Goal: Transaction & Acquisition: Purchase product/service

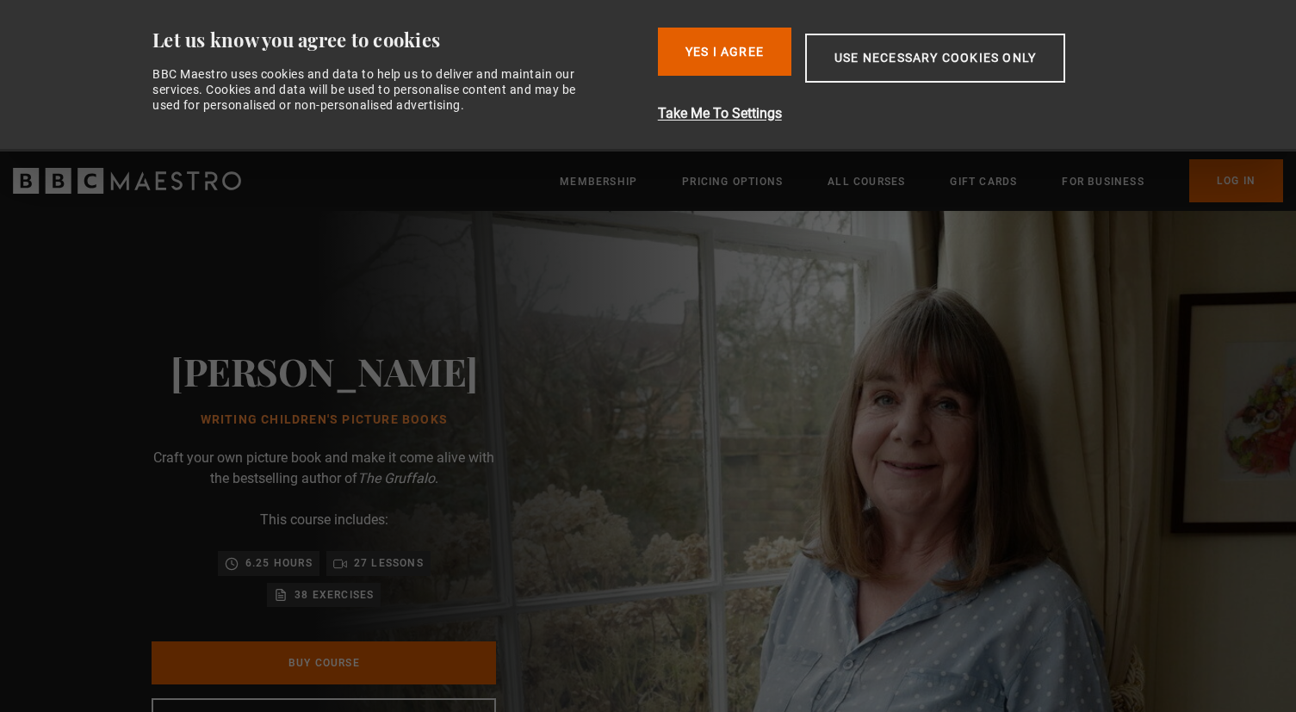
click at [910, 417] on img at bounding box center [708, 546] width 1296 height 671
click at [721, 47] on button "Yes I Agree" at bounding box center [724, 52] width 133 height 48
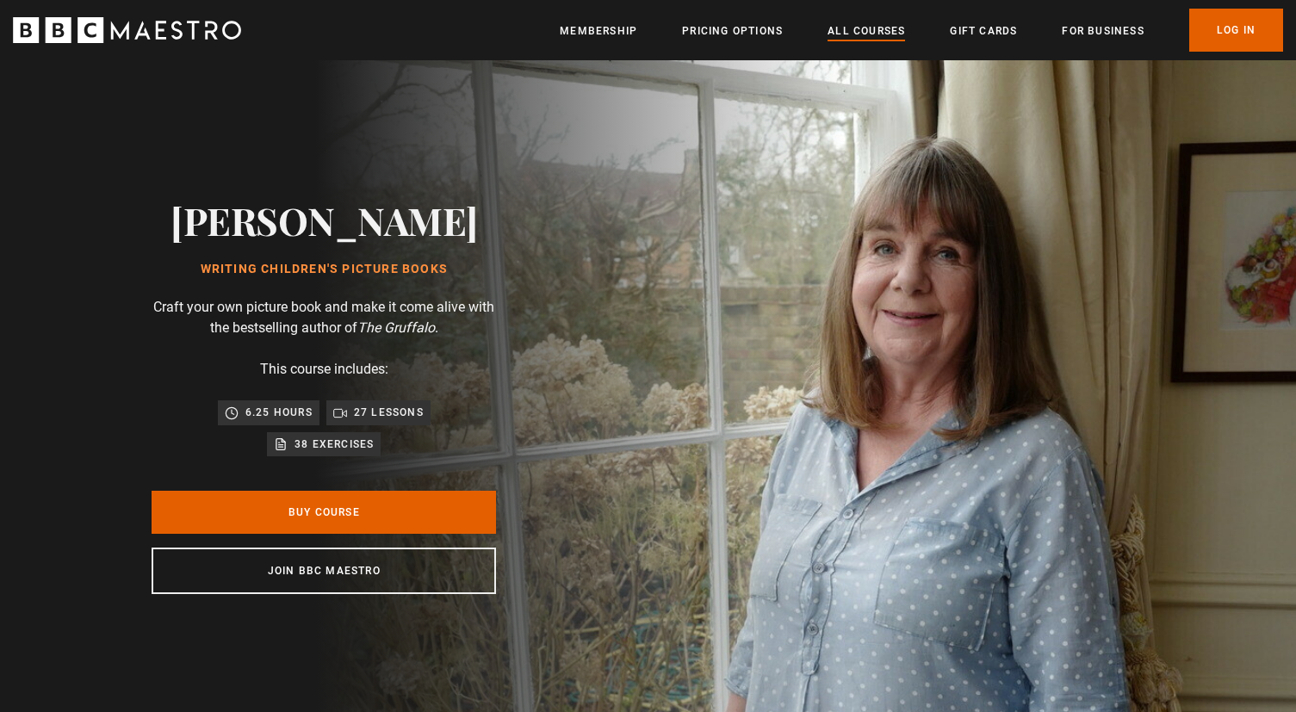
click at [854, 34] on link "All Courses" at bounding box center [865, 30] width 77 height 17
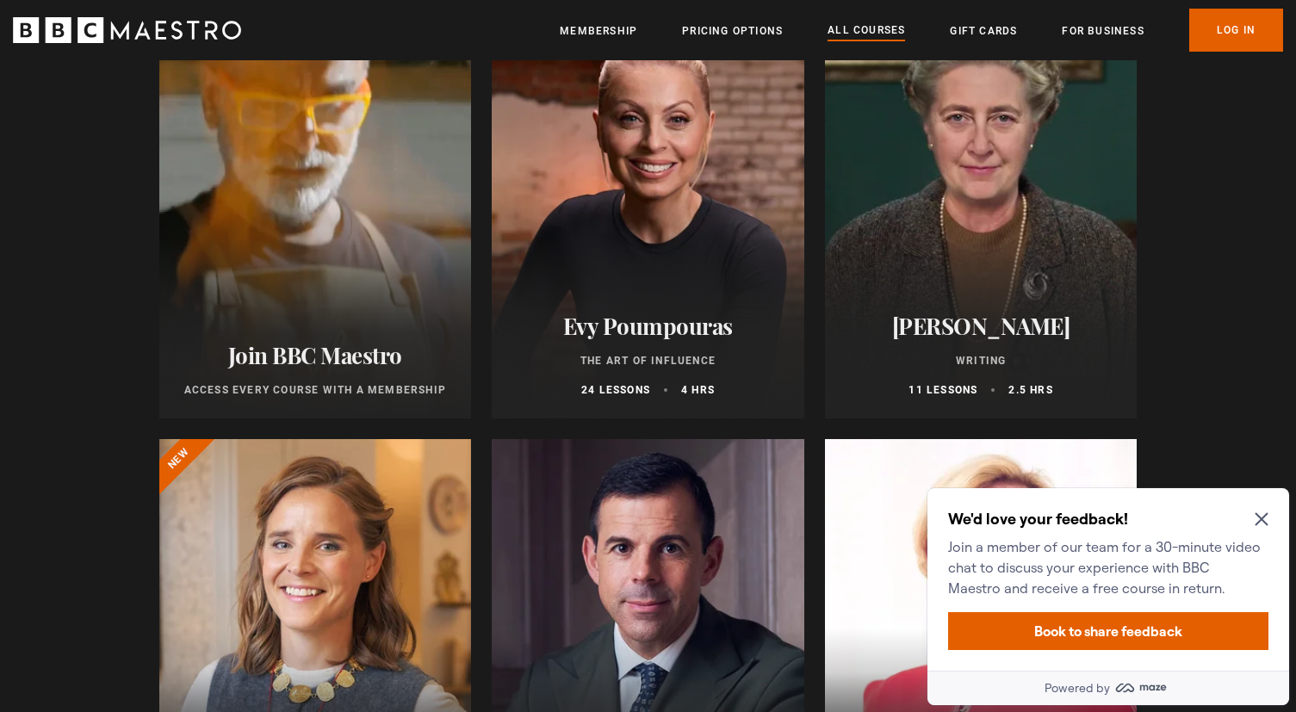
click at [1261, 525] on icon "Close Maze Prompt" at bounding box center [1261, 519] width 14 height 14
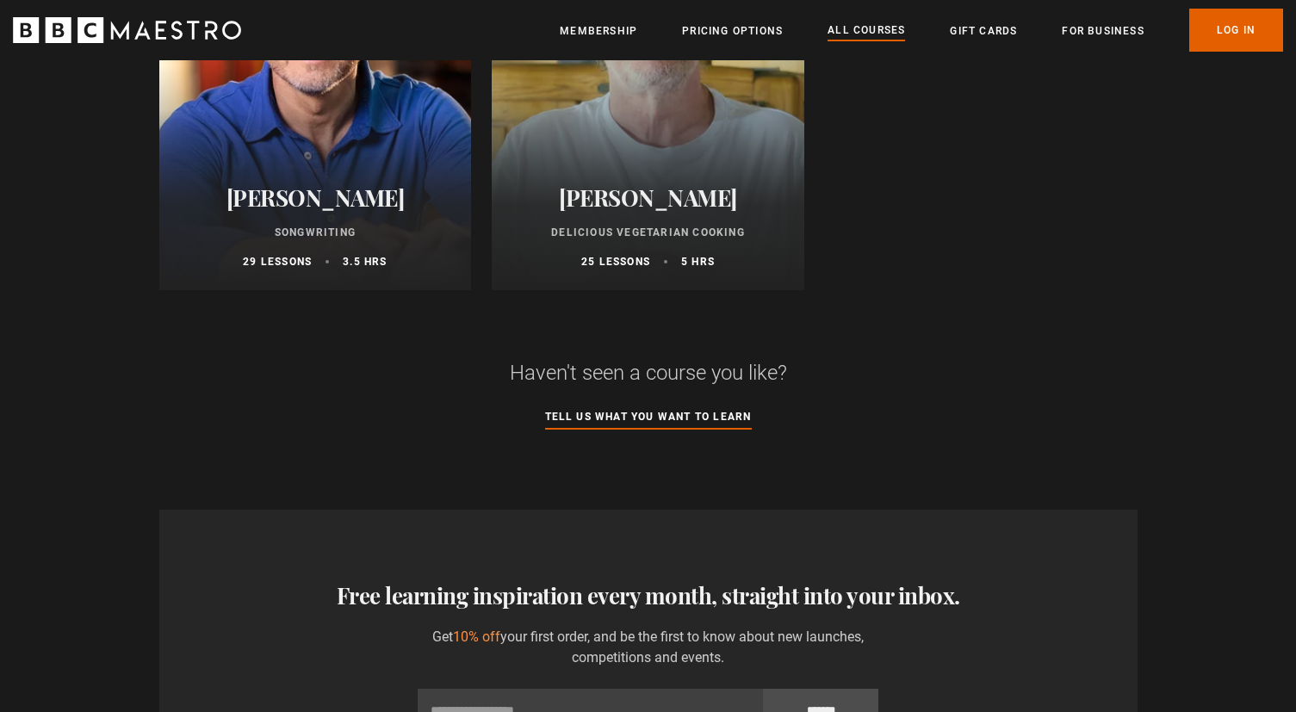
scroll to position [6956, 0]
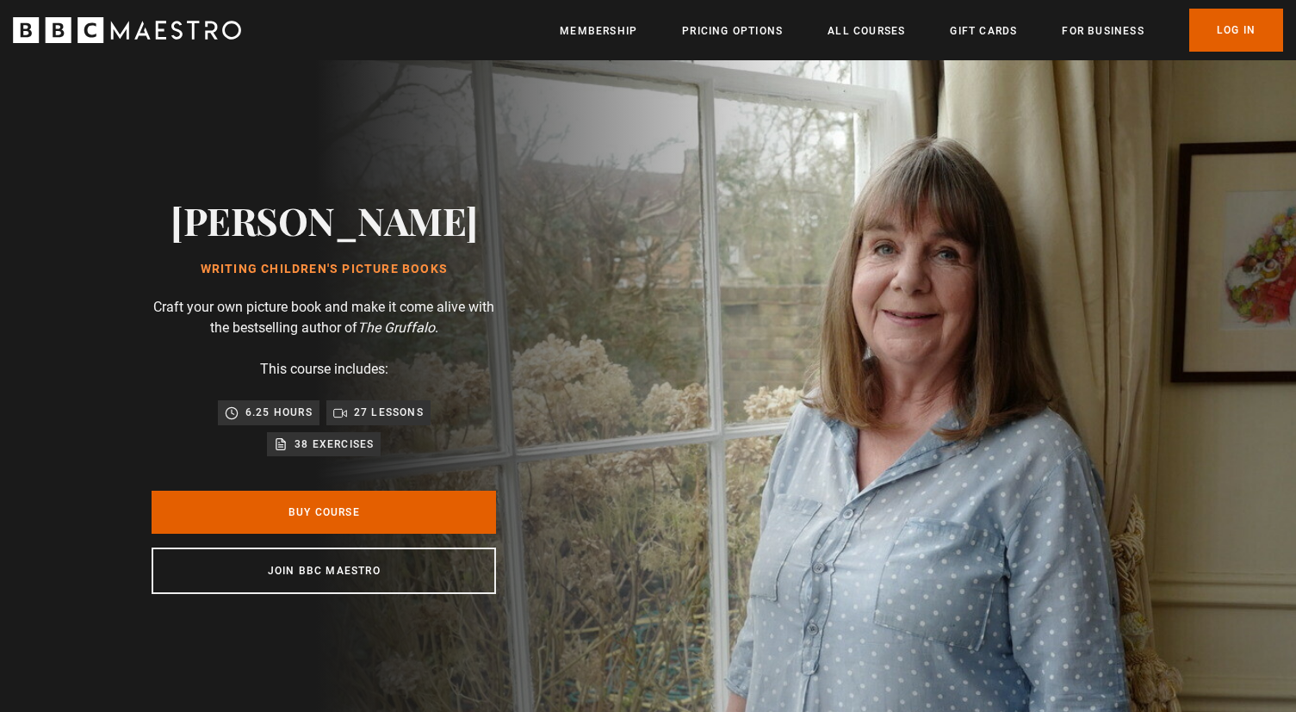
click at [306, 446] on p "38 exercises" at bounding box center [333, 444] width 79 height 17
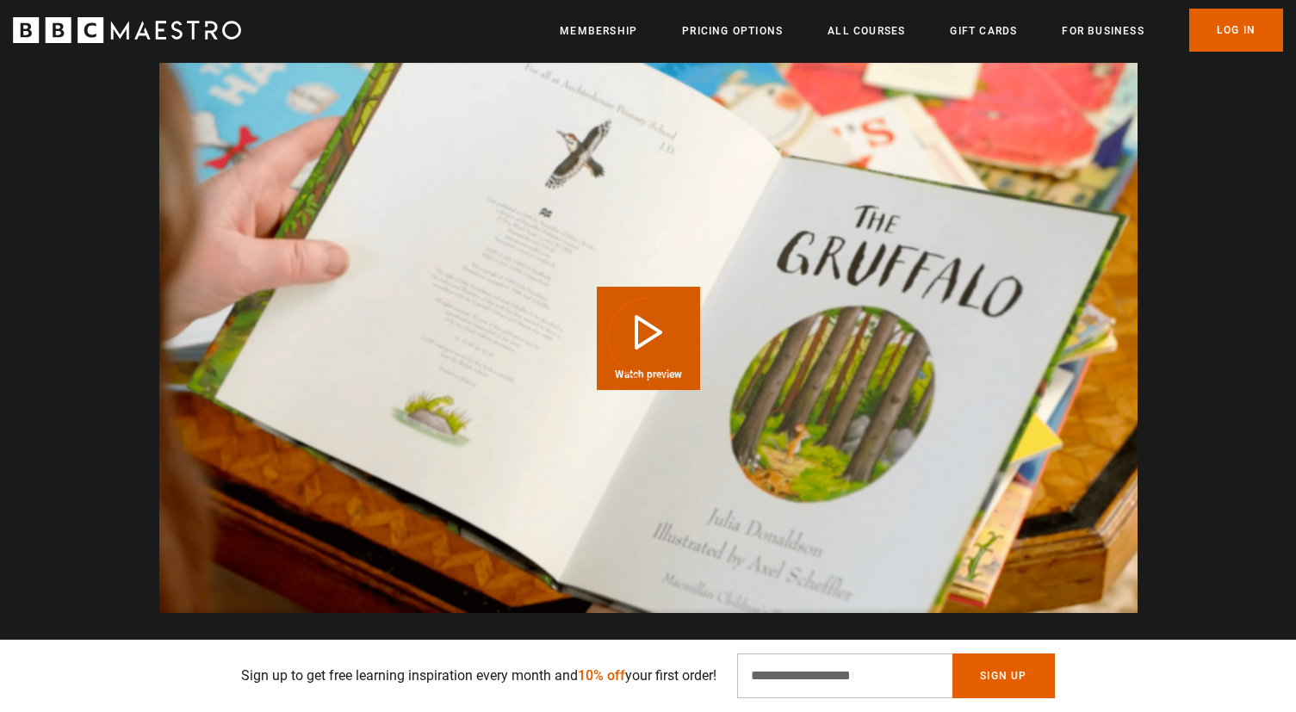
scroll to position [1673, 0]
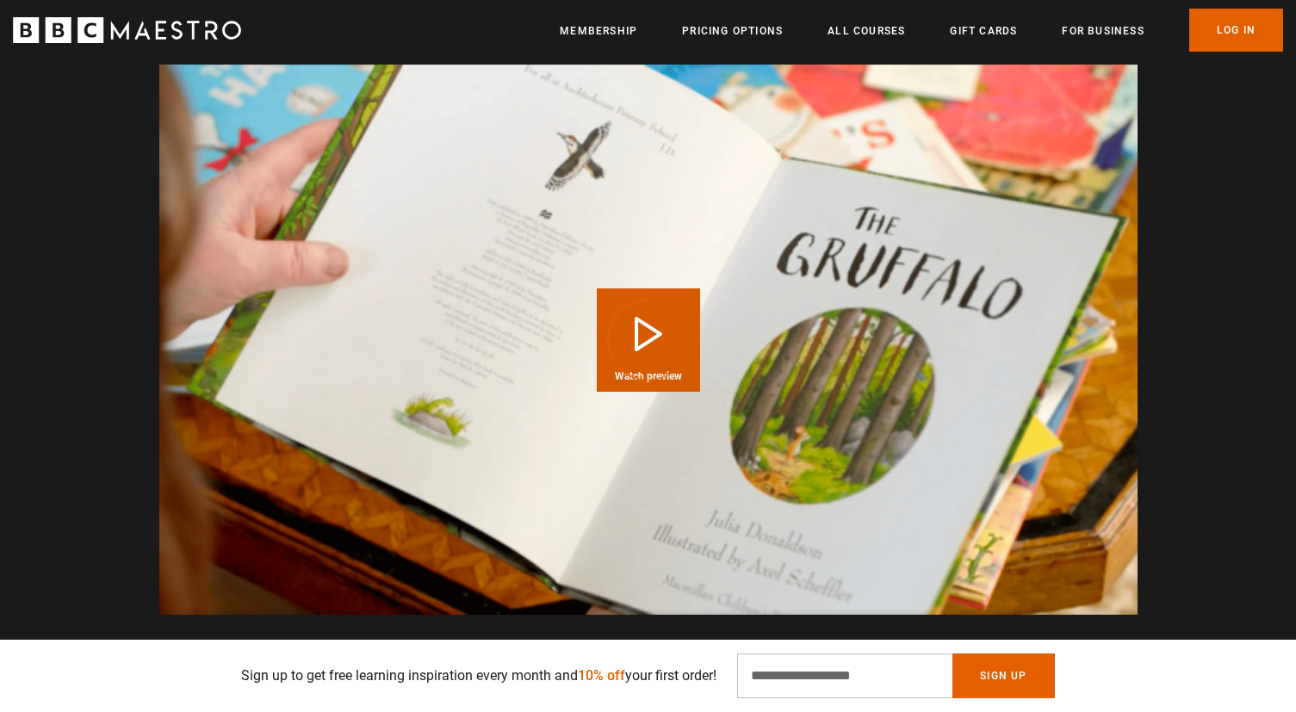
click at [662, 312] on div "Video Player is loading." at bounding box center [648, 340] width 86 height 86
click at [650, 313] on div "Video Player is loading." at bounding box center [648, 340] width 86 height 86
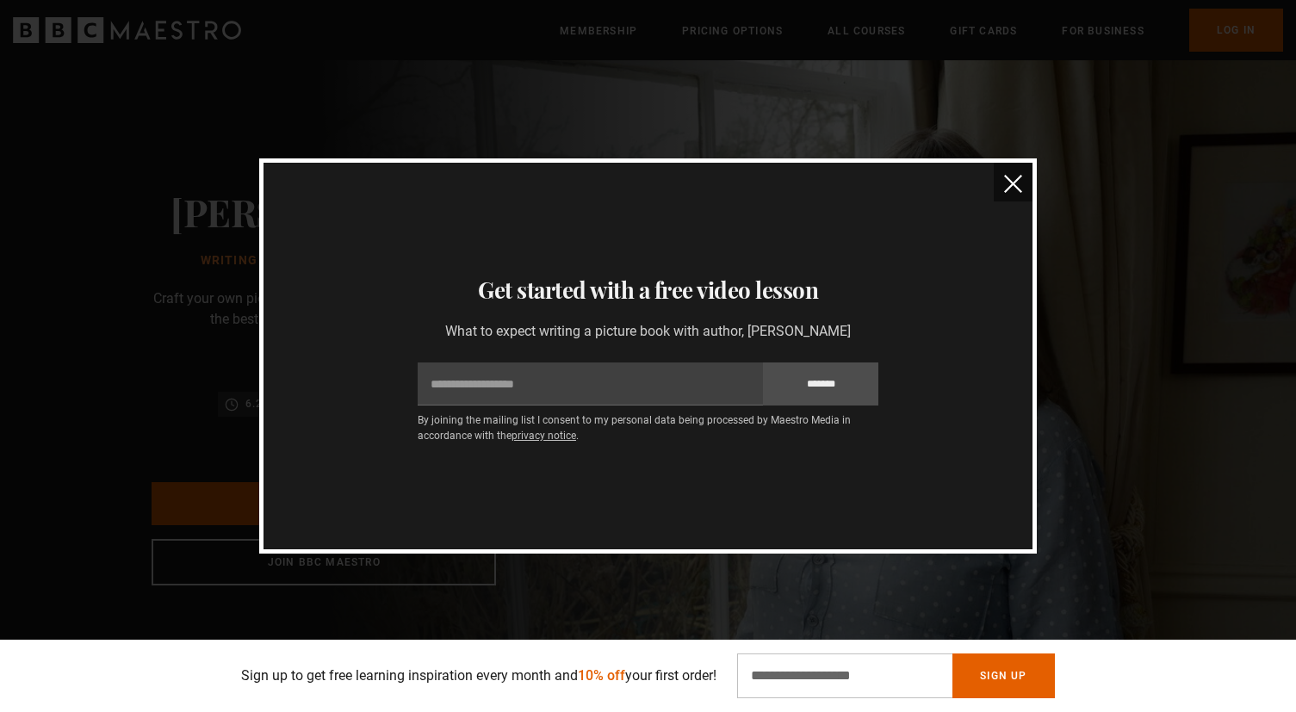
scroll to position [0, 0]
click at [1013, 184] on img "close" at bounding box center [1013, 184] width 18 height 18
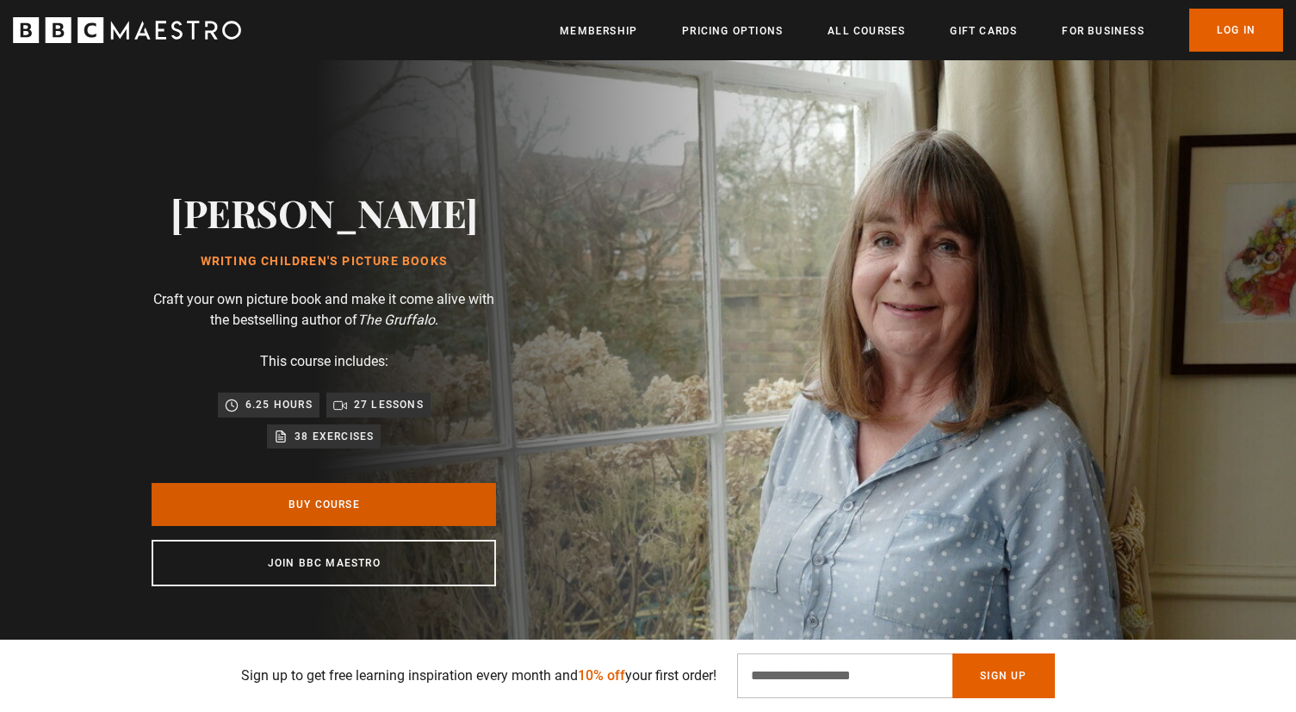
scroll to position [0, 1804]
click at [311, 487] on link "Buy Course" at bounding box center [324, 504] width 344 height 43
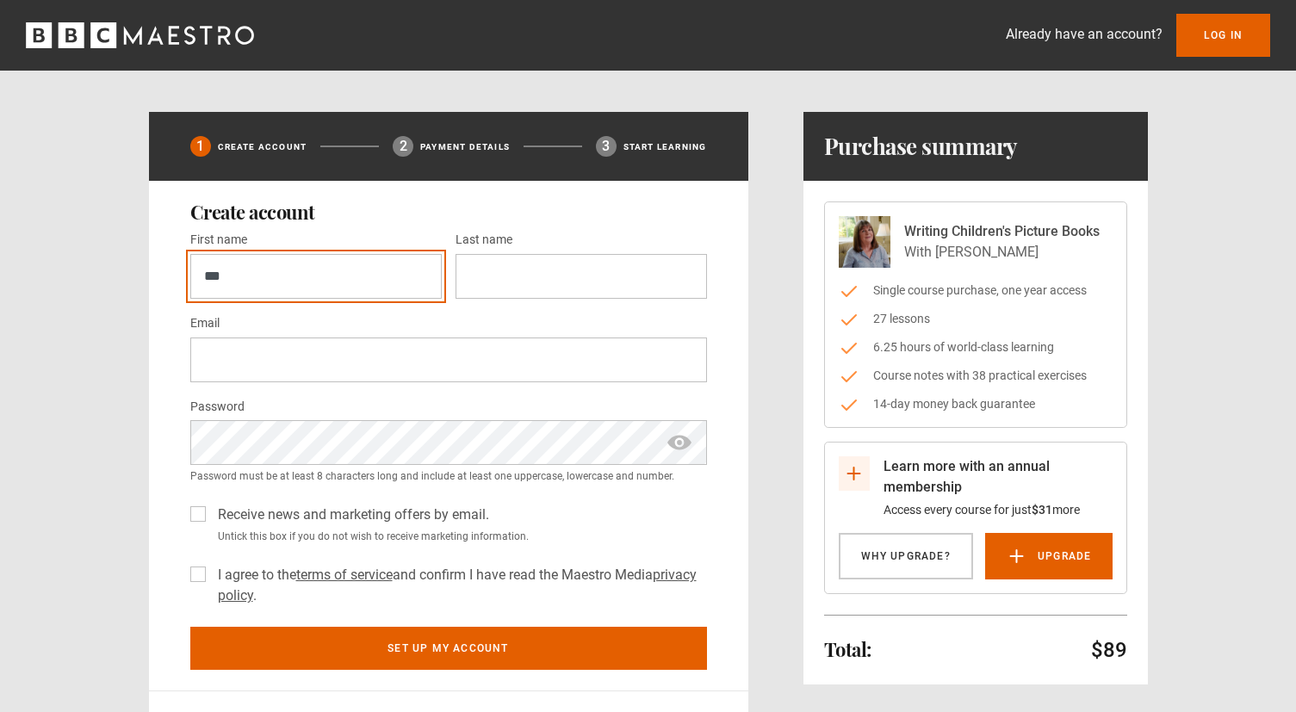
type input "***"
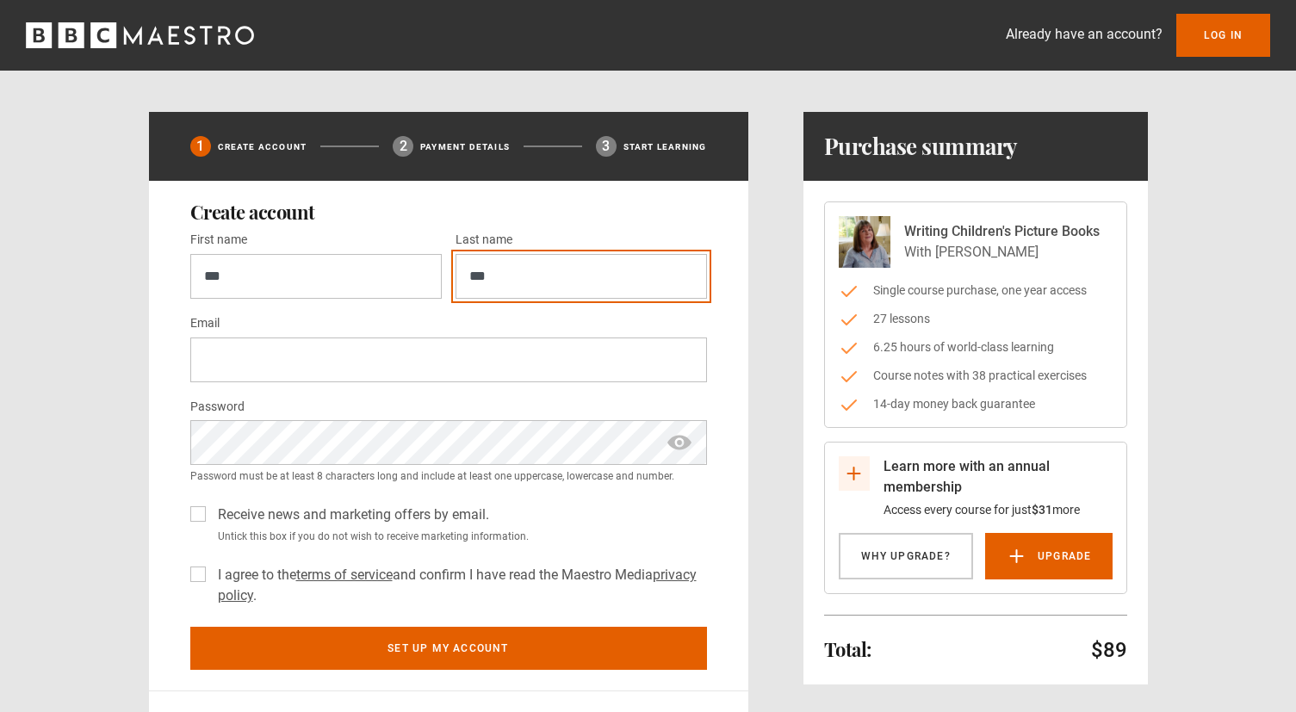
type input "***"
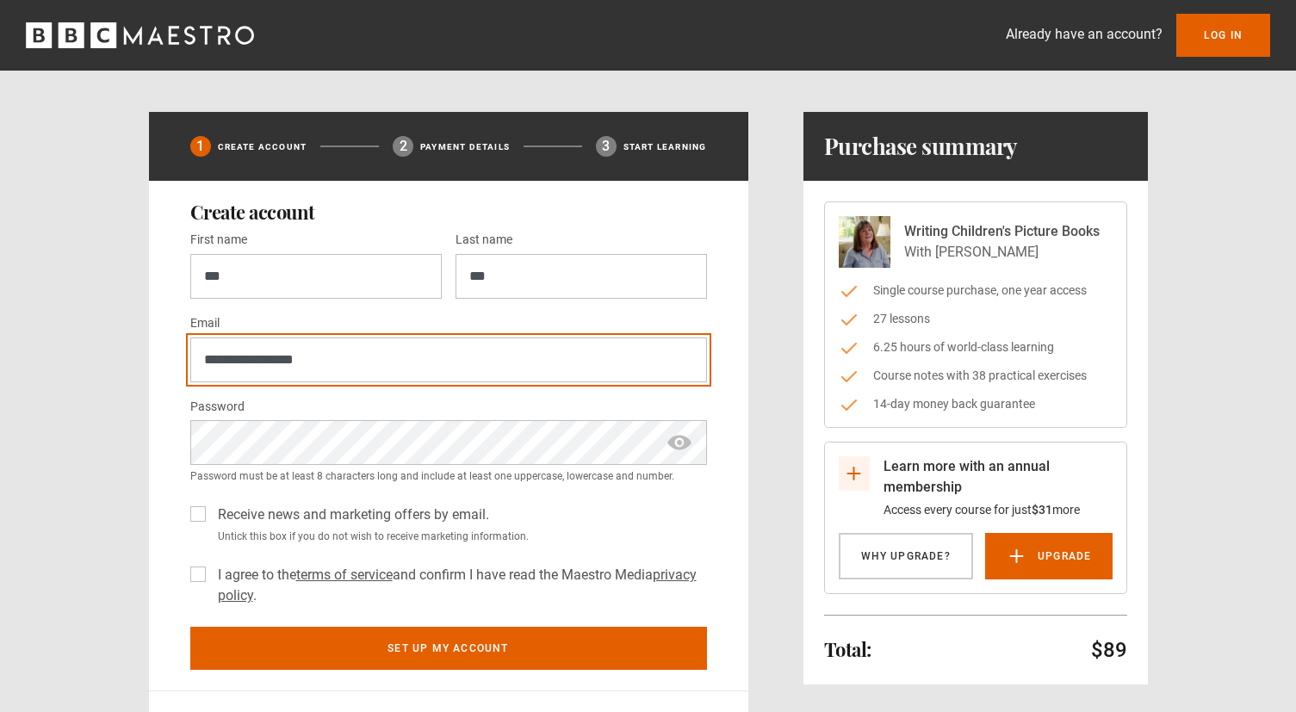
type input "**********"
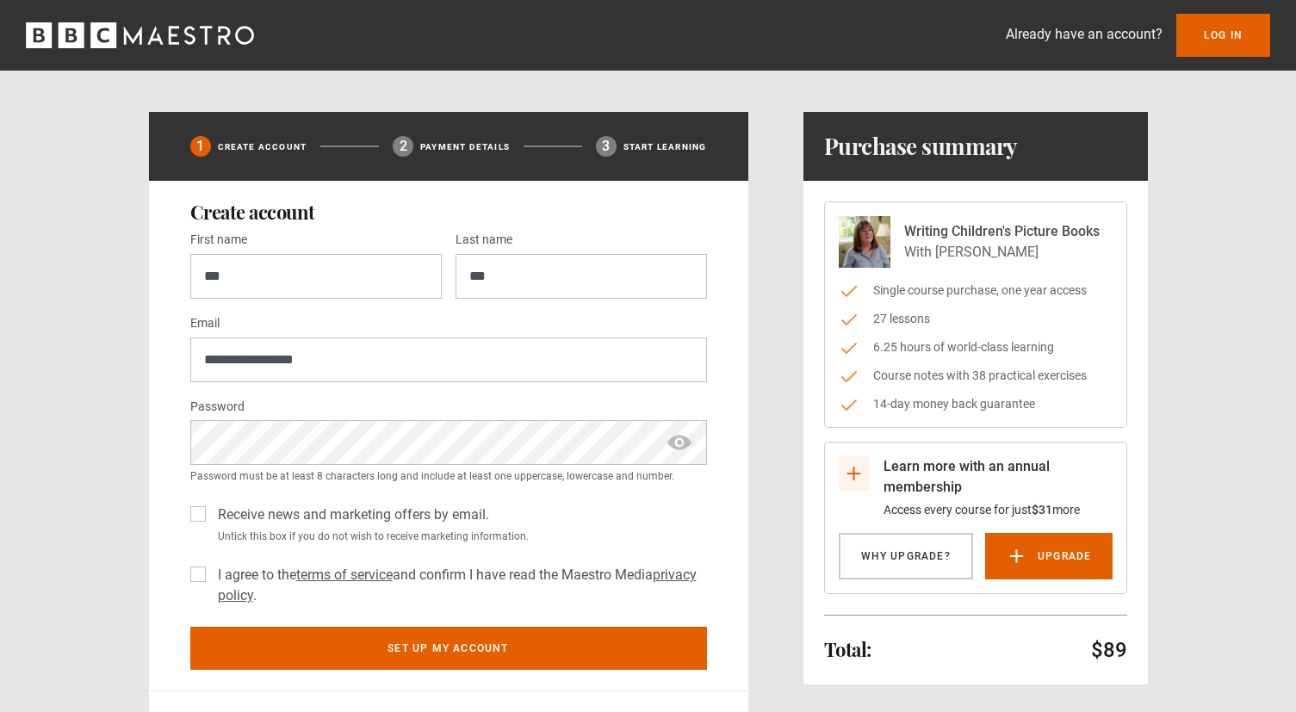
click at [281, 516] on label "Receive news and marketing offers by email." at bounding box center [350, 514] width 278 height 21
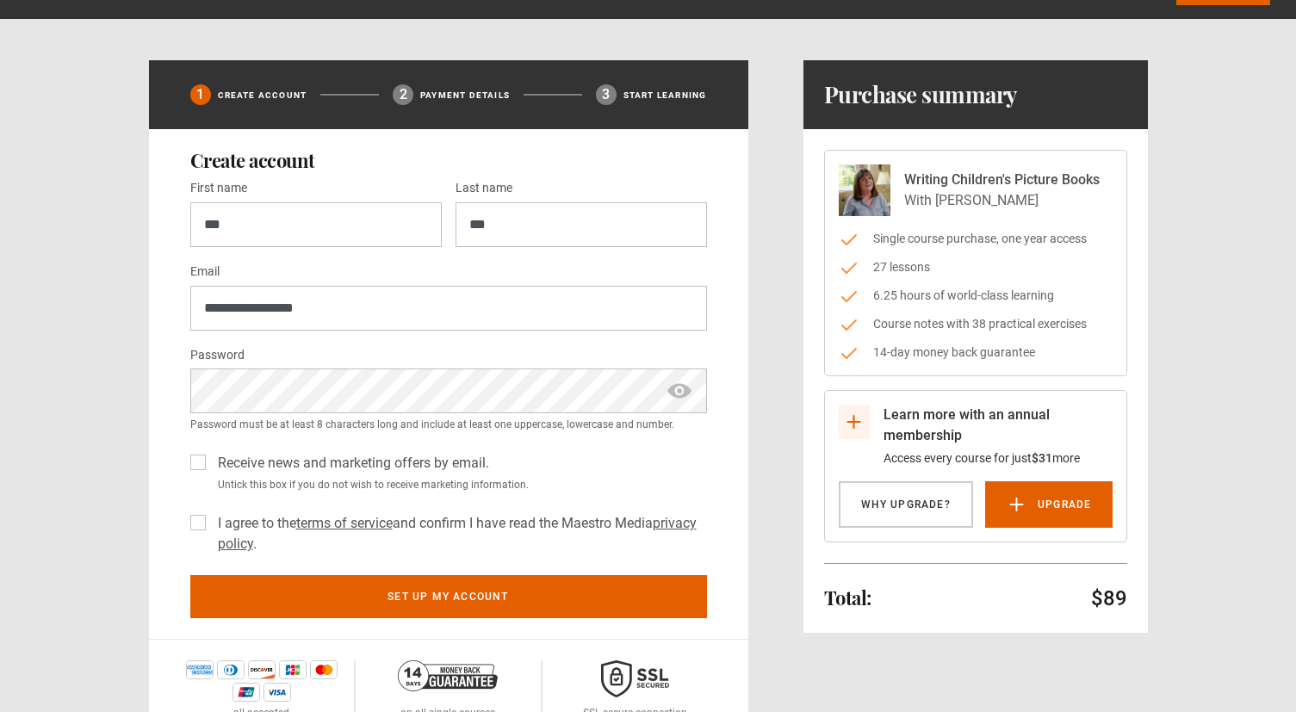
scroll to position [53, 0]
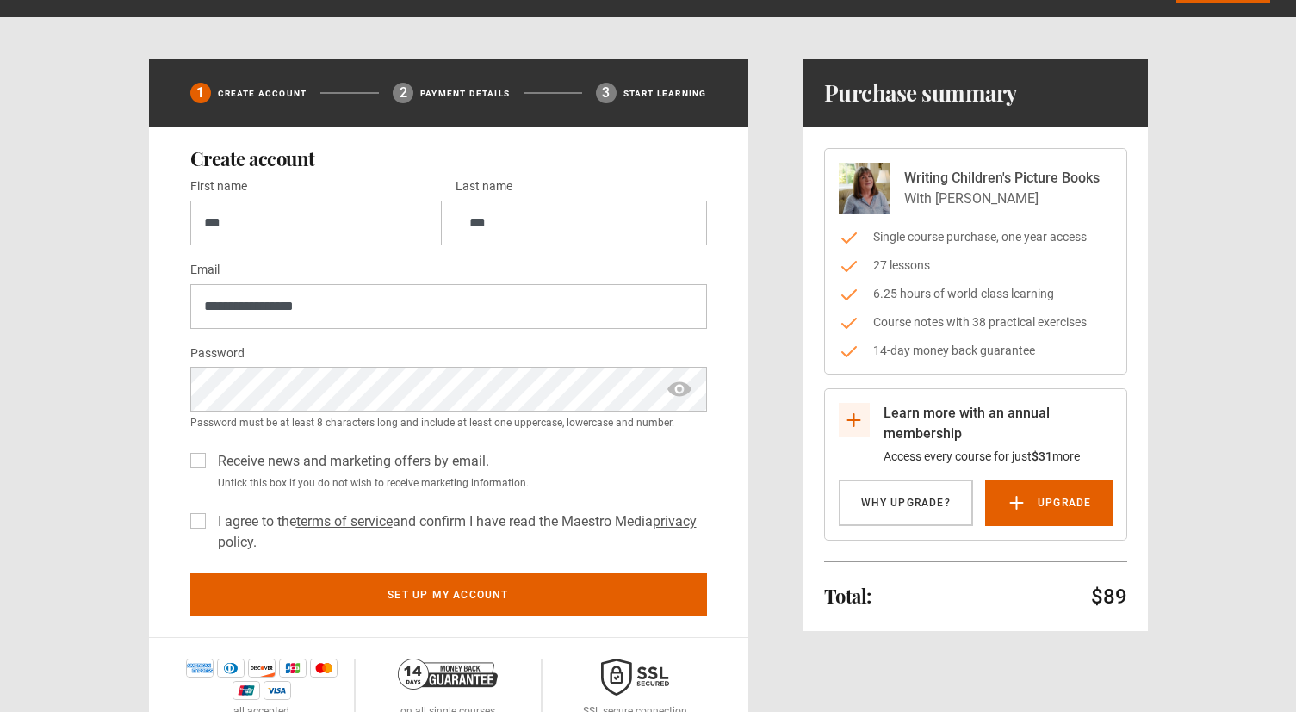
click at [251, 522] on label "I agree to the terms of service and confirm I have read the Maestro Media priva…" at bounding box center [459, 531] width 496 height 41
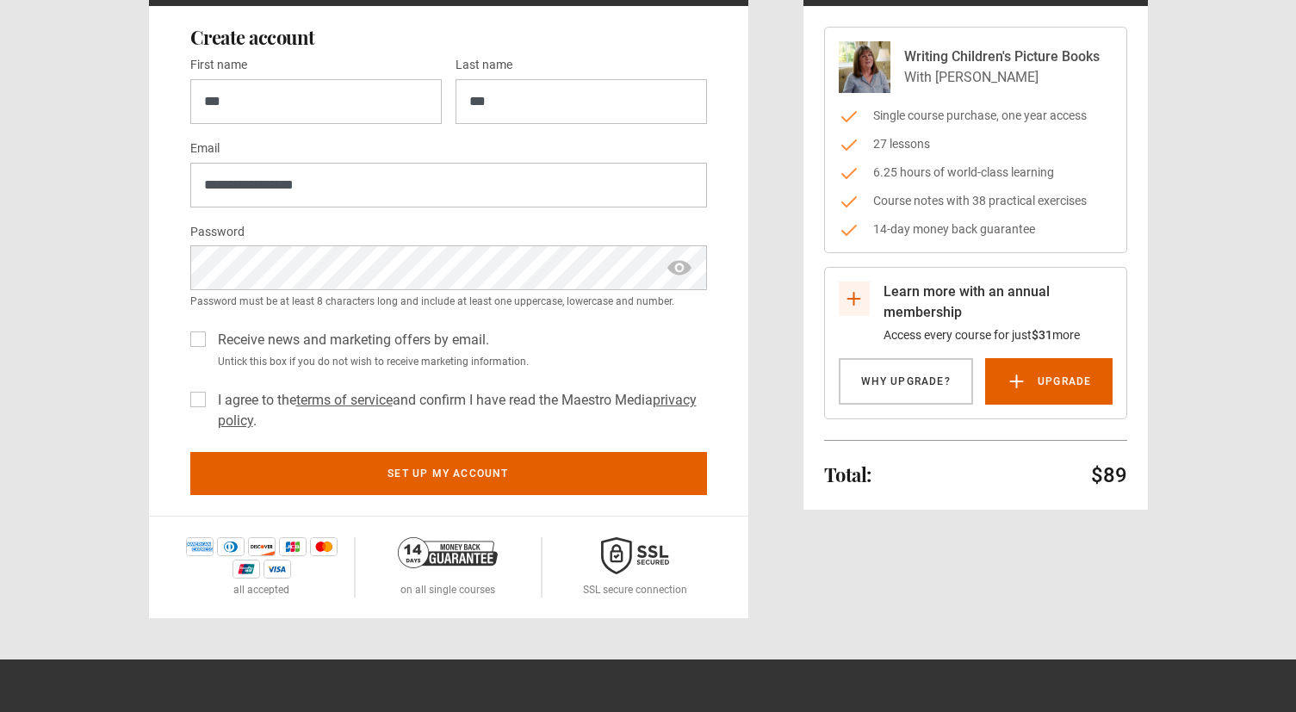
scroll to position [188, 0]
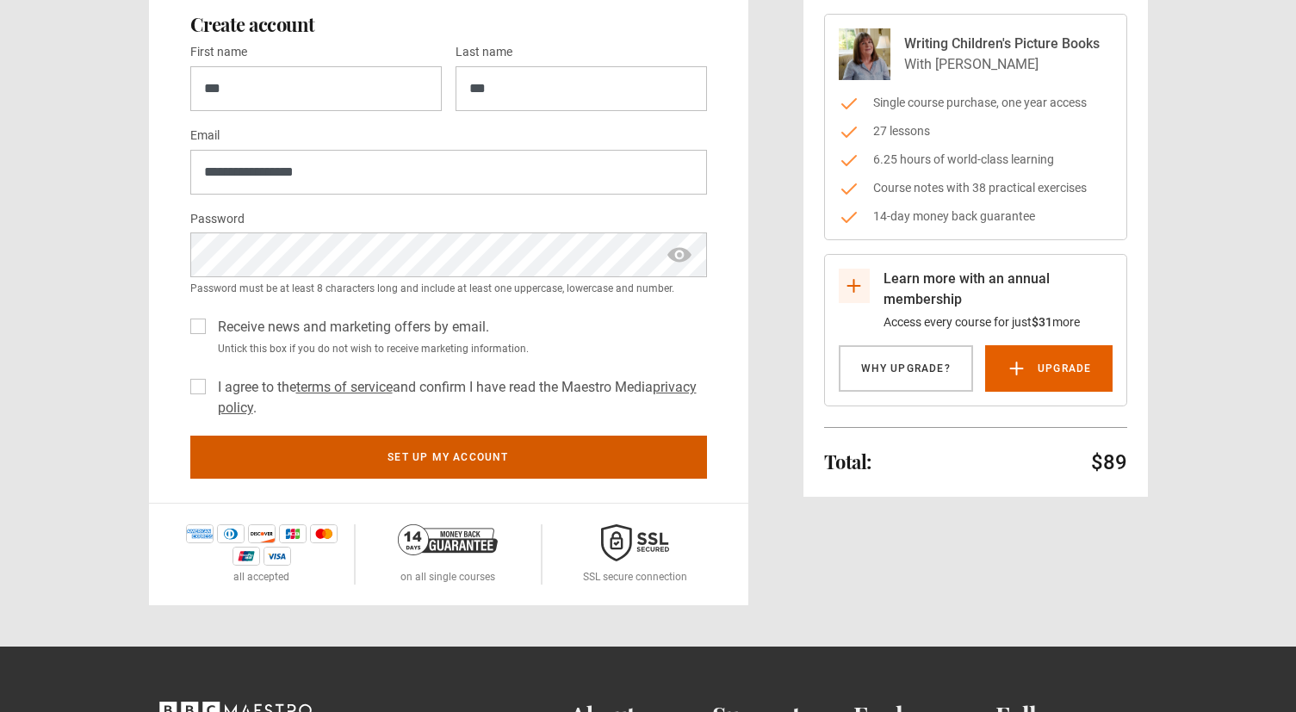
click at [393, 467] on button "Set up my account" at bounding box center [448, 457] width 516 height 43
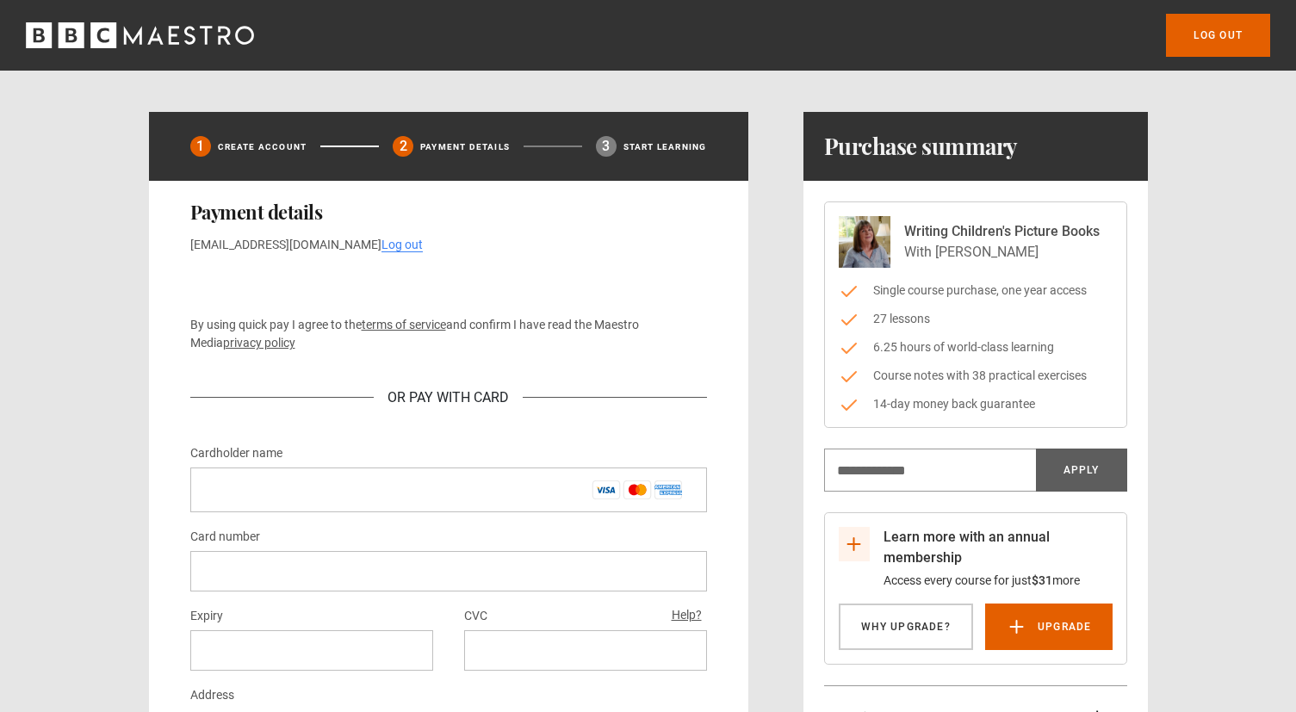
click at [337, 312] on div "Payment details ton@flabjacks.com Log out By using quick pay I agree to the ter…" at bounding box center [448, 576] width 599 height 790
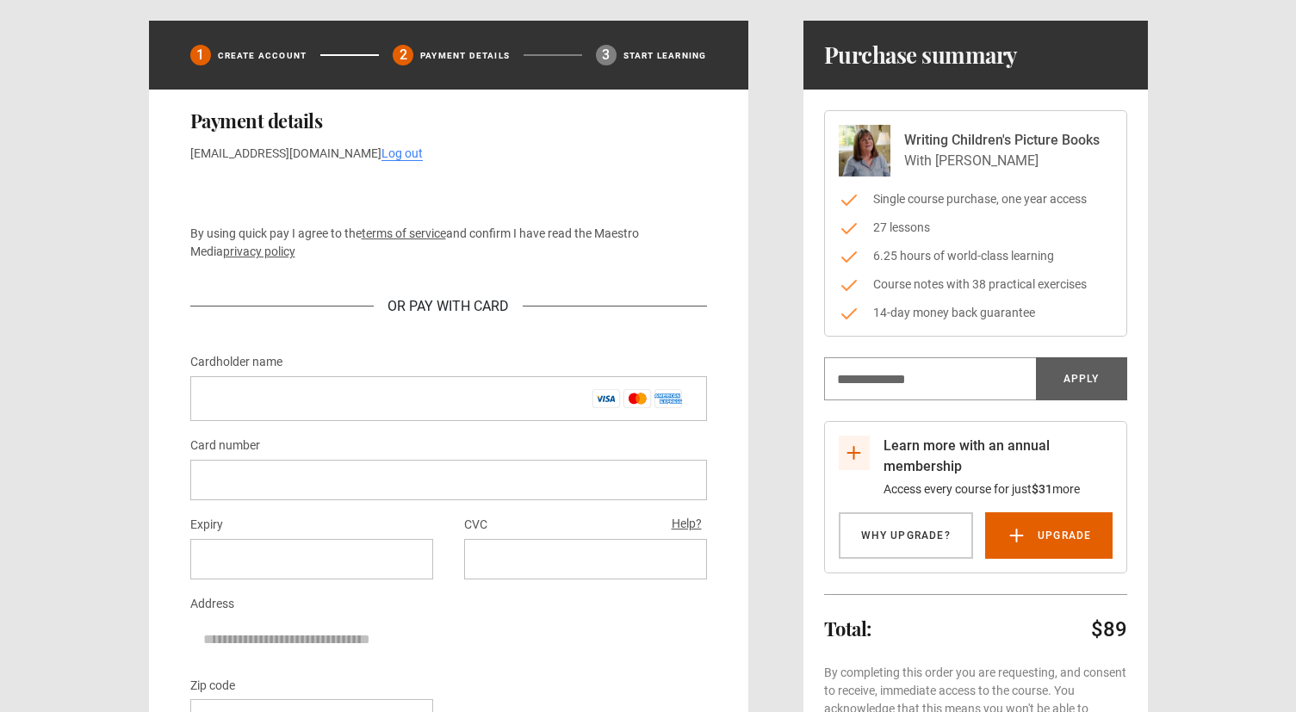
scroll to position [93, 0]
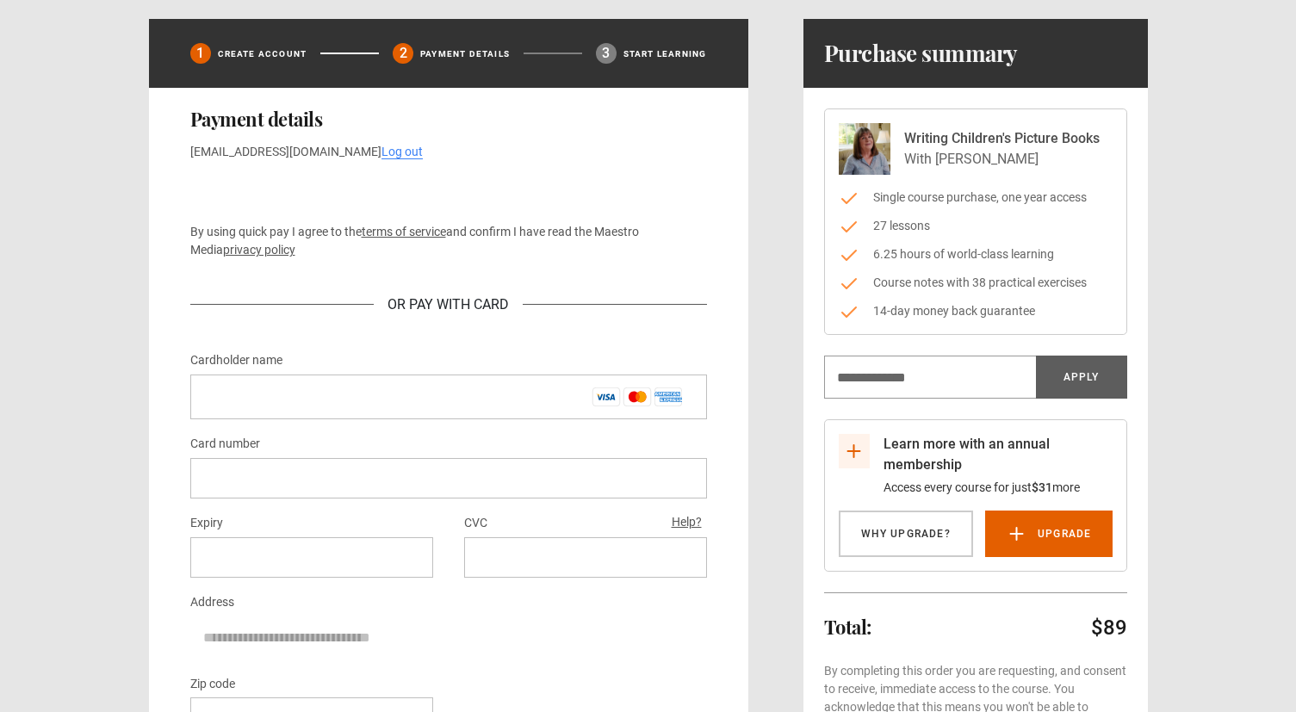
click at [366, 210] on div "By using quick pay I agree to the terms of service and confirm I have read the …" at bounding box center [448, 255] width 516 height 161
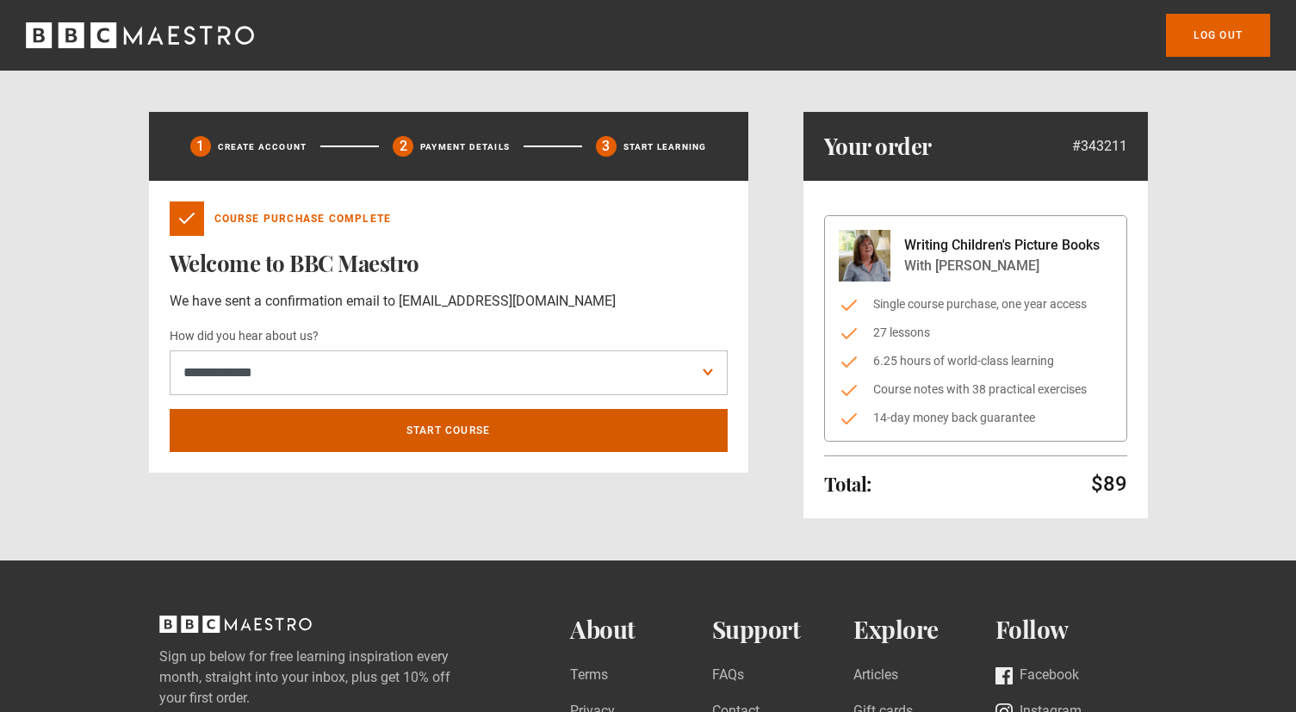
click at [521, 434] on link "Start course" at bounding box center [449, 430] width 558 height 43
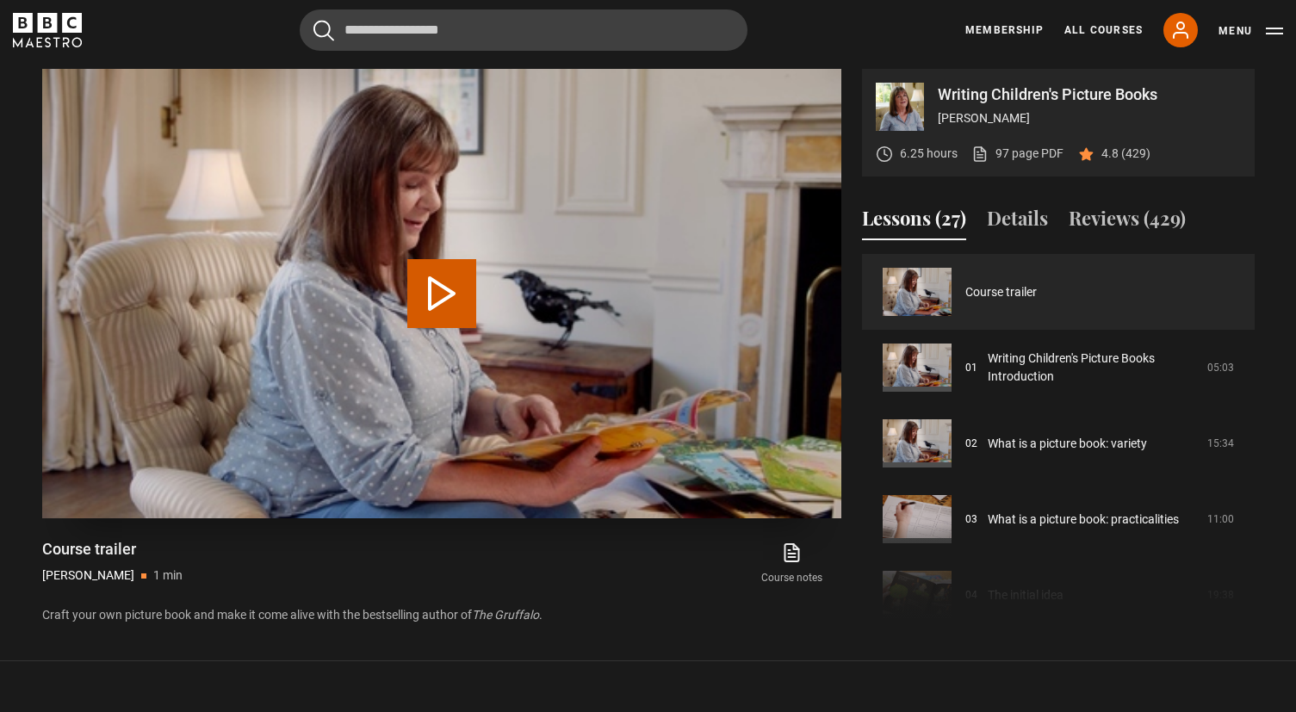
click at [443, 280] on button "Play Video" at bounding box center [441, 293] width 69 height 69
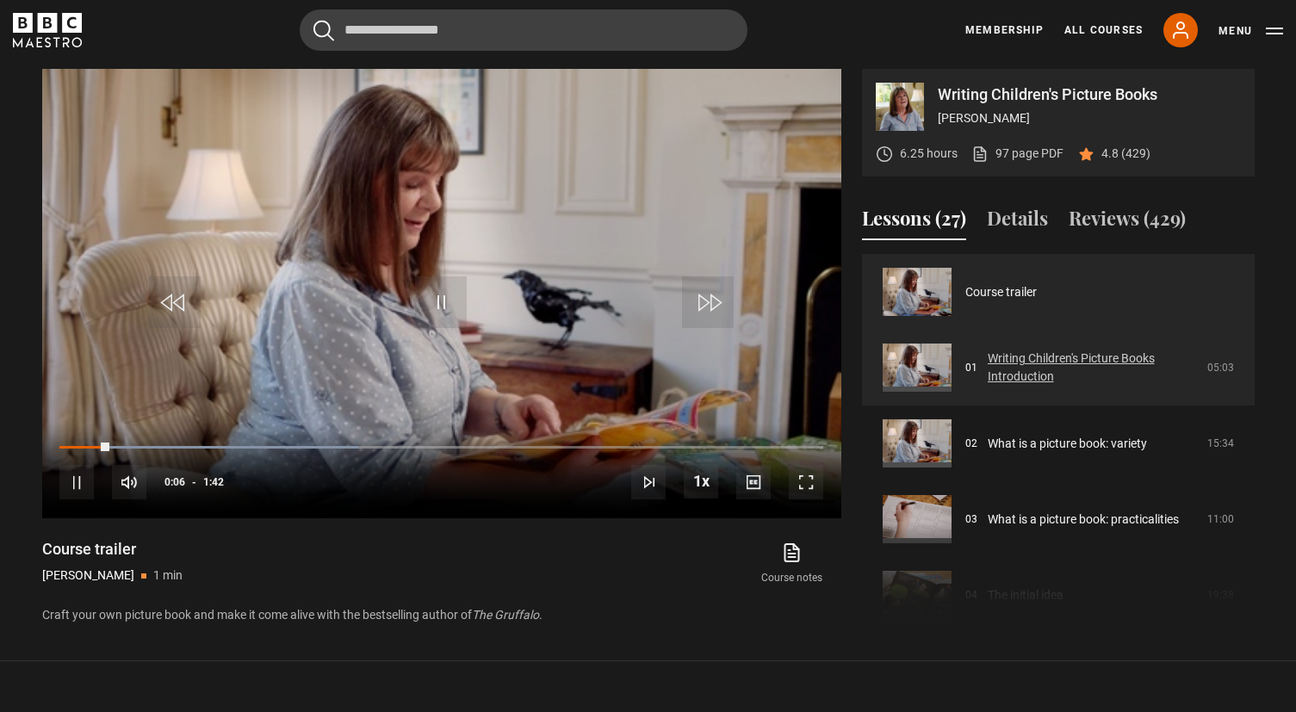
click at [1022, 380] on link "Writing Children's Picture Books Introduction" at bounding box center [1091, 367] width 209 height 36
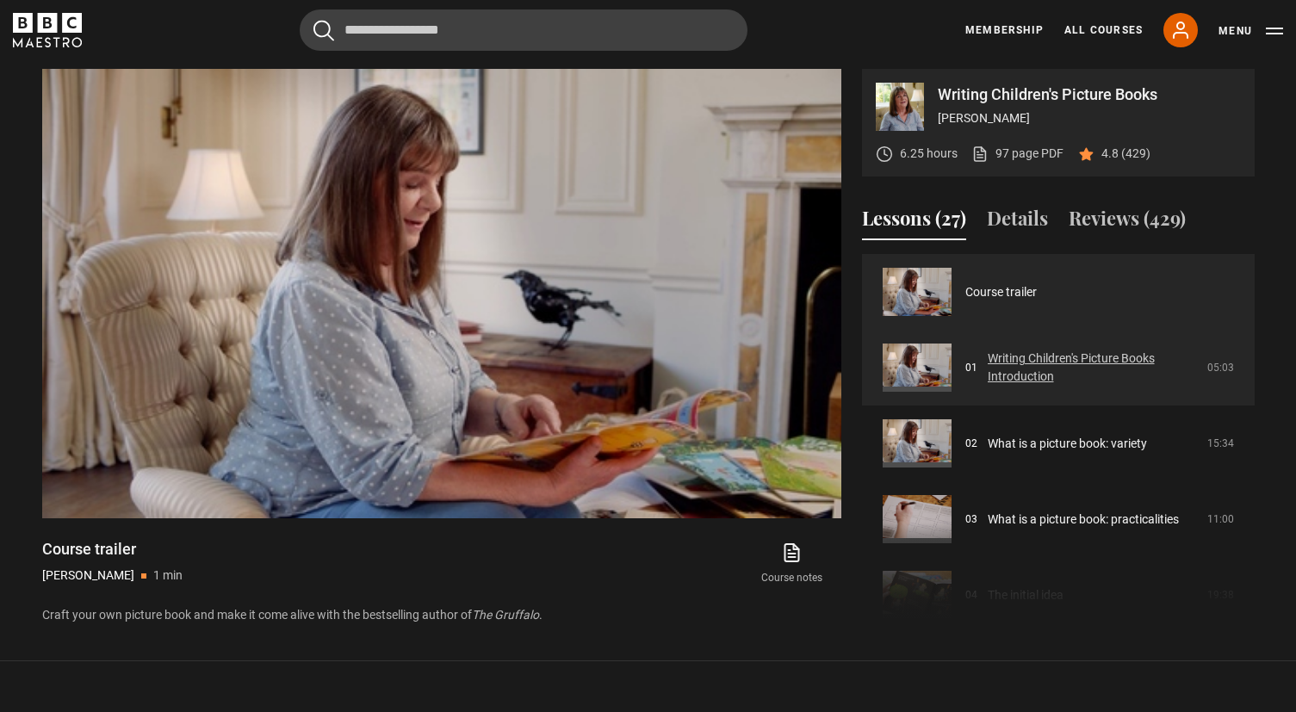
click at [1016, 367] on link "Writing Children's Picture Books Introduction" at bounding box center [1091, 367] width 209 height 36
click at [1001, 373] on link "Writing Children's Picture Books Introduction" at bounding box center [1091, 367] width 209 height 36
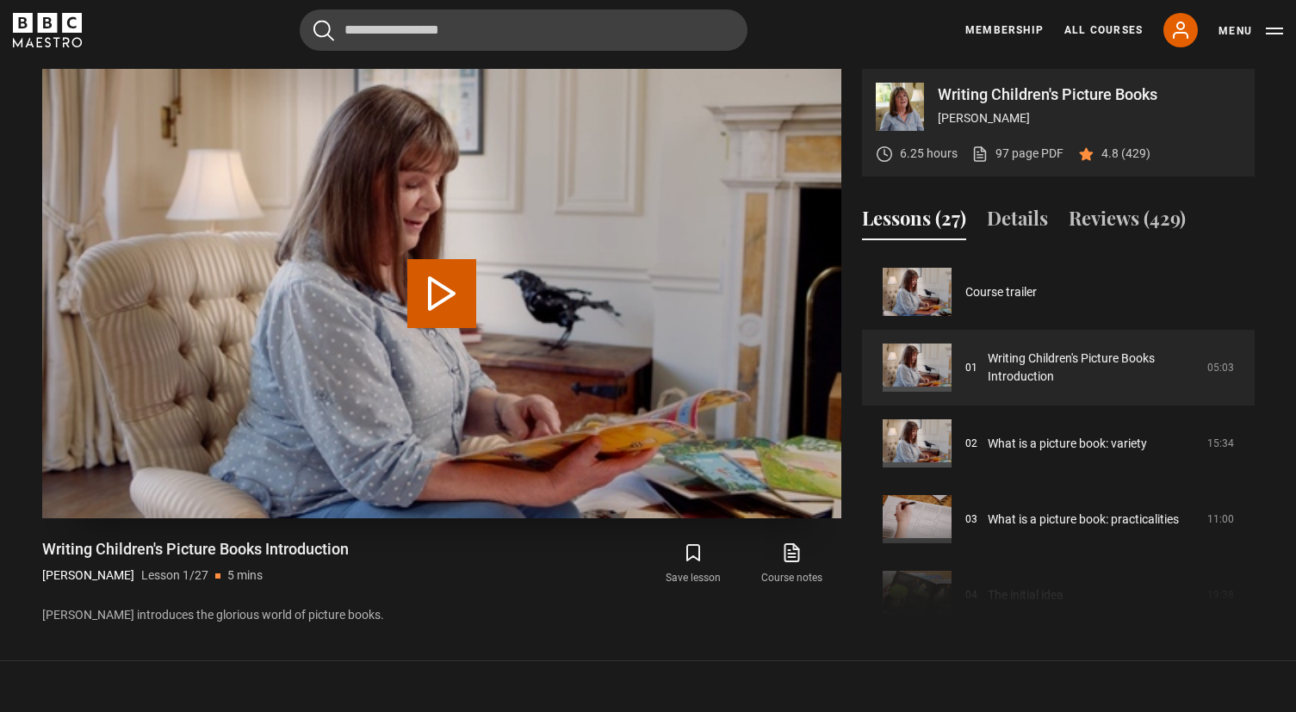
click at [436, 303] on button "Play Lesson Writing Children's Picture Books Introduction" at bounding box center [441, 293] width 69 height 69
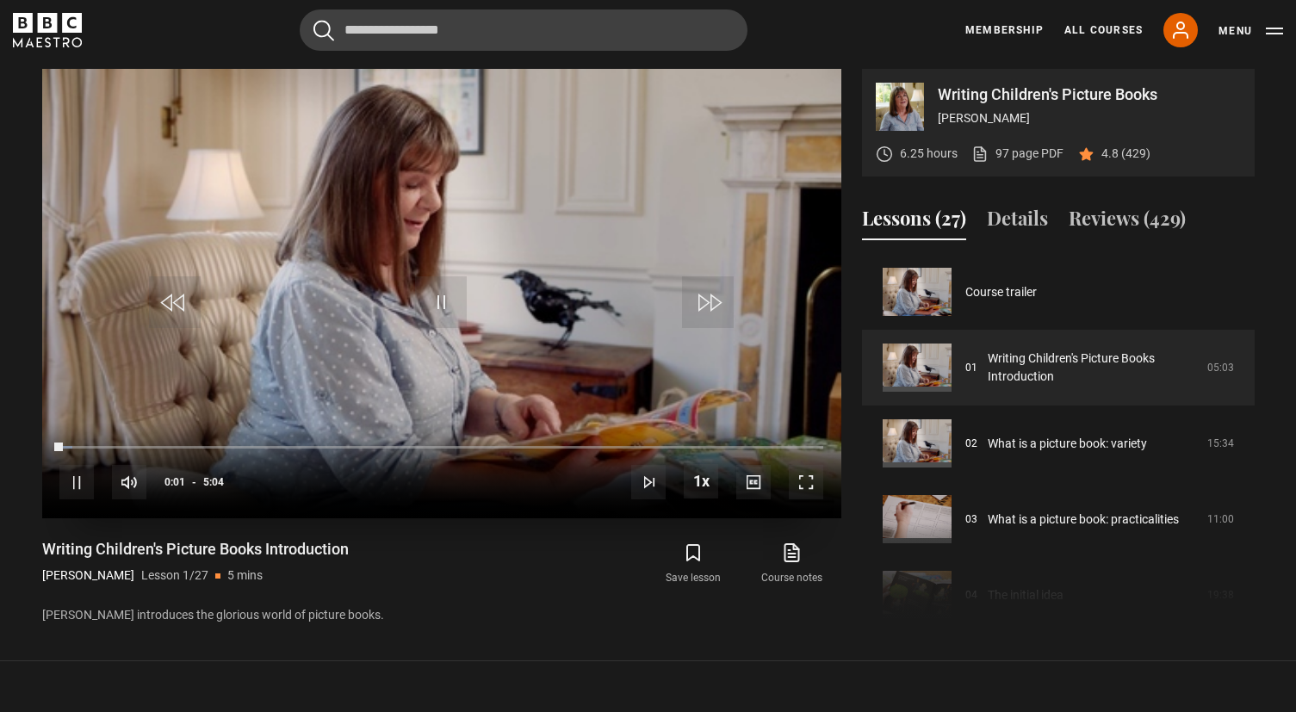
click at [804, 491] on span "Video Player" at bounding box center [806, 482] width 34 height 34
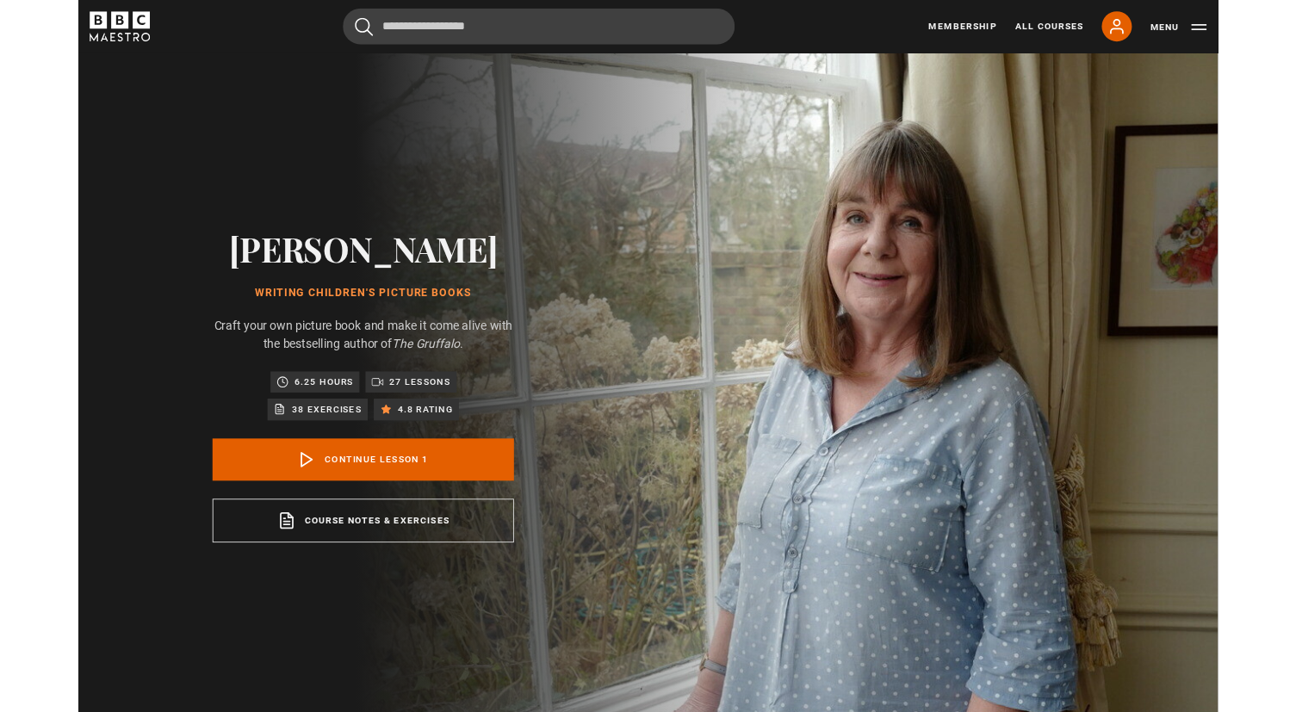
scroll to position [721, 0]
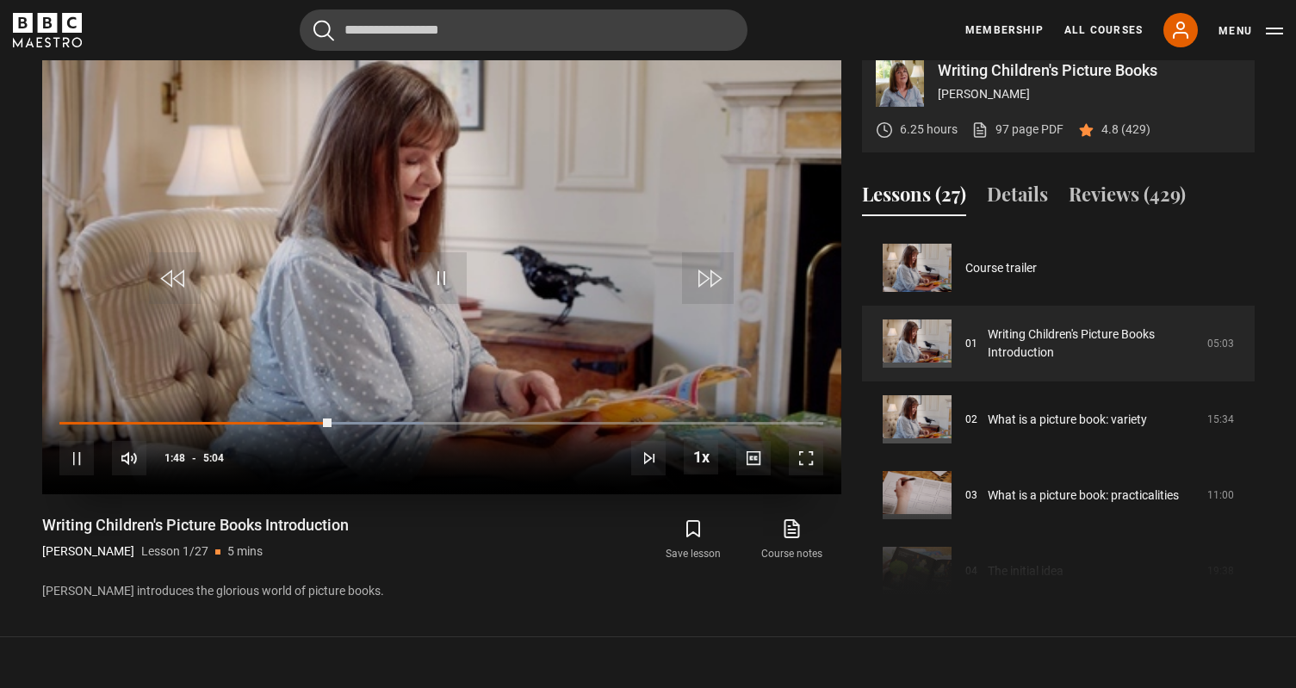
click at [505, 316] on video "Video Player" at bounding box center [441, 269] width 799 height 449
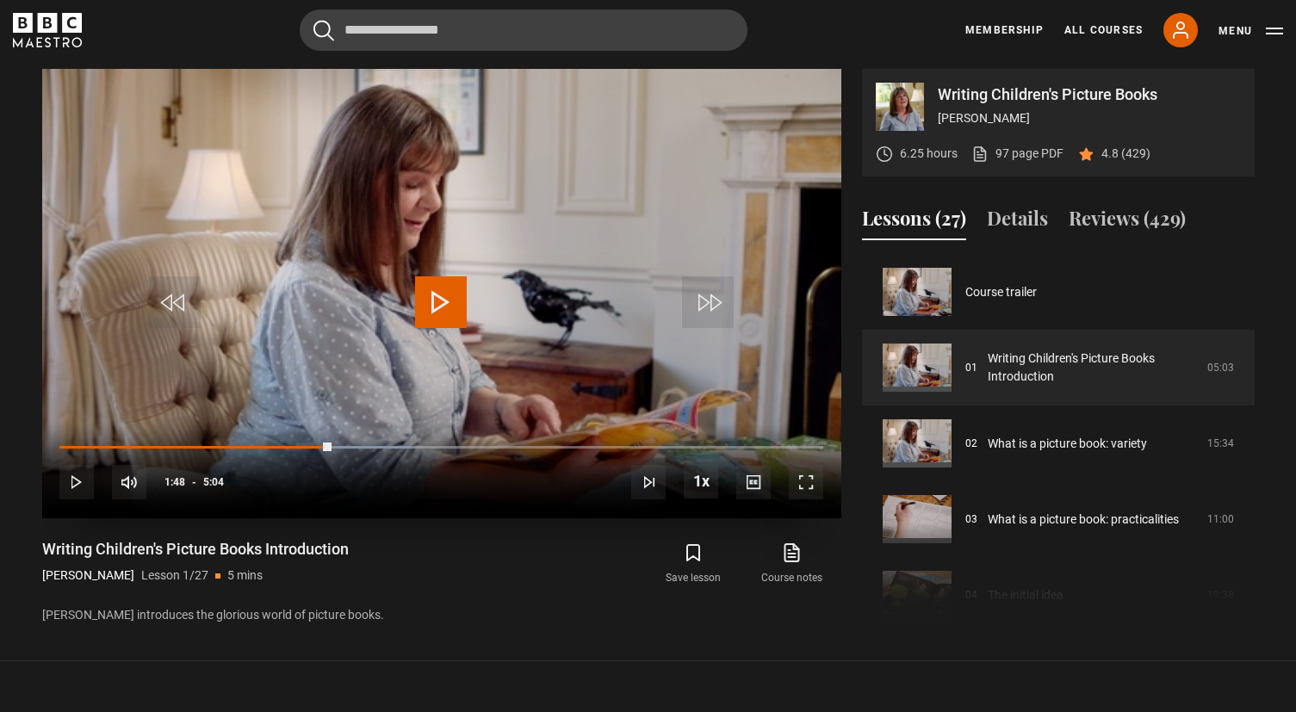
click at [436, 302] on span "Video Player" at bounding box center [441, 302] width 52 height 52
click at [444, 302] on span "Video Player" at bounding box center [441, 302] width 52 height 52
click at [438, 292] on span "Video Player" at bounding box center [441, 302] width 52 height 52
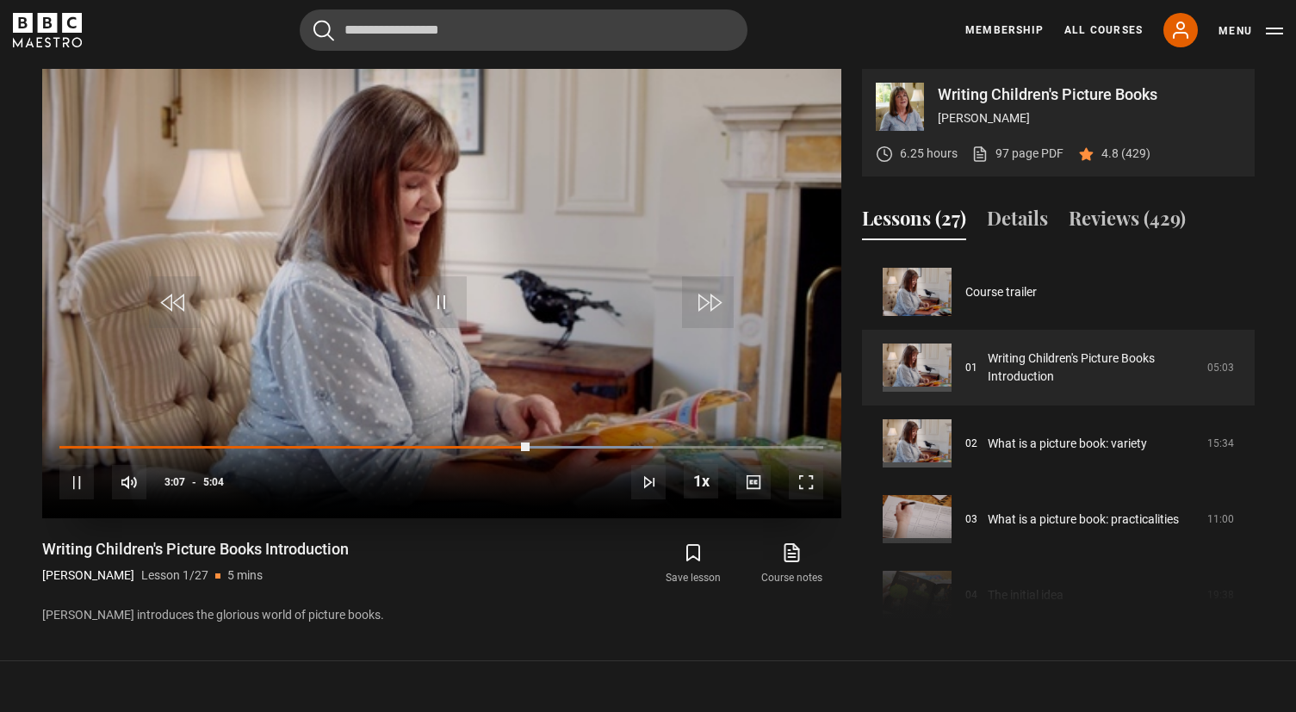
click at [451, 316] on span "Video Player" at bounding box center [441, 302] width 52 height 52
click at [448, 302] on span "Video Player" at bounding box center [441, 302] width 52 height 52
click at [803, 483] on span "Video Player" at bounding box center [806, 482] width 34 height 34
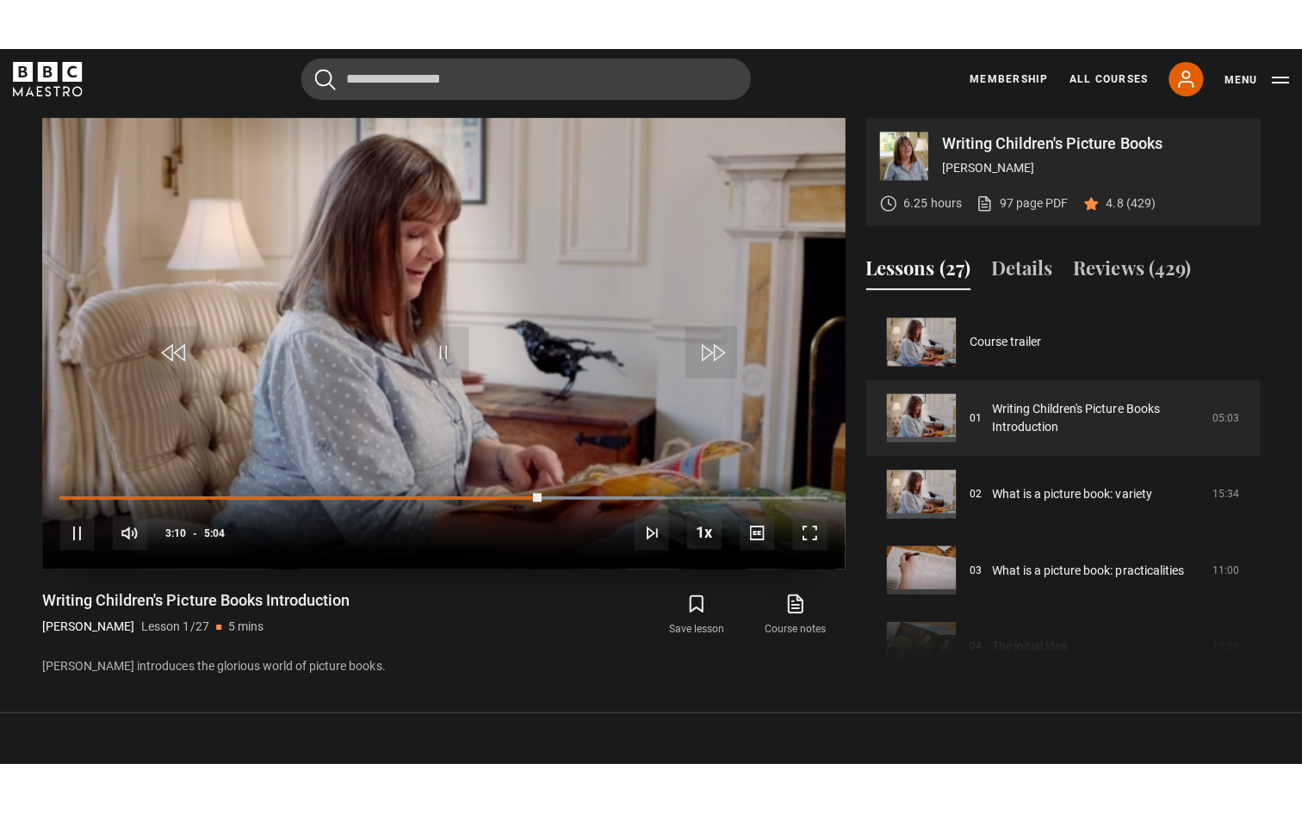
scroll to position [0, 0]
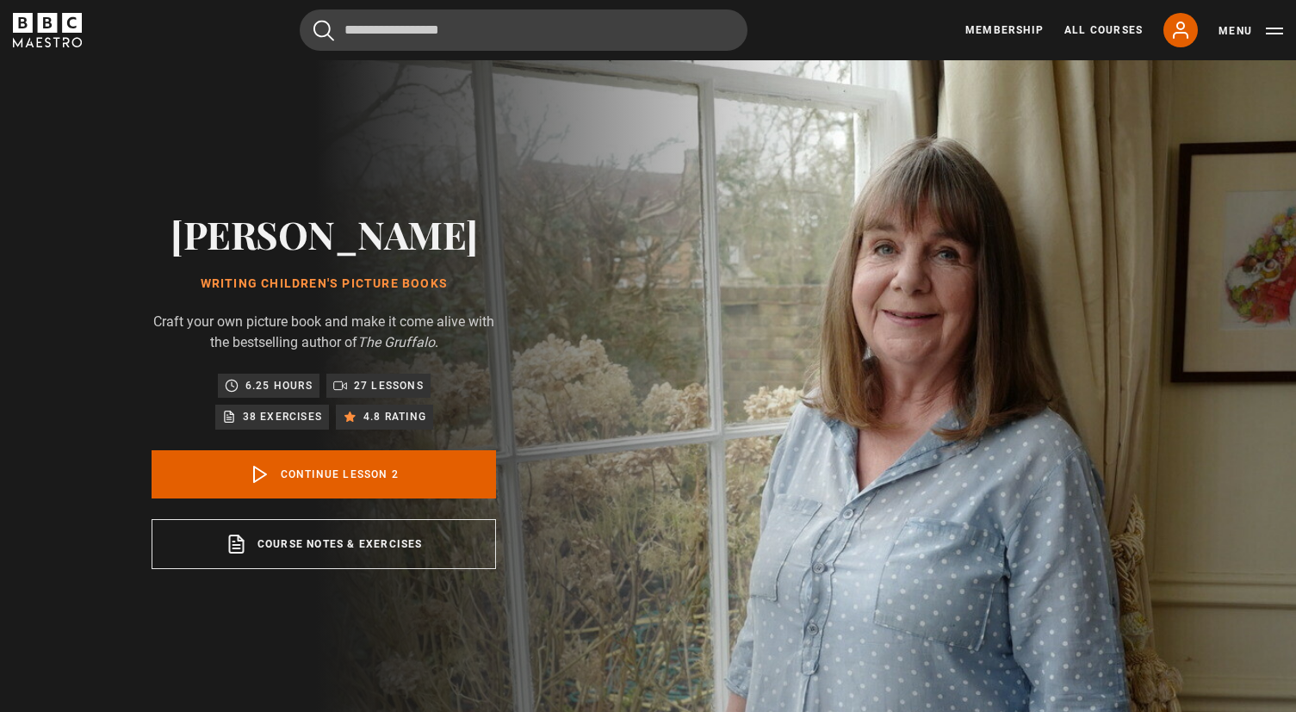
scroll to position [76, 0]
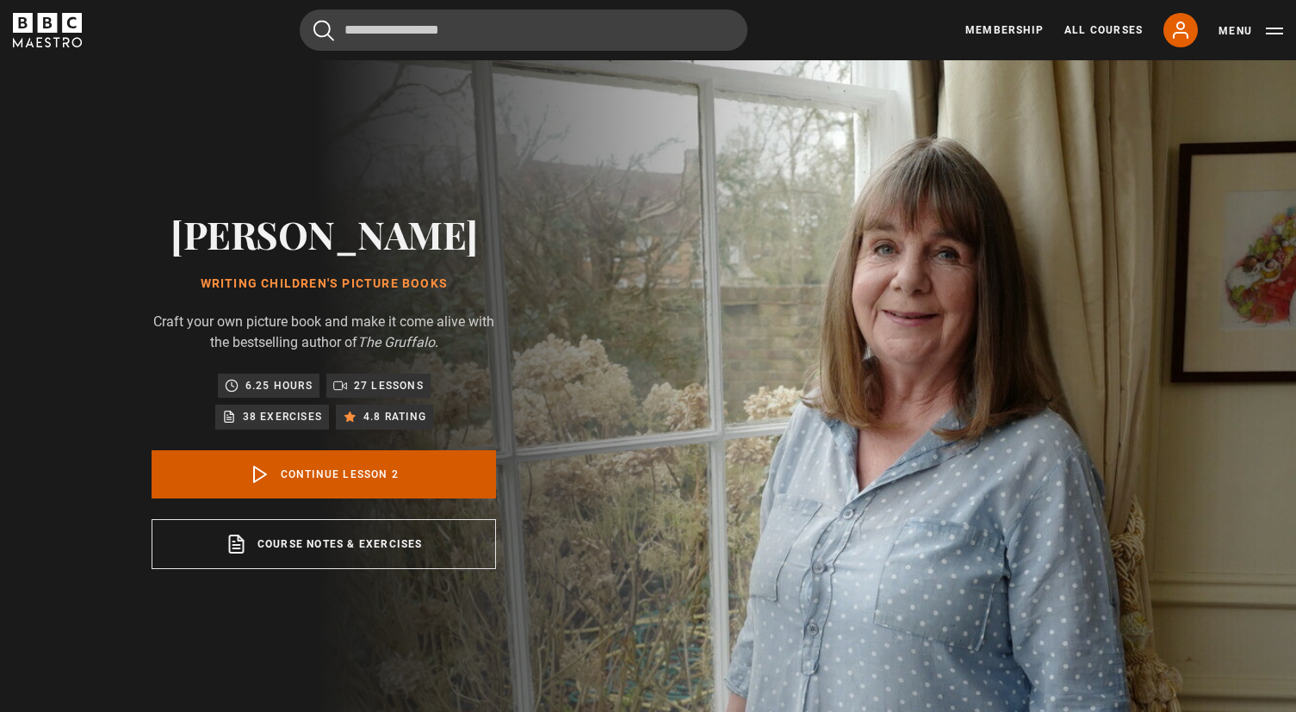
click at [390, 461] on link "Continue lesson 2" at bounding box center [324, 474] width 344 height 48
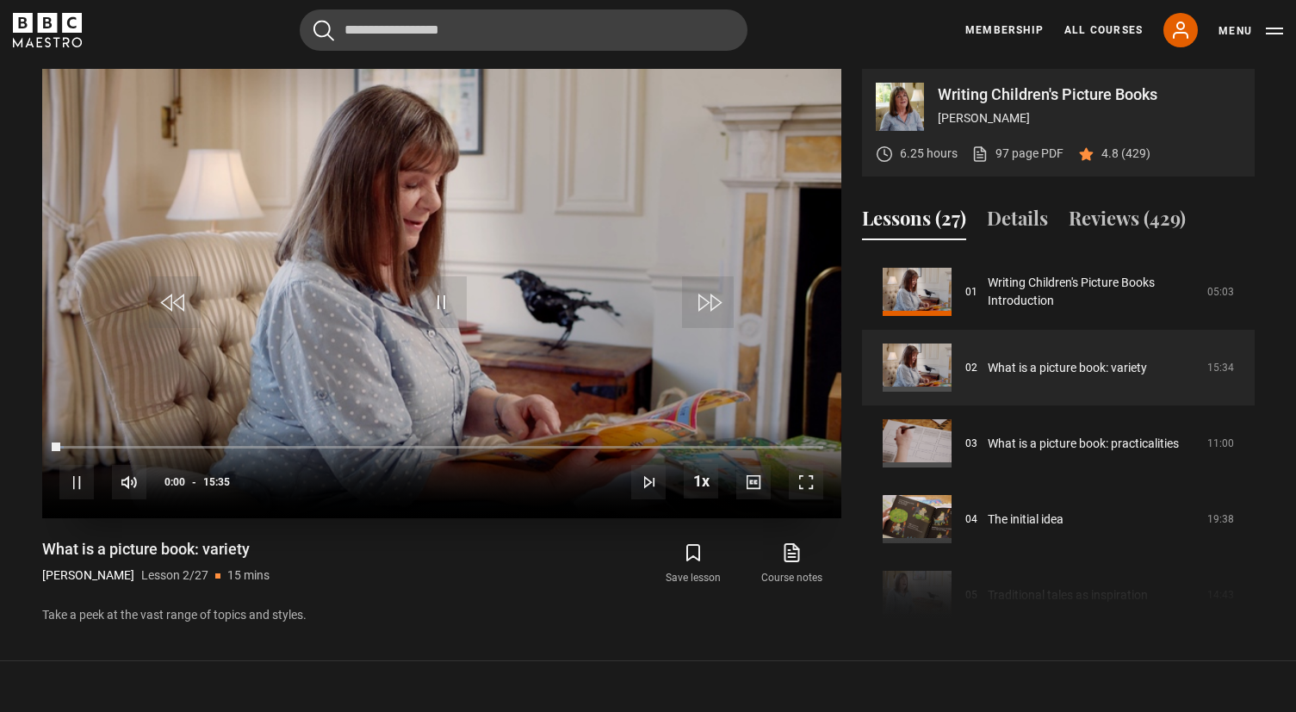
click at [810, 477] on span "Video Player" at bounding box center [806, 482] width 34 height 34
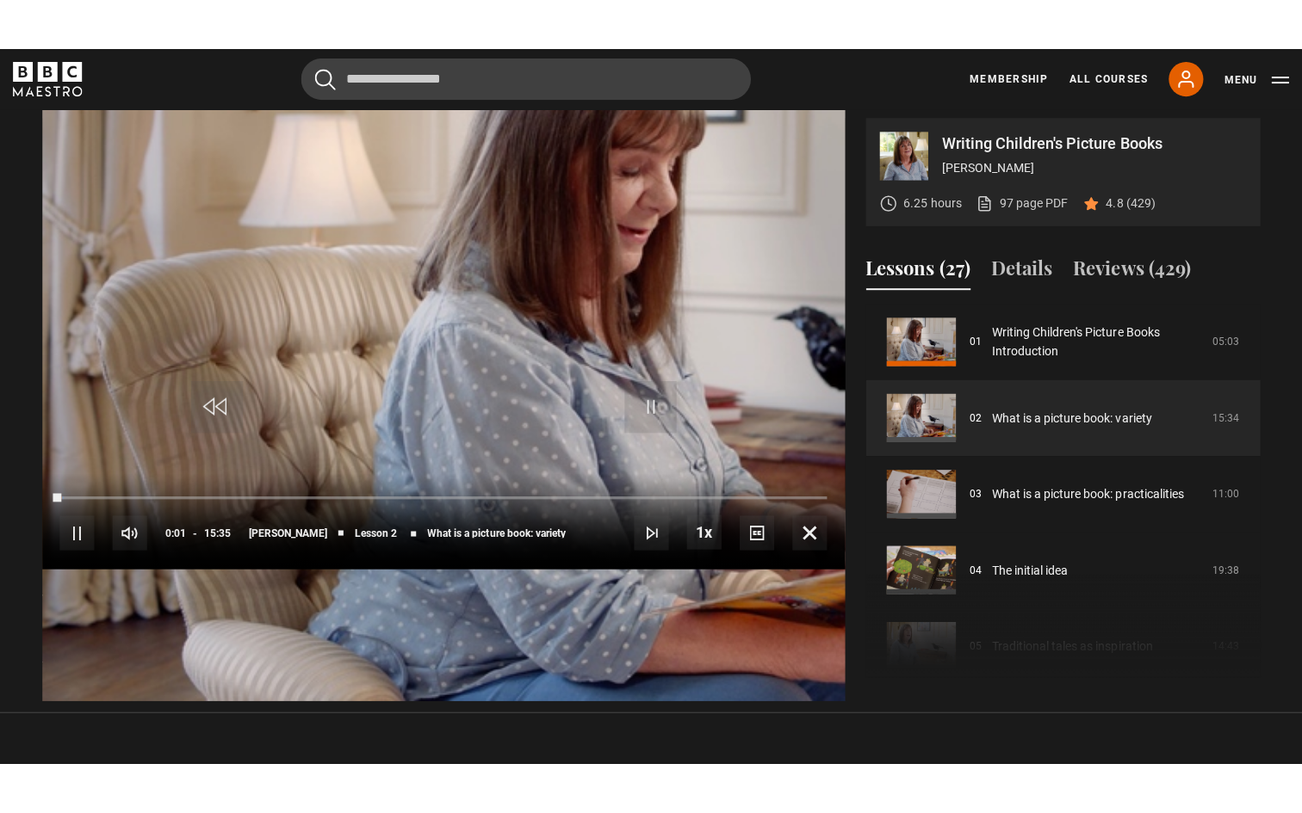
scroll to position [0, 0]
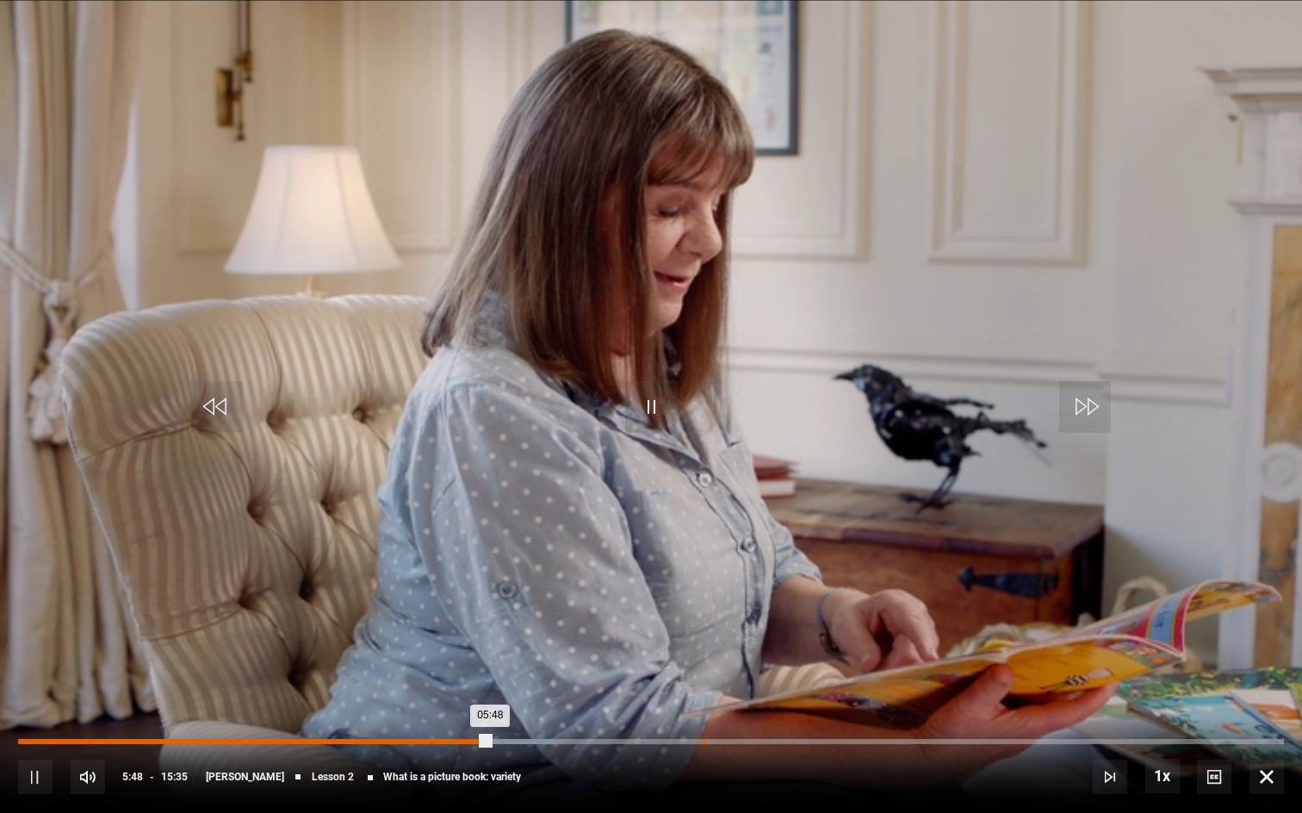
click at [703, 711] on div "Loaded : 42.24% 08:26 05:48" at bounding box center [650, 741] width 1265 height 5
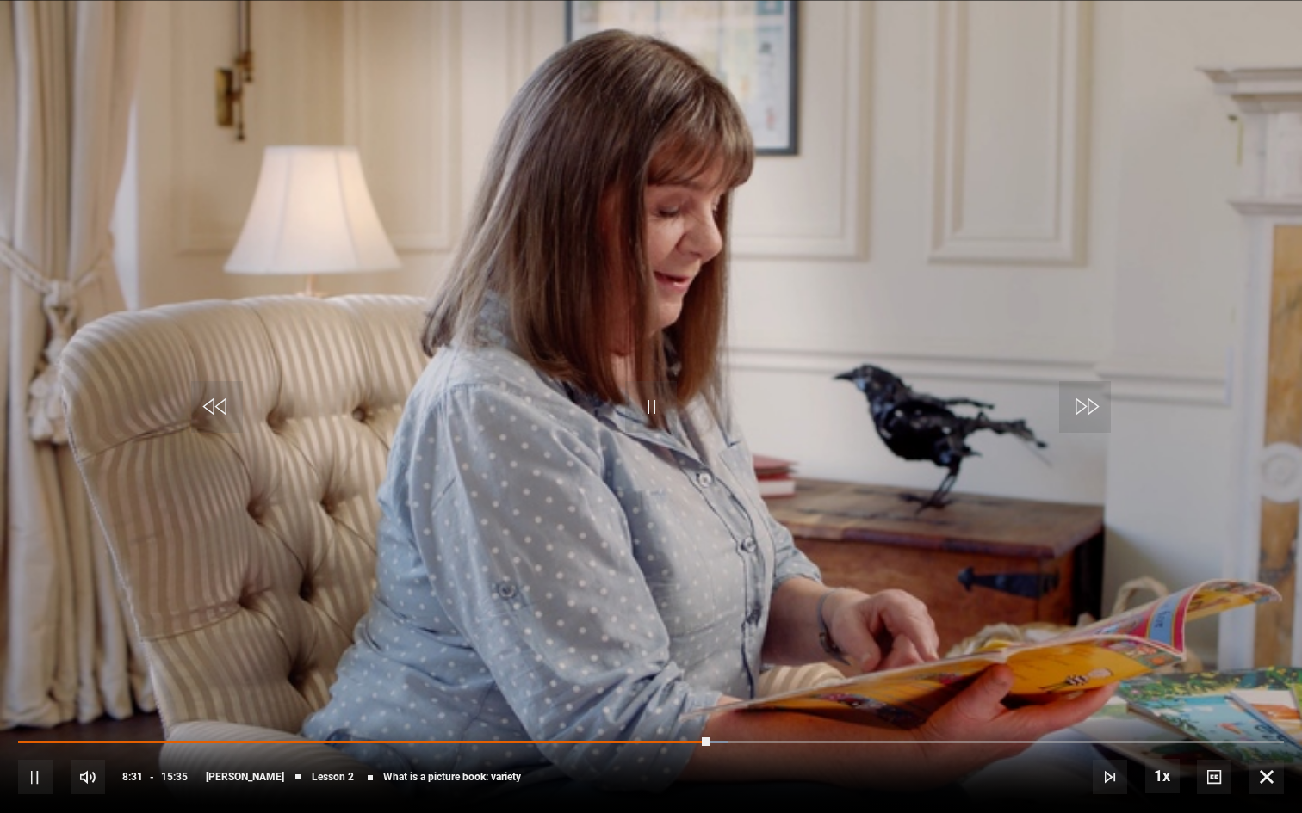
click at [1090, 711] on div "10s Skip Back 10 seconds Pause 10s Skip Forward 10 seconds Loaded : 56.11% 10:0…" at bounding box center [651, 766] width 1302 height 96
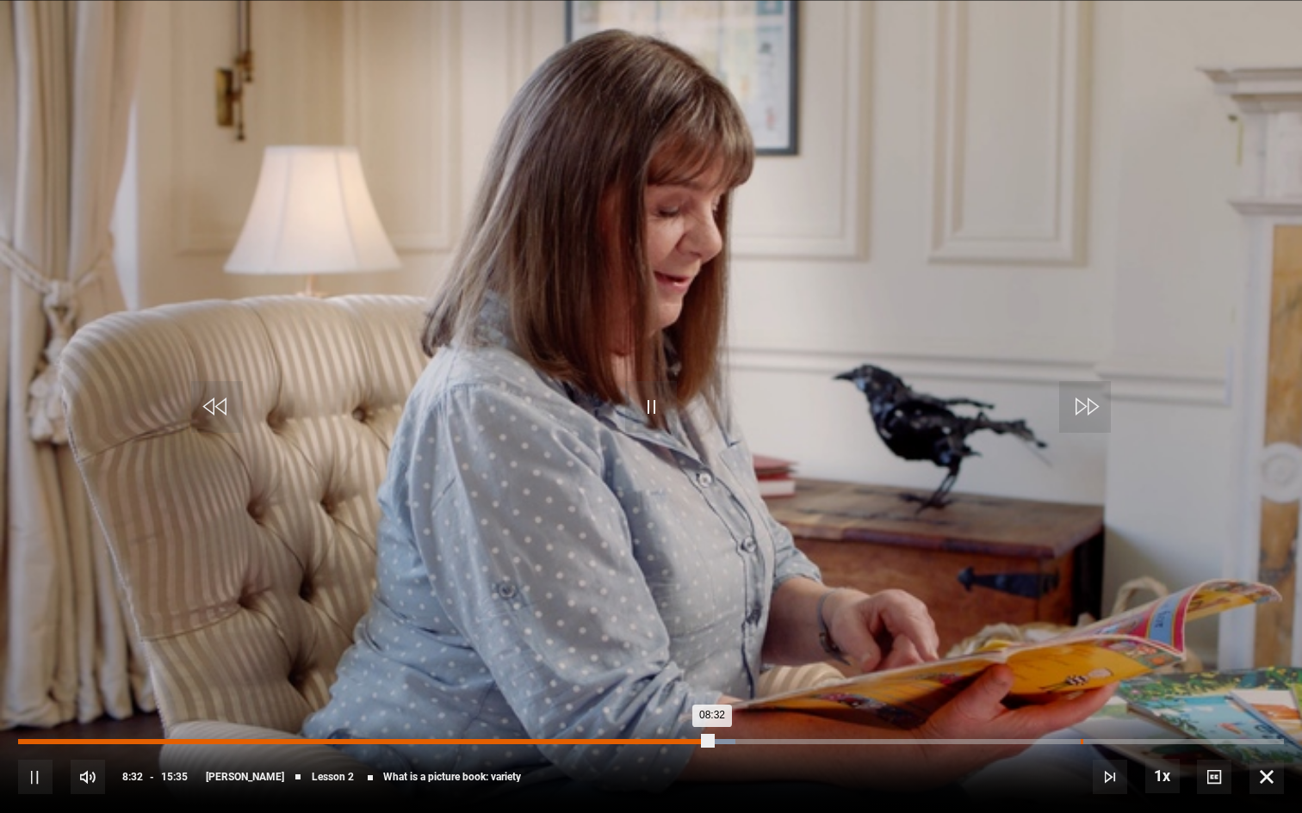
click at [1080, 711] on div "Loaded : 56.64% 13:04 08:32" at bounding box center [650, 741] width 1265 height 5
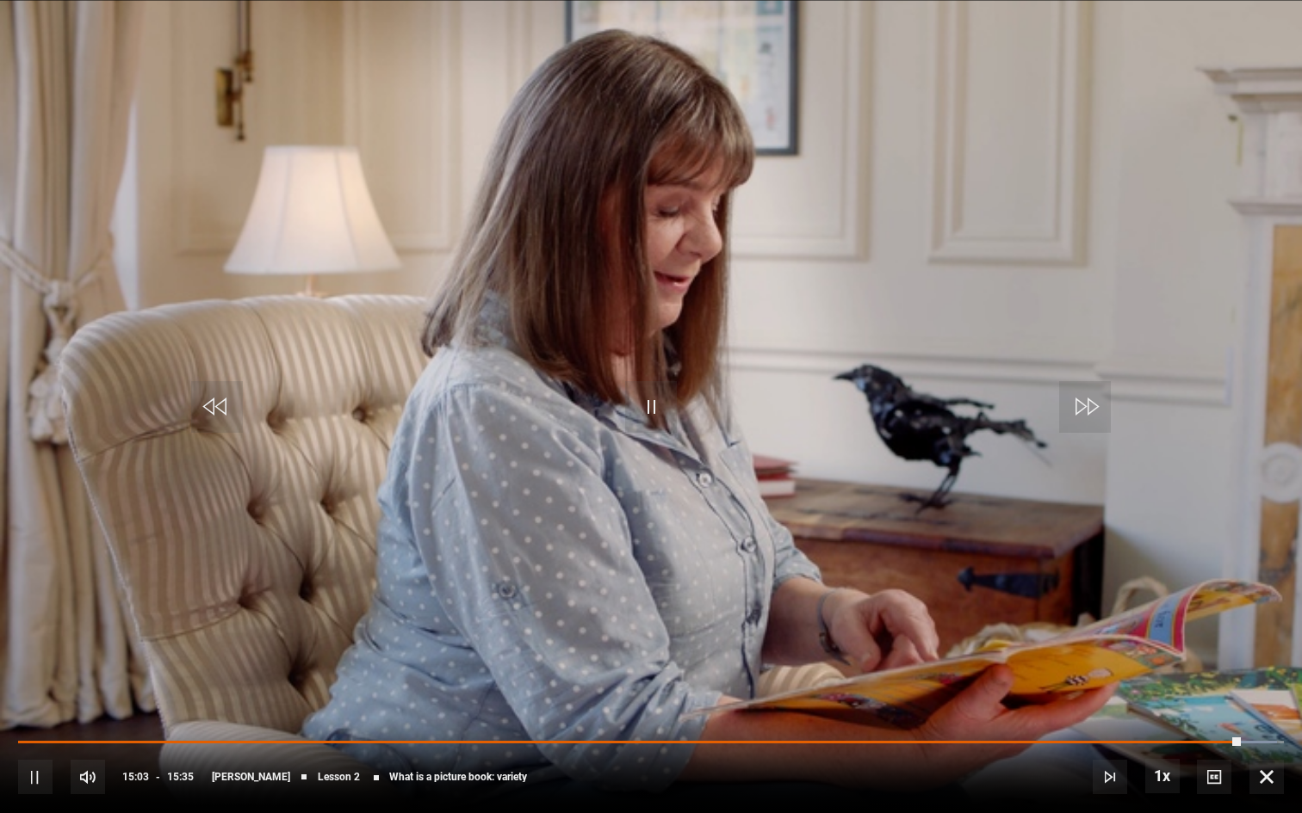
click at [1269, 711] on span "Video Player" at bounding box center [1266, 777] width 34 height 34
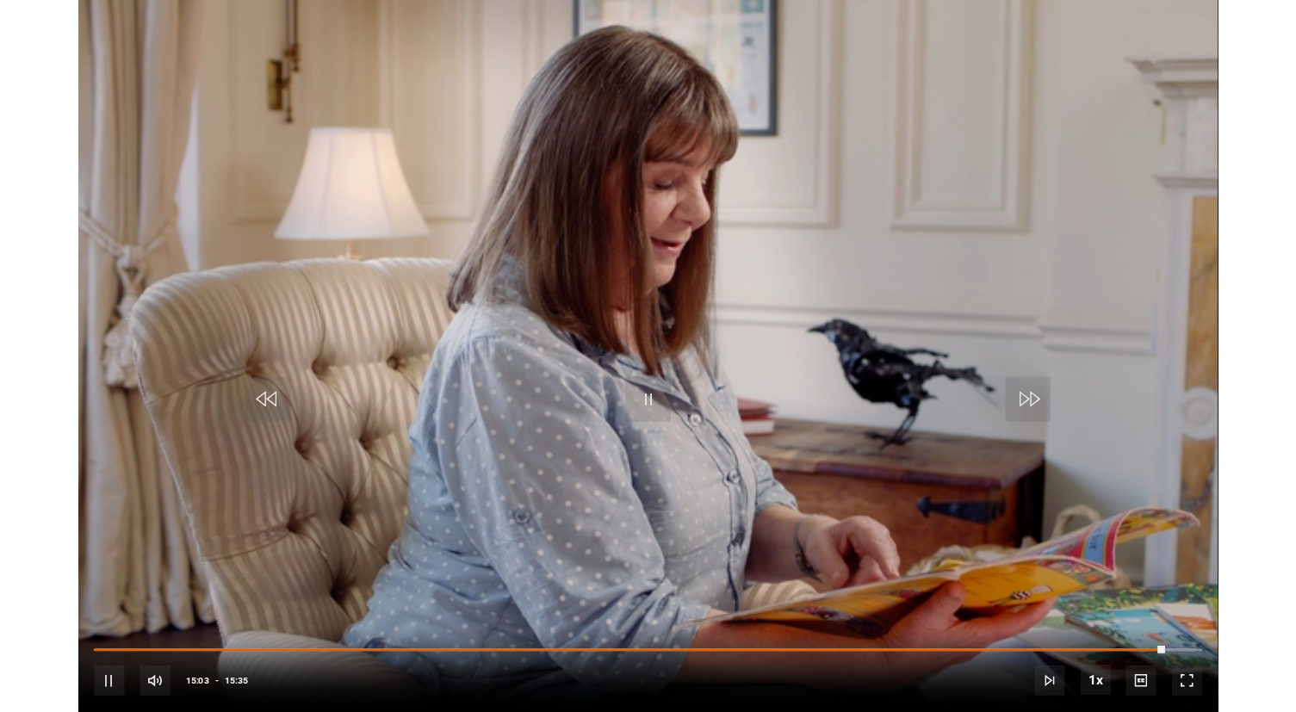
scroll to position [721, 0]
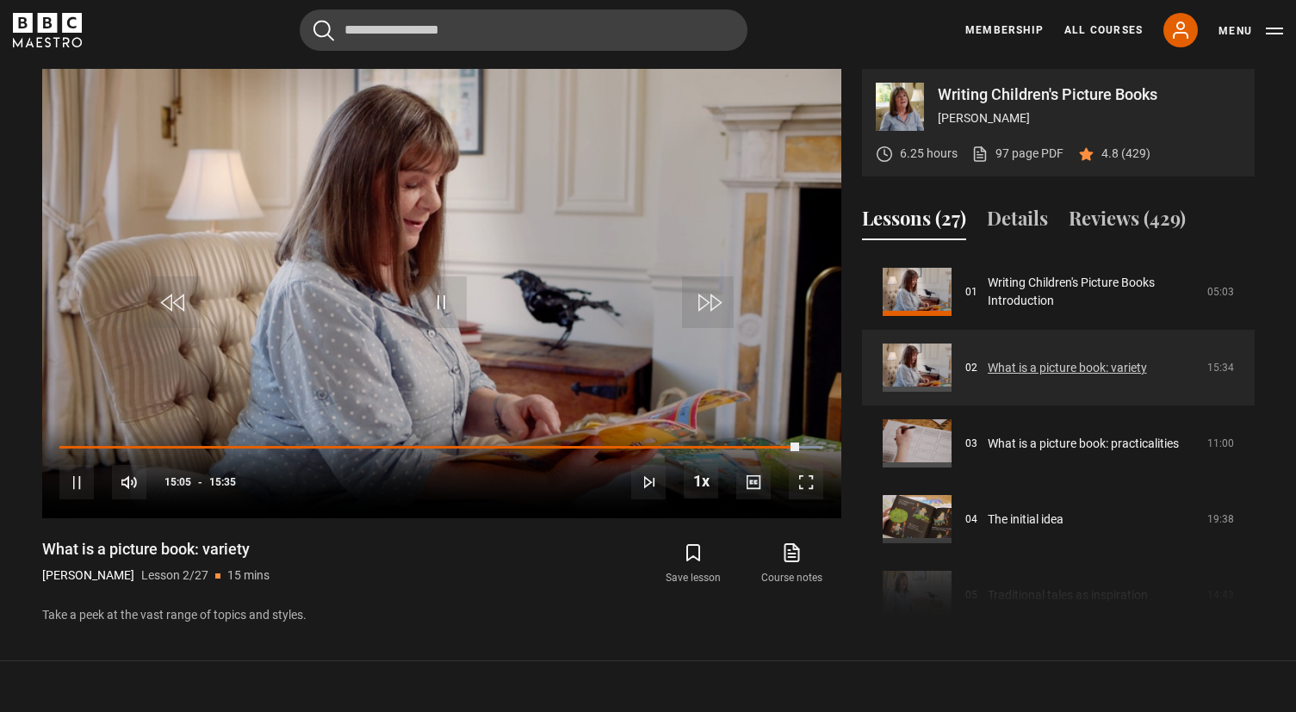
drag, startPoint x: 1058, startPoint y: 369, endPoint x: 1059, endPoint y: 342, distance: 27.6
click at [1059, 359] on link "What is a picture book: variety" at bounding box center [1066, 368] width 159 height 18
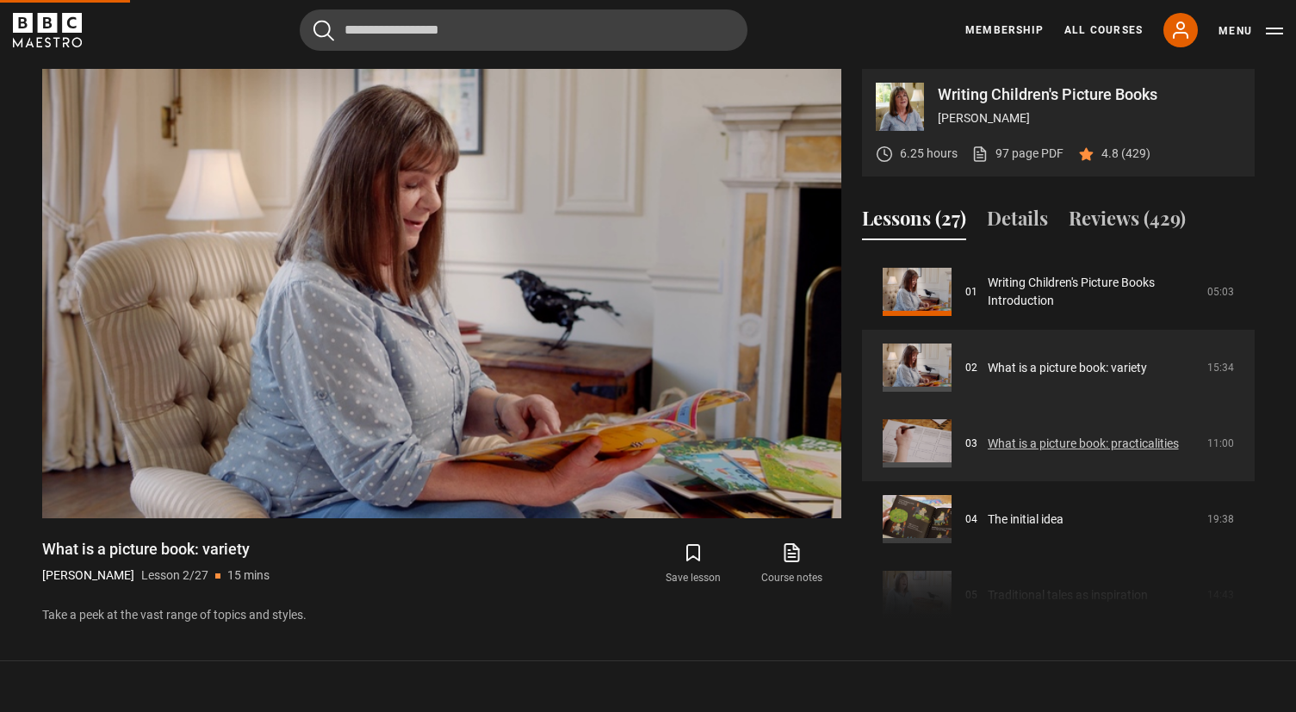
click at [1052, 435] on link "What is a picture book: practicalities" at bounding box center [1082, 444] width 191 height 18
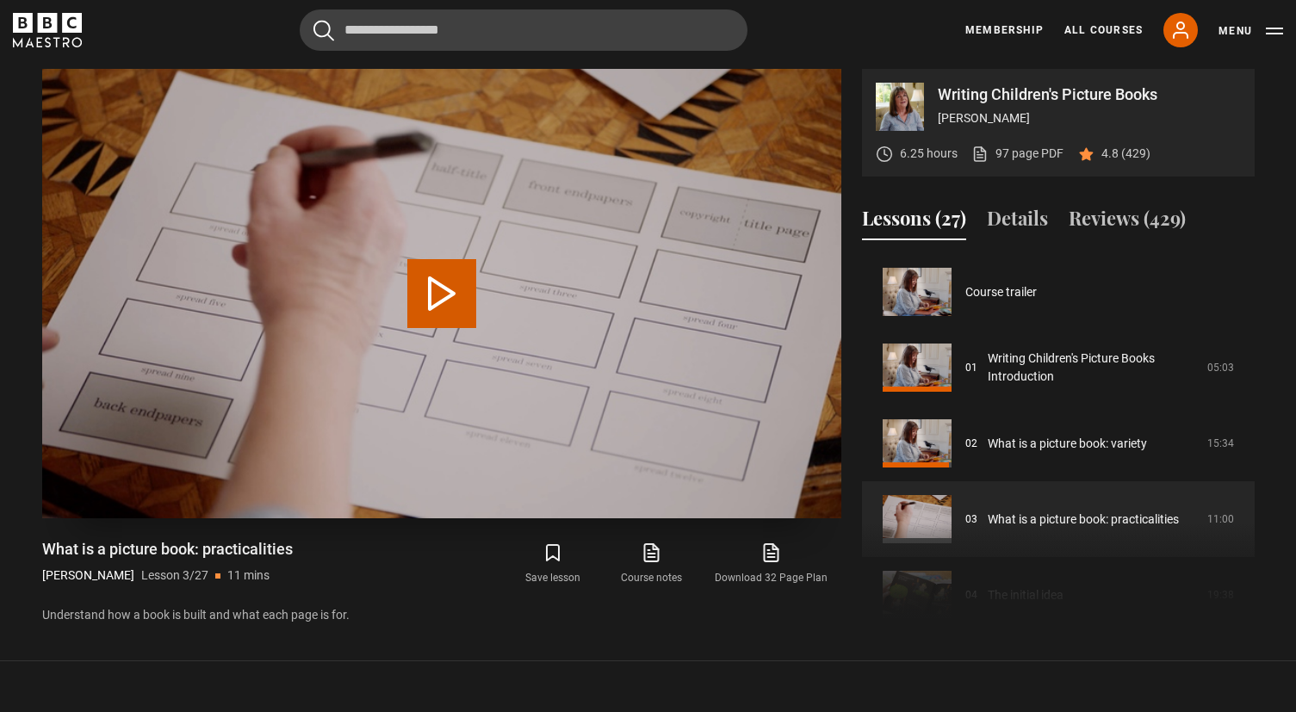
scroll to position [152, 0]
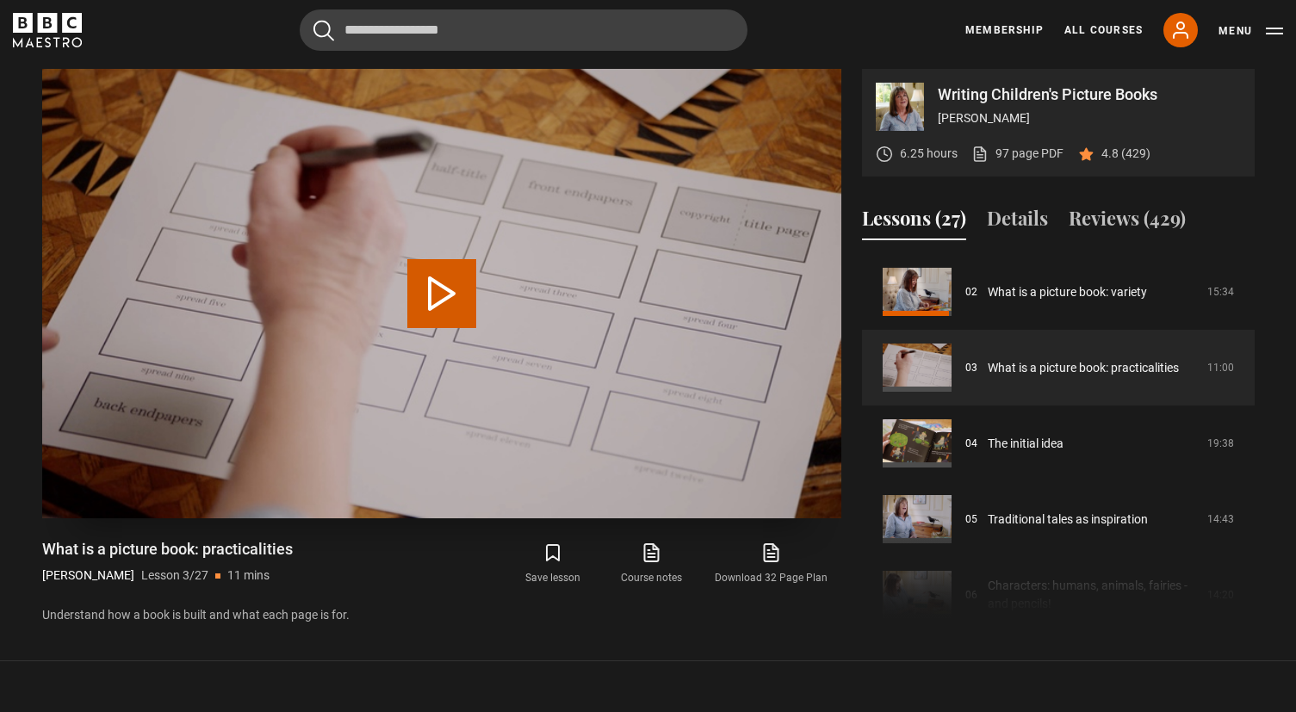
click at [452, 286] on button "Play Lesson What is a picture book: practicalities" at bounding box center [441, 293] width 69 height 69
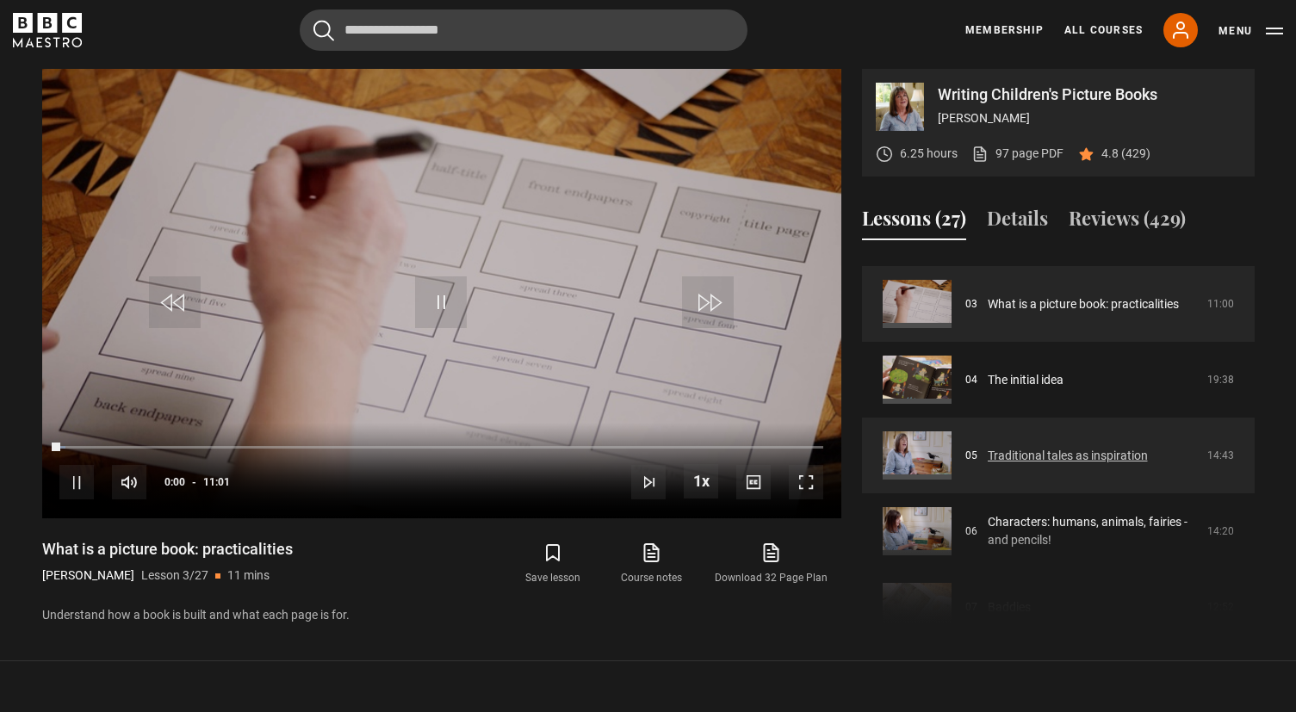
scroll to position [217, 0]
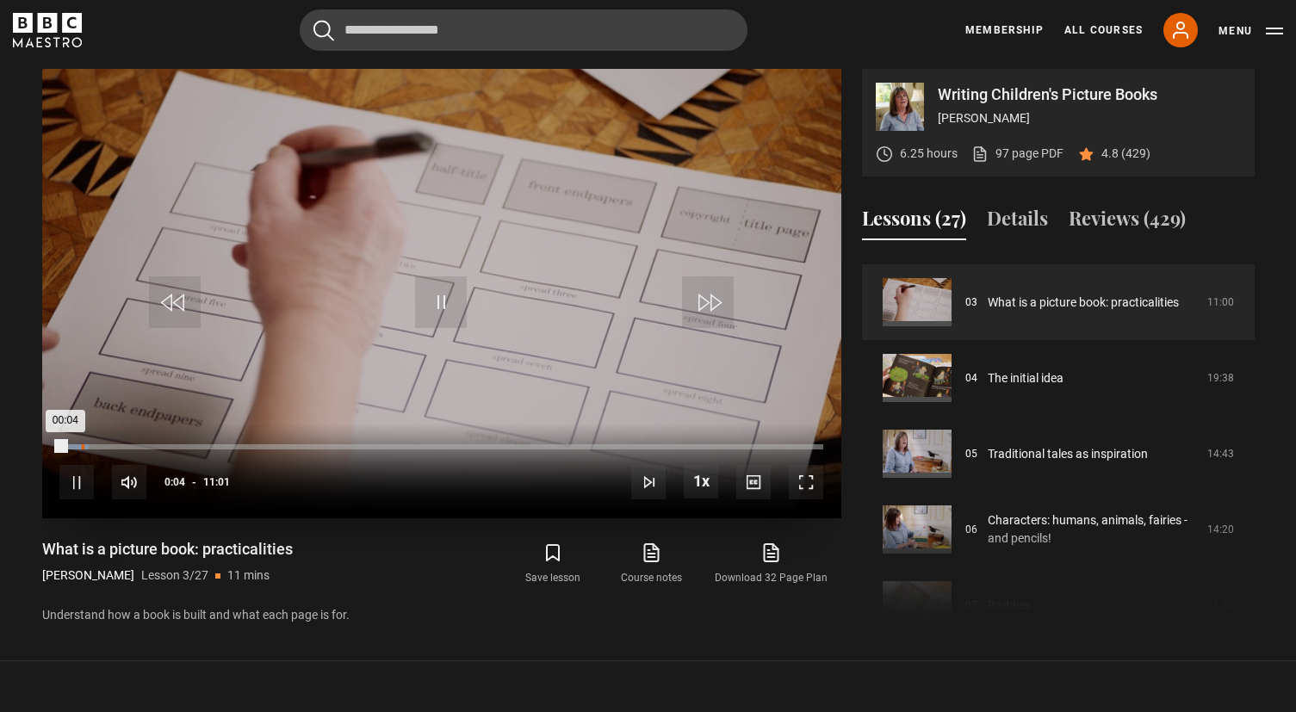
click at [82, 448] on div "00:19" at bounding box center [83, 446] width 3 height 5
click at [811, 485] on span "Video Player" at bounding box center [806, 482] width 34 height 34
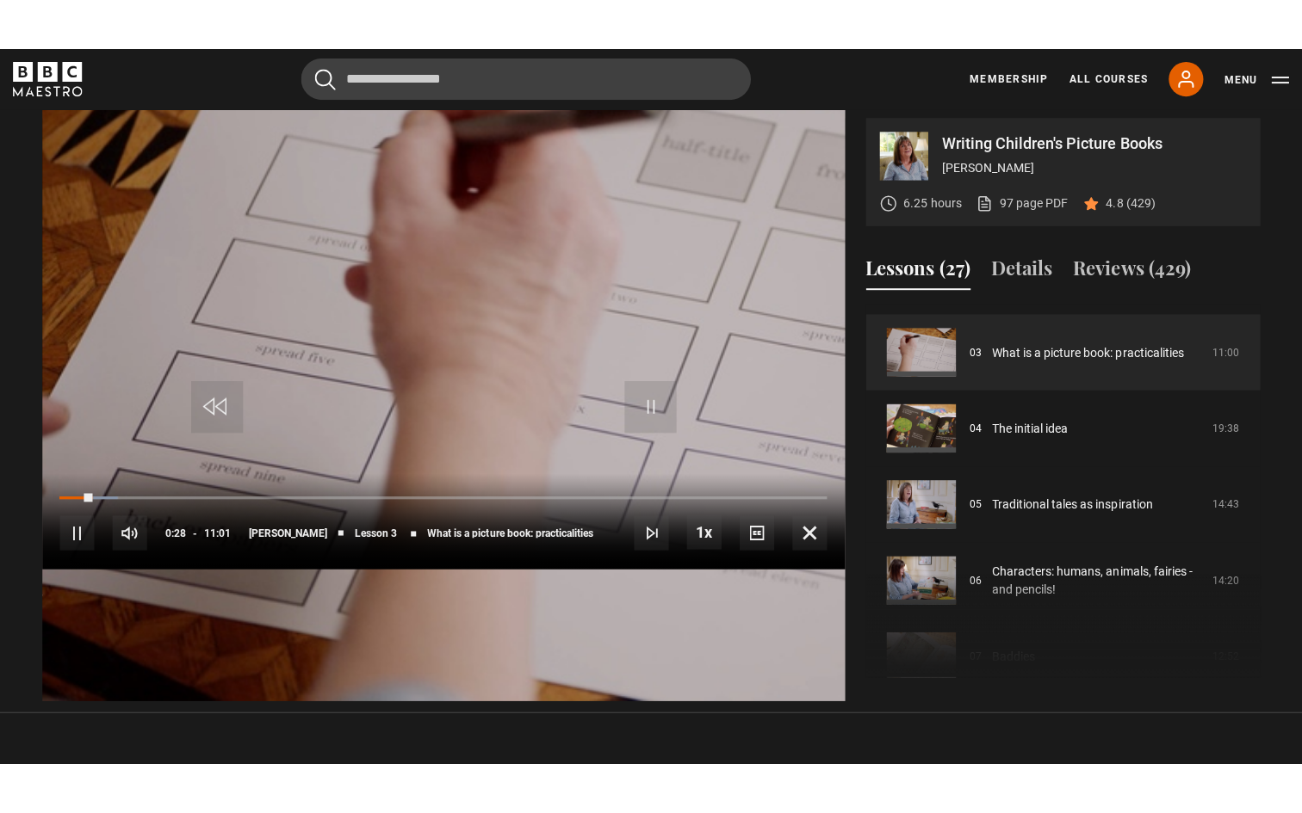
scroll to position [0, 0]
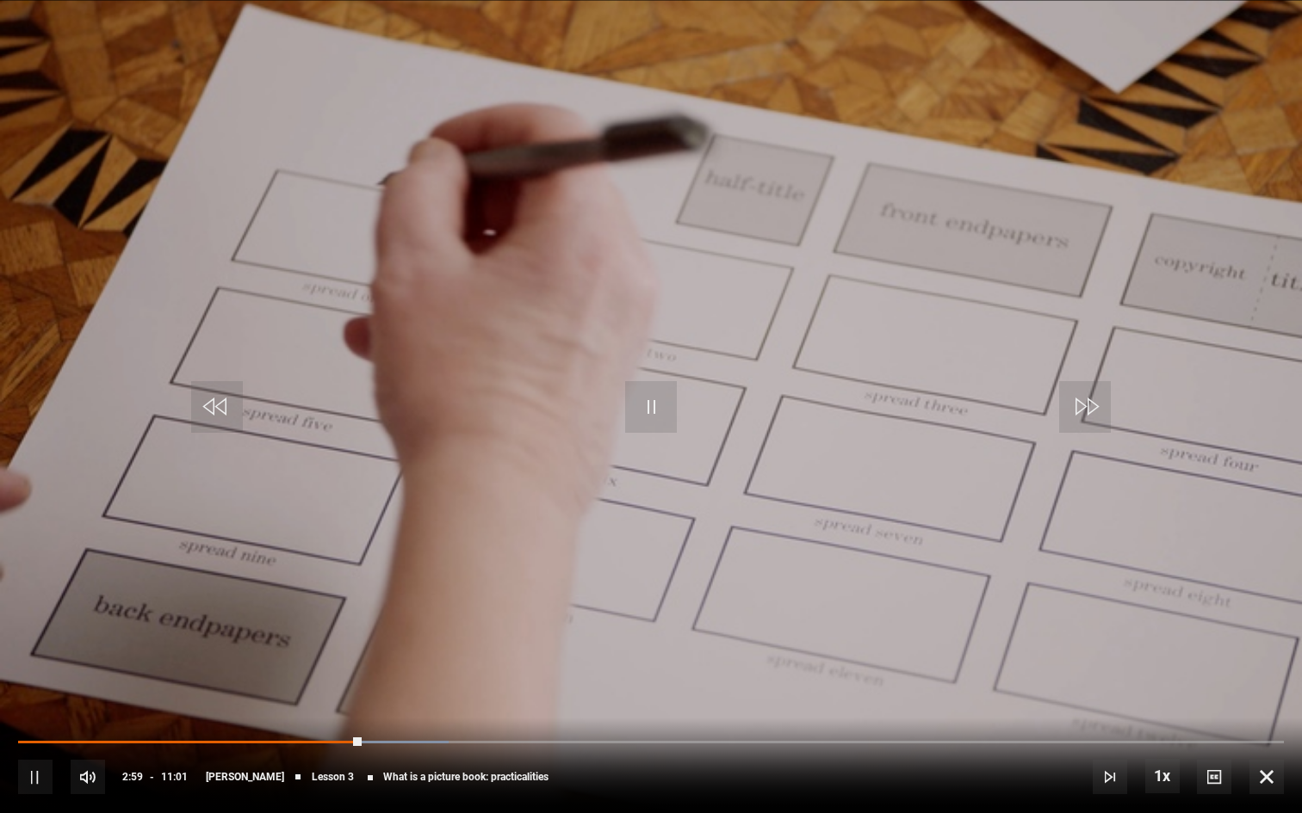
click at [414, 711] on div "10s Skip Back 10 seconds Pause 10s Skip Forward 10 seconds Loaded : 34.03% 03:4…" at bounding box center [651, 766] width 1302 height 96
click at [1023, 711] on div "Loaded : 34.03% 08:44 03:01" at bounding box center [650, 741] width 1265 height 5
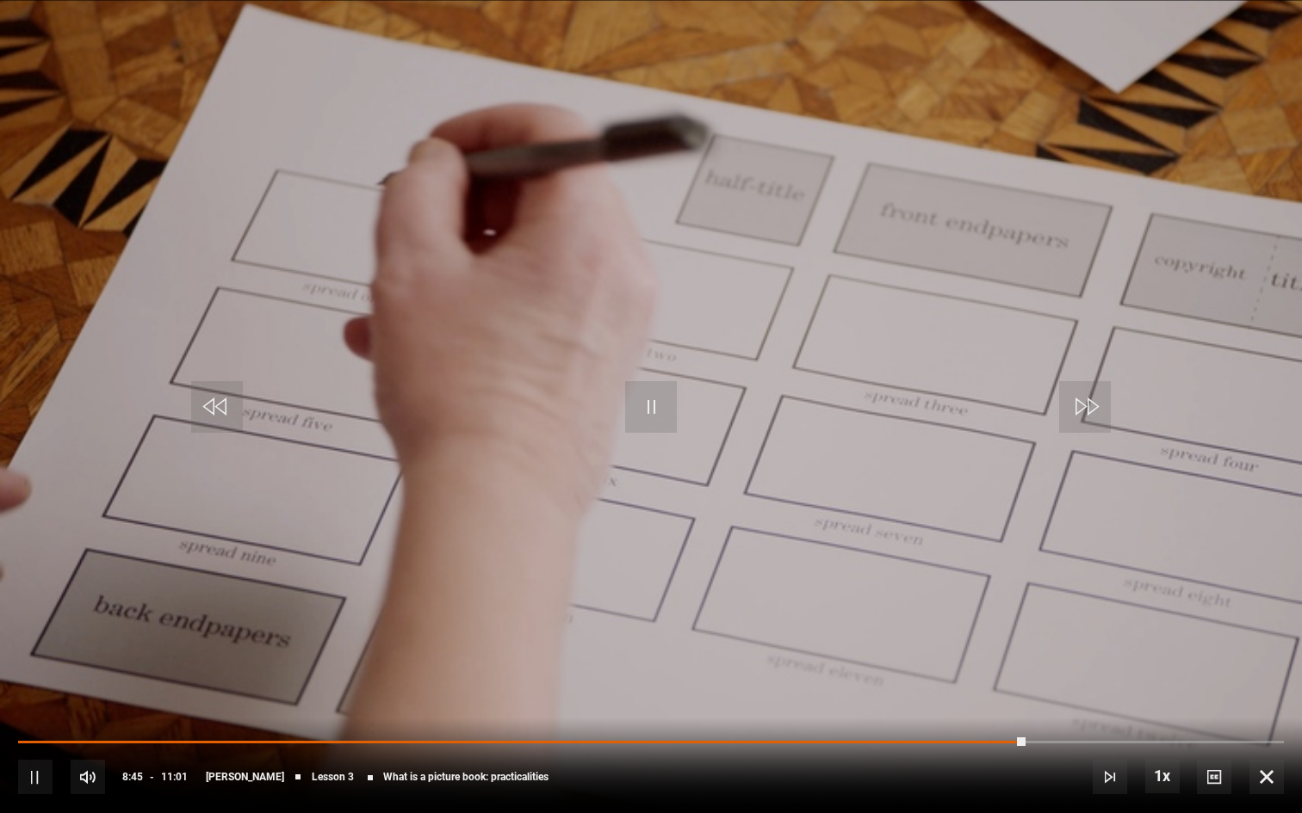
click at [1271, 711] on span "Video Player" at bounding box center [1266, 777] width 34 height 34
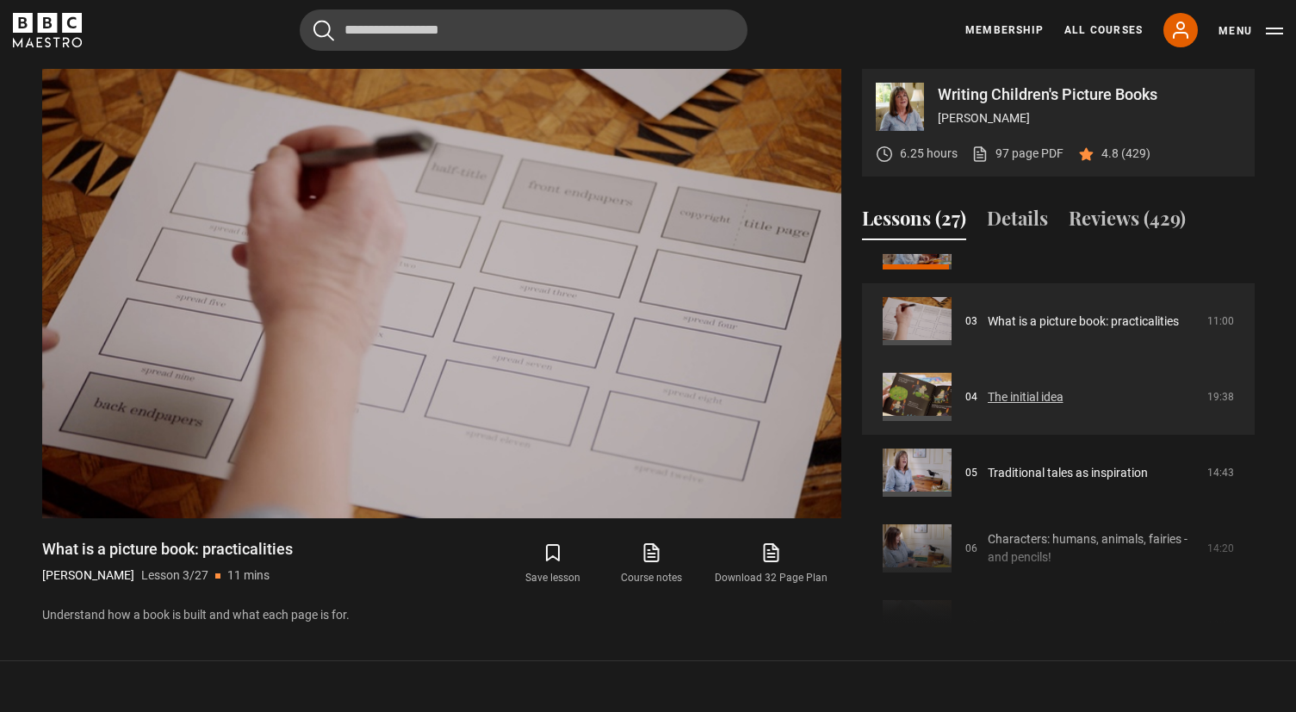
scroll to position [197, 0]
click at [1035, 396] on link "The initial idea" at bounding box center [1025, 398] width 76 height 18
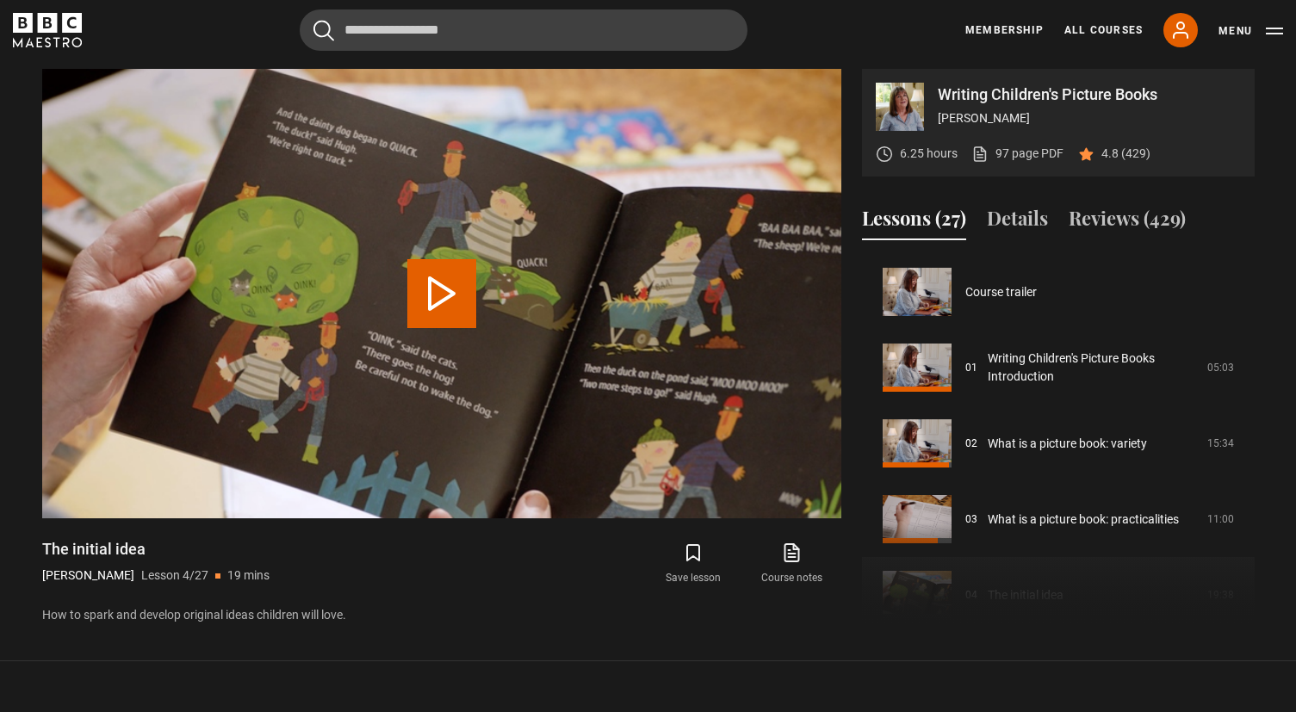
scroll to position [227, 0]
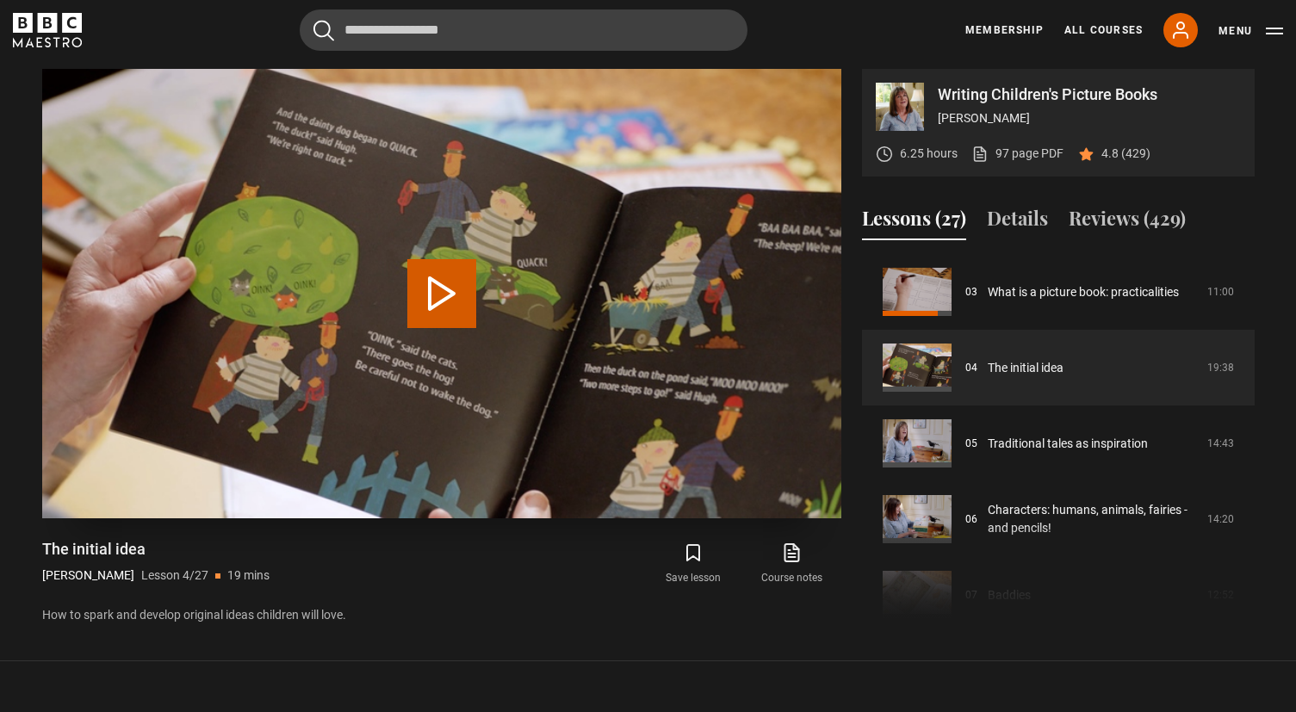
click at [435, 294] on button "Play Lesson The initial idea" at bounding box center [441, 293] width 69 height 69
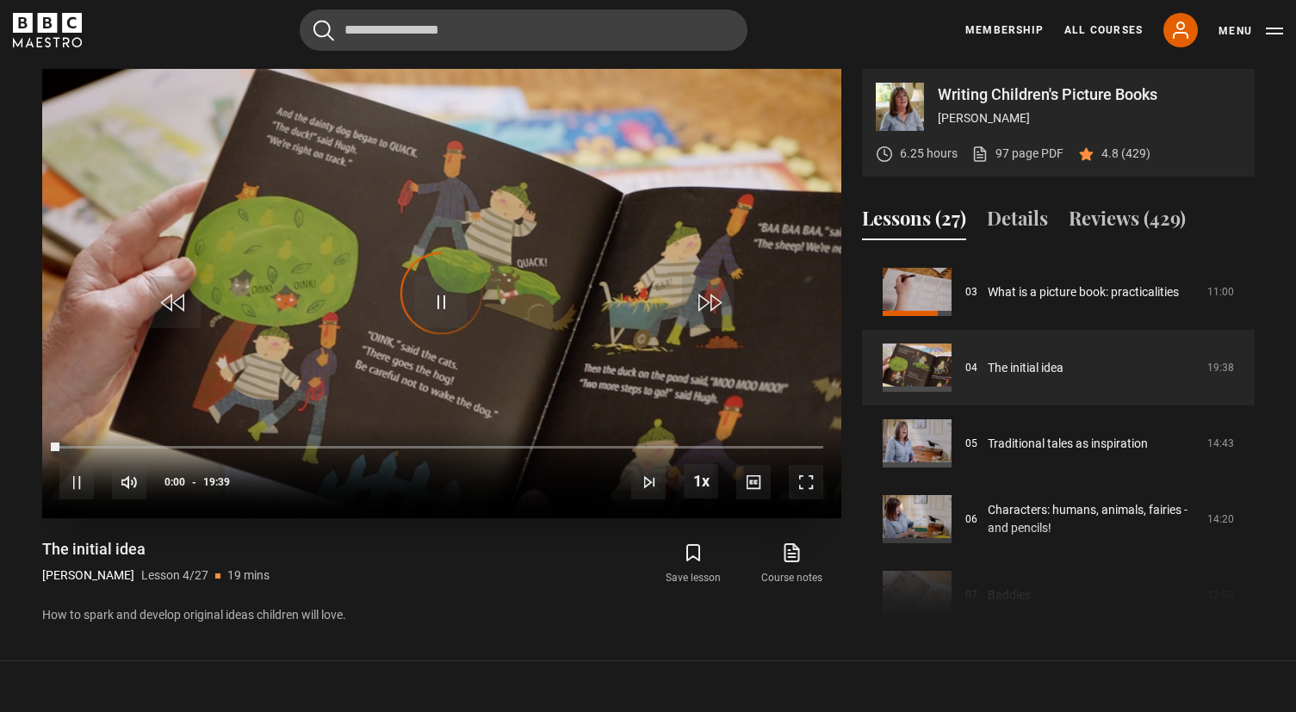
click at [809, 474] on span "Video Player" at bounding box center [806, 482] width 34 height 34
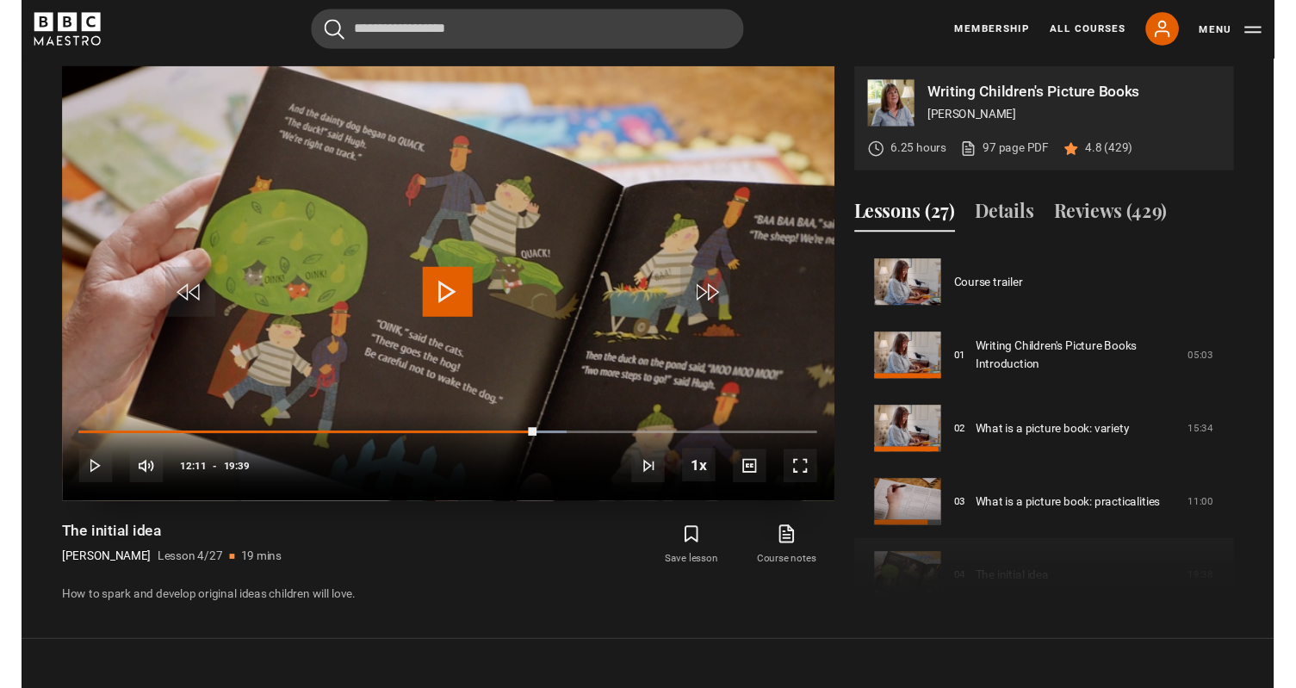
scroll to position [0, 0]
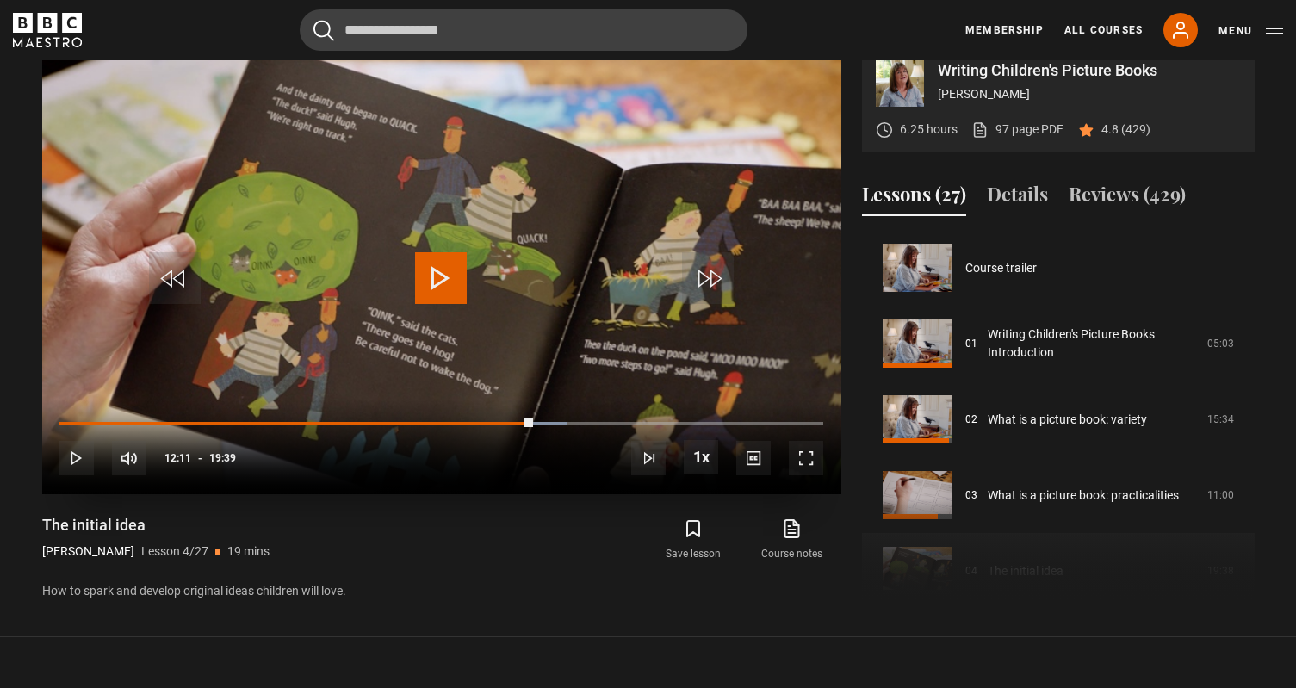
click at [456, 294] on span "Video Player" at bounding box center [441, 278] width 52 height 52
click at [808, 467] on span "Video Player" at bounding box center [806, 458] width 34 height 34
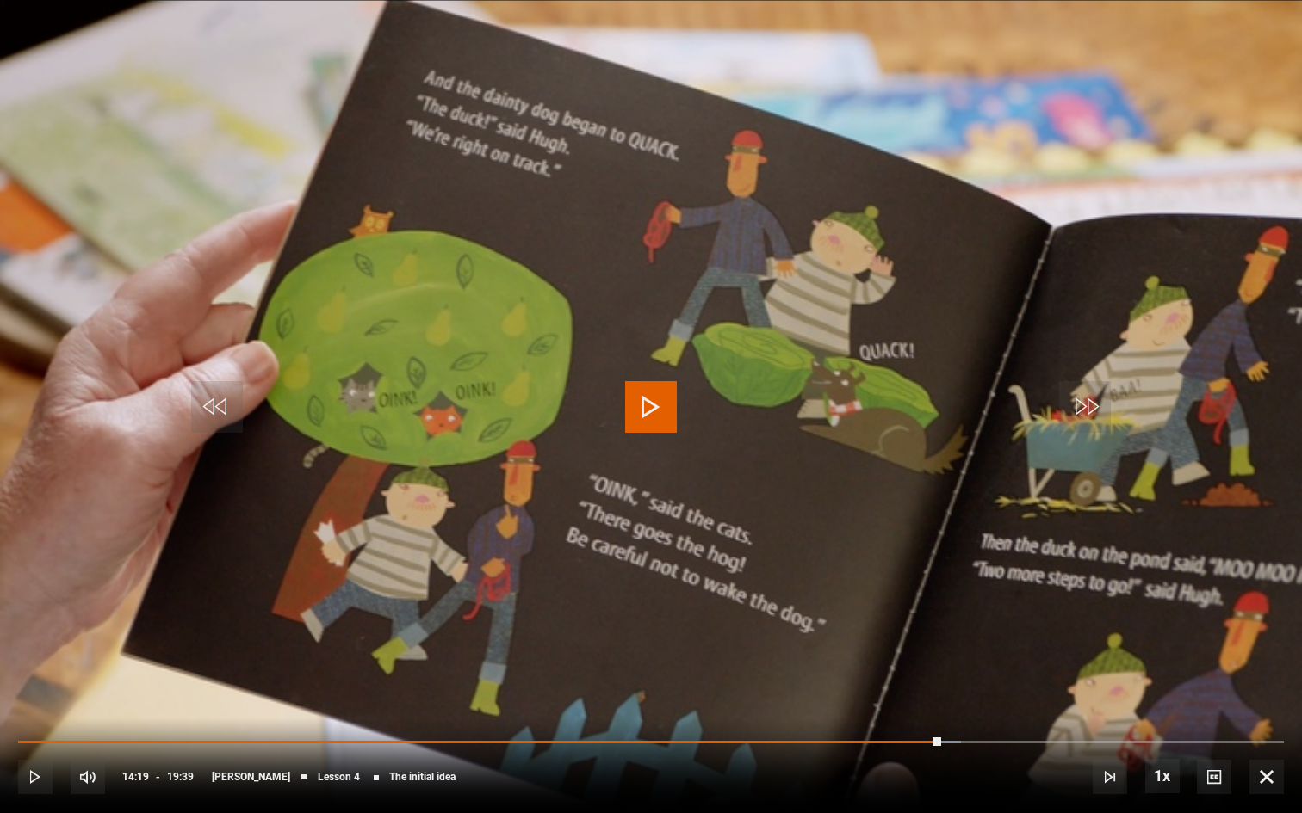
click at [649, 404] on span "Video Player" at bounding box center [651, 407] width 52 height 52
click at [976, 711] on div "10s Skip Back 10 seconds Pause 10s Skip Forward 10 seconds Loaded : 77.75% 19:1…" at bounding box center [651, 766] width 1302 height 96
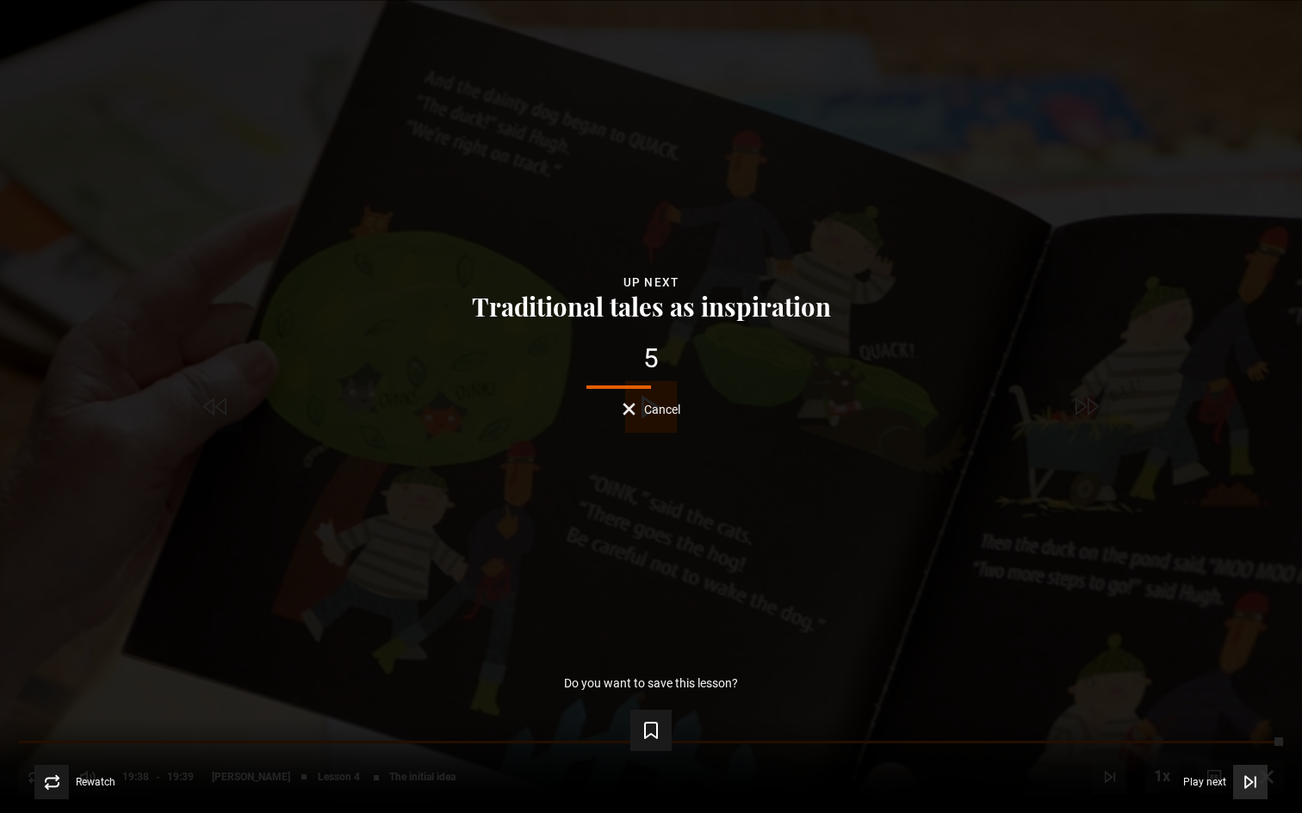
click at [1242, 711] on icon "Video Player" at bounding box center [1249, 782] width 17 height 17
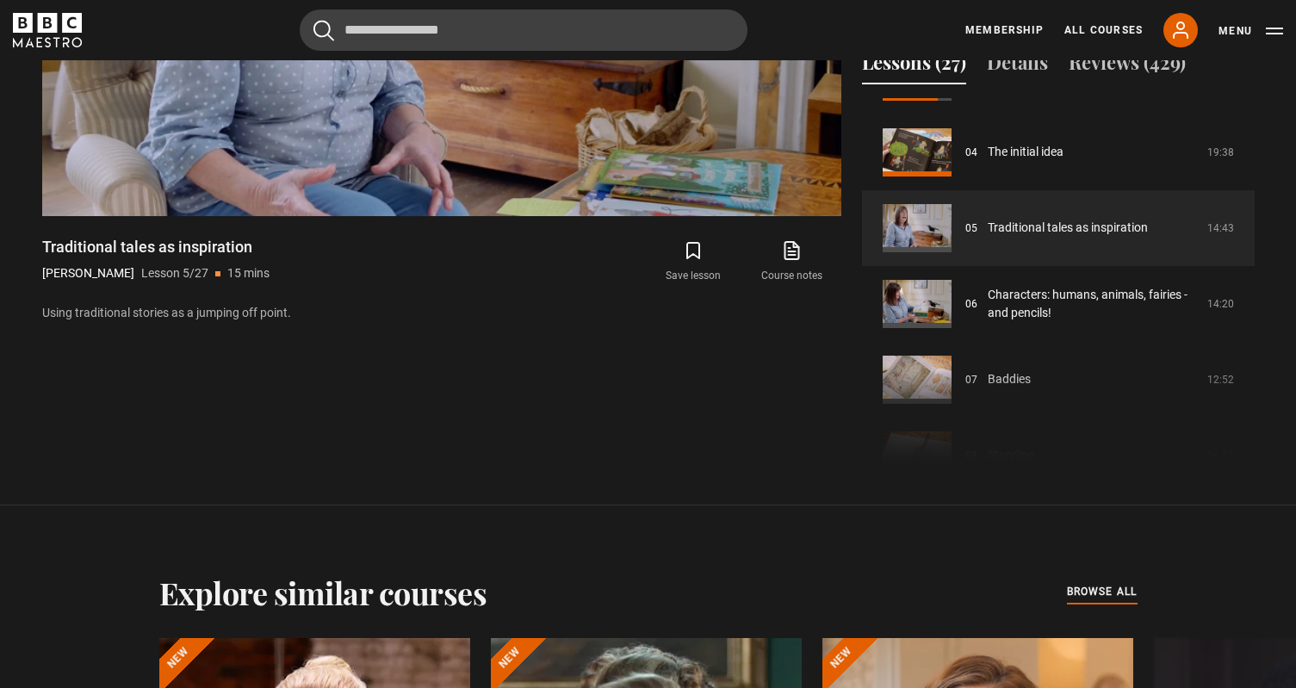
scroll to position [1042, 0]
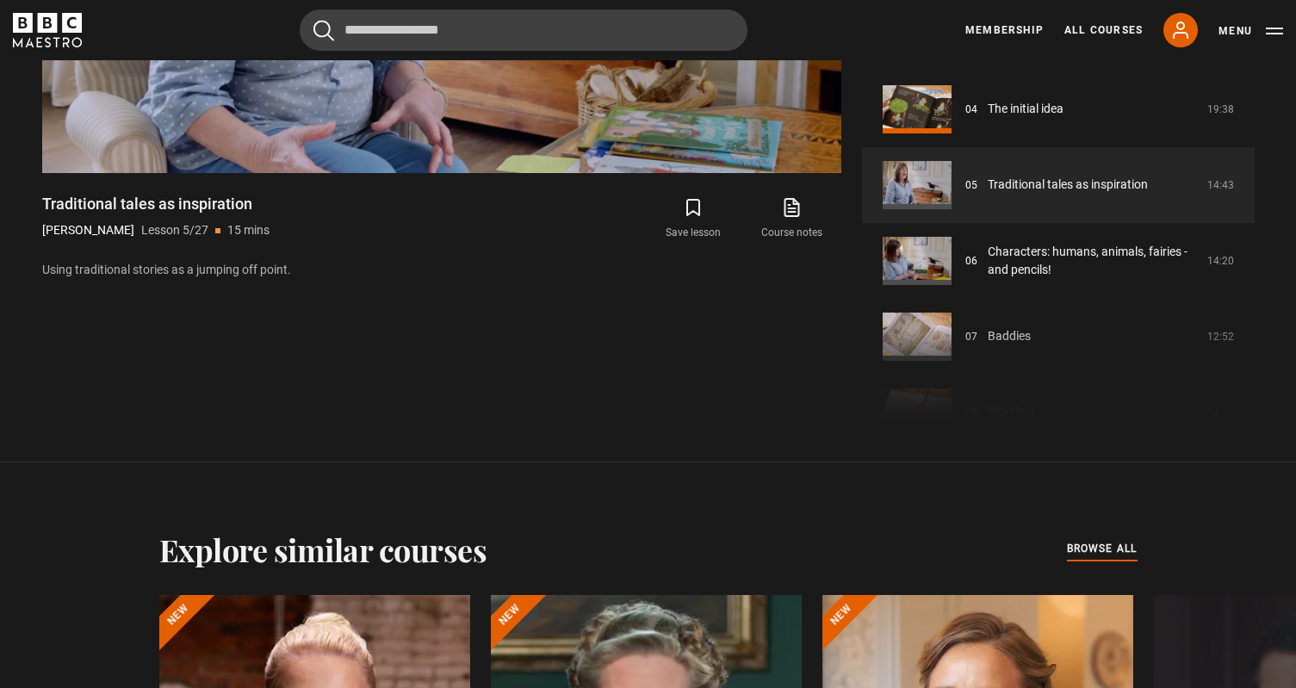
click at [999, 356] on div "Course trailer 01 Writing Children's Picture Books Introduction 05:03 02 What i…" at bounding box center [1058, 241] width 393 height 372
click at [1016, 360] on div "Course trailer 01 Writing Children's Picture Books Introduction 05:03 02 What i…" at bounding box center [1058, 241] width 393 height 372
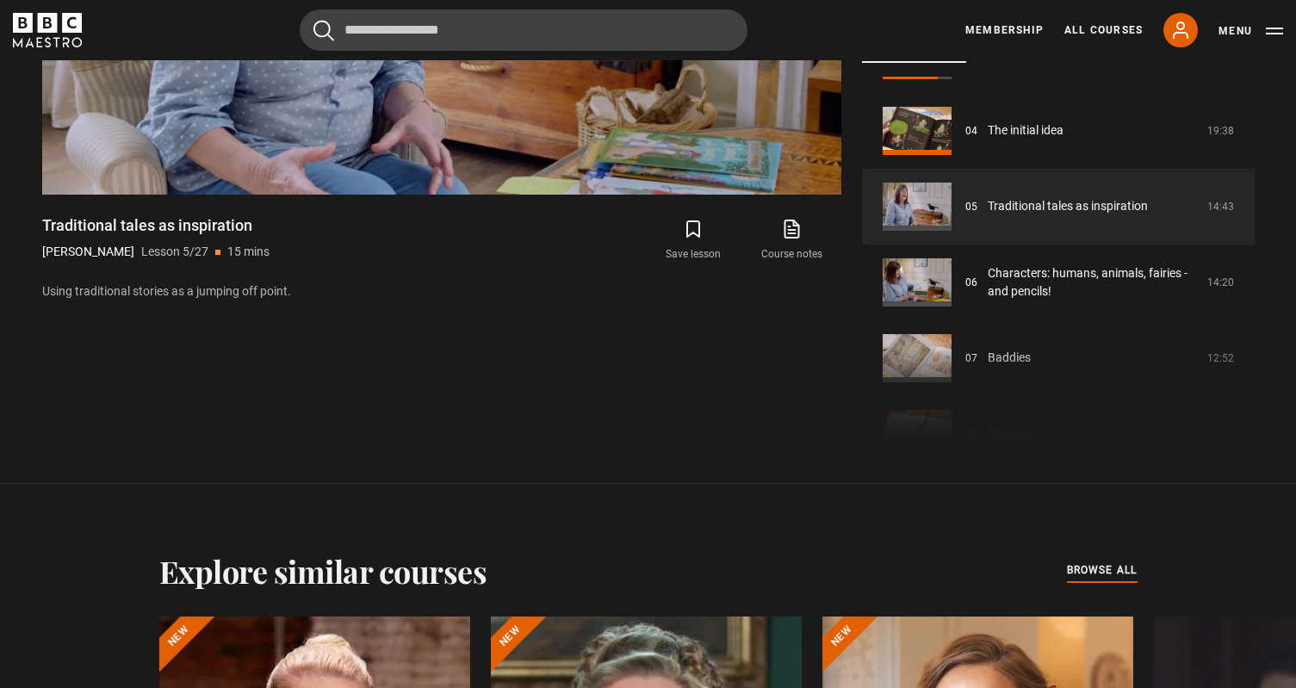
click at [1015, 377] on div "Course trailer 01 Writing Children's Picture Books Introduction 05:03 02 What i…" at bounding box center [1058, 263] width 393 height 372
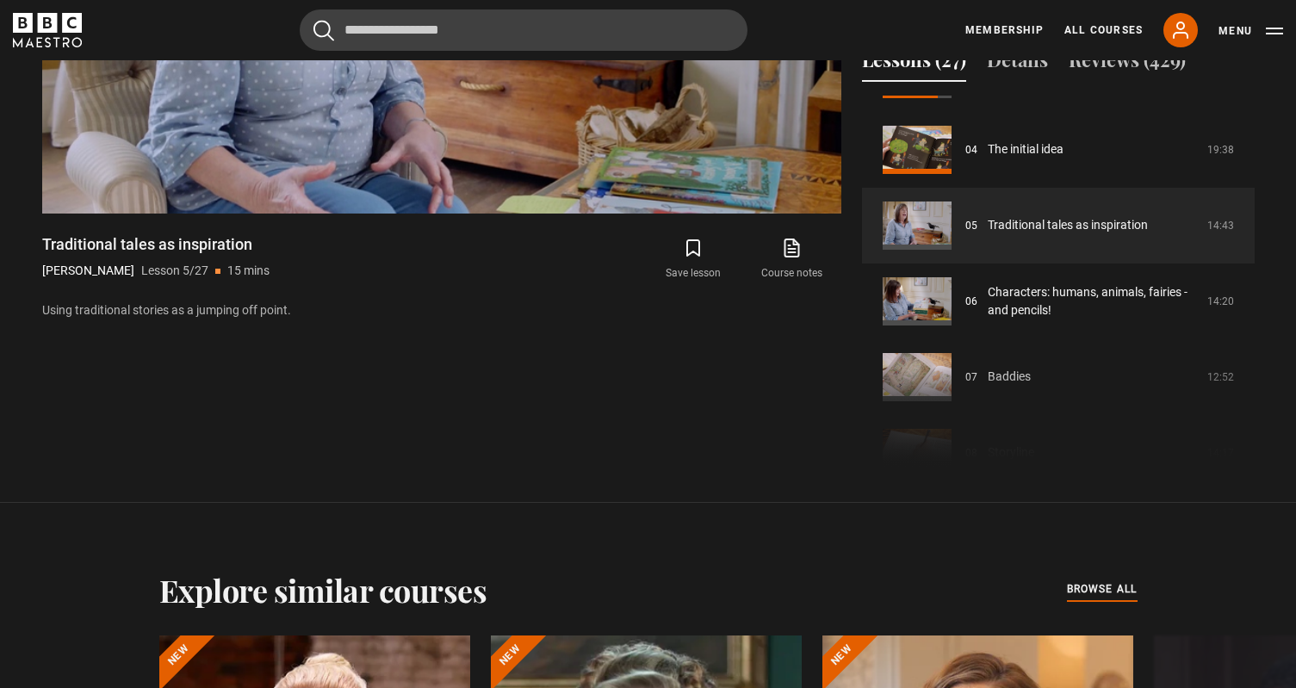
scroll to position [998, 0]
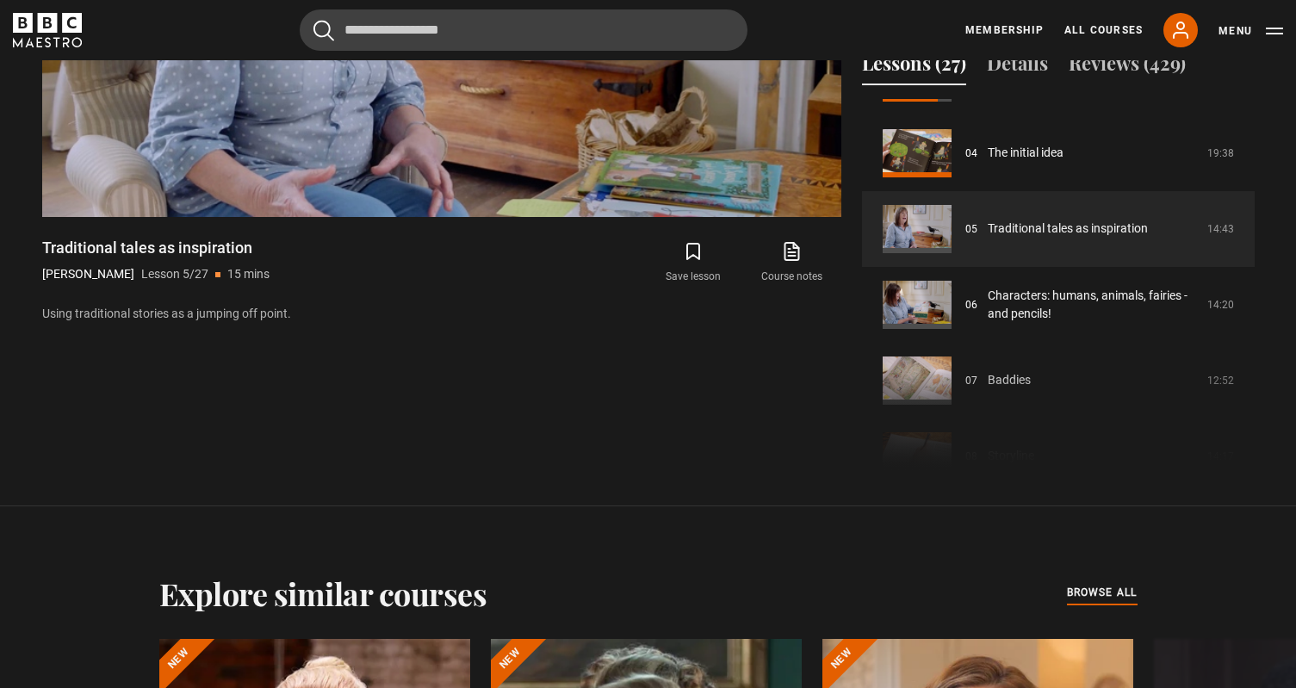
click at [1000, 410] on div "Course trailer 01 Writing Children's Picture Books Introduction 05:03 02 What i…" at bounding box center [1058, 285] width 393 height 372
click at [914, 406] on div "Course trailer 01 Writing Children's Picture Books Introduction 05:03 02 What i…" at bounding box center [1058, 285] width 393 height 372
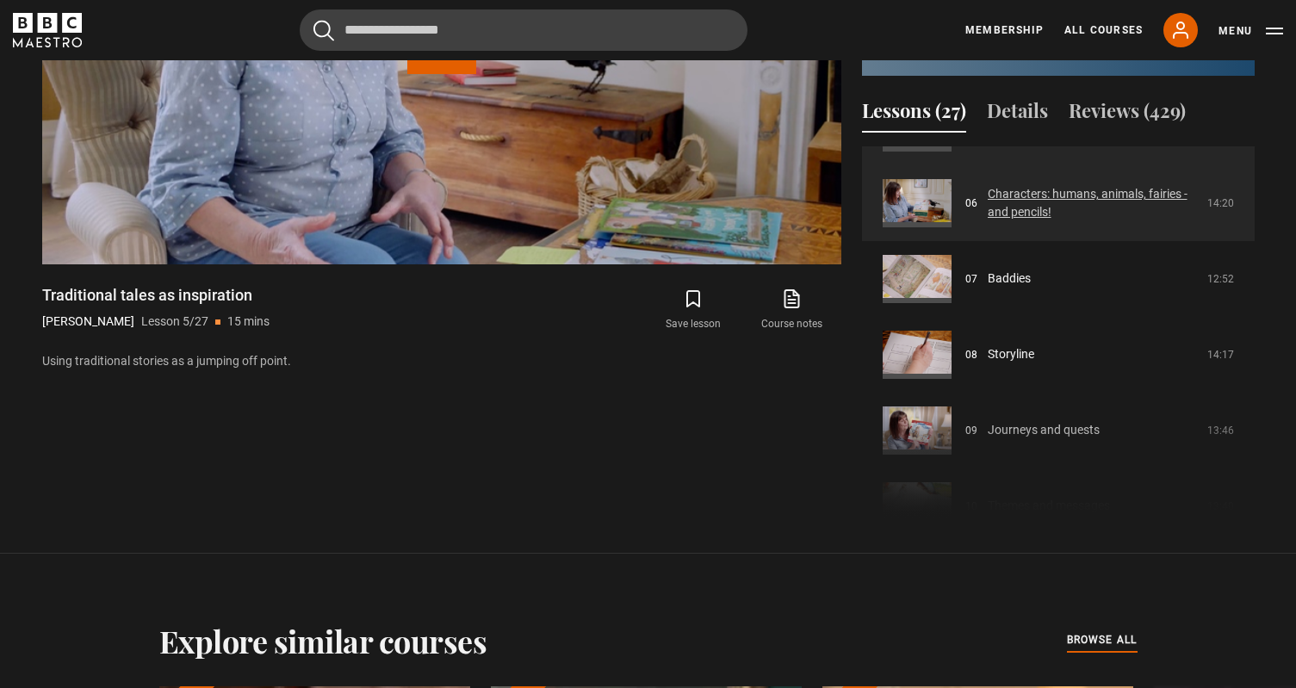
scroll to position [438, 0]
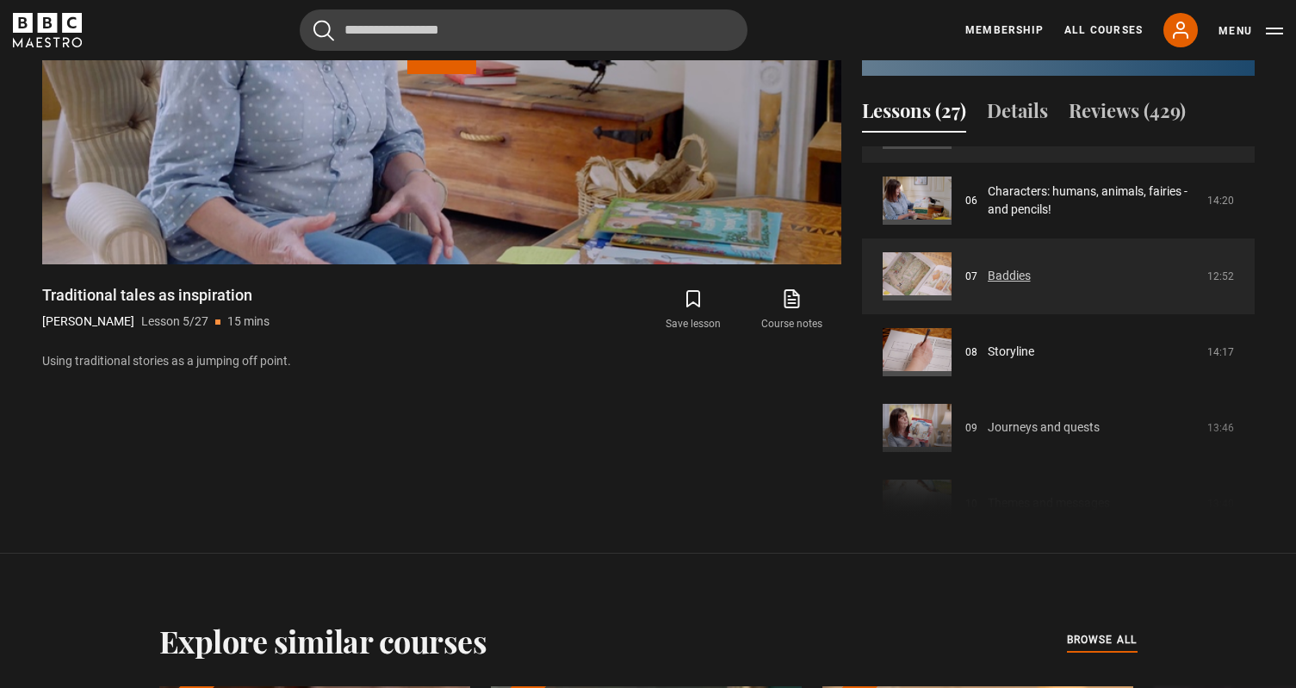
click at [998, 285] on link "Baddies" at bounding box center [1008, 276] width 43 height 18
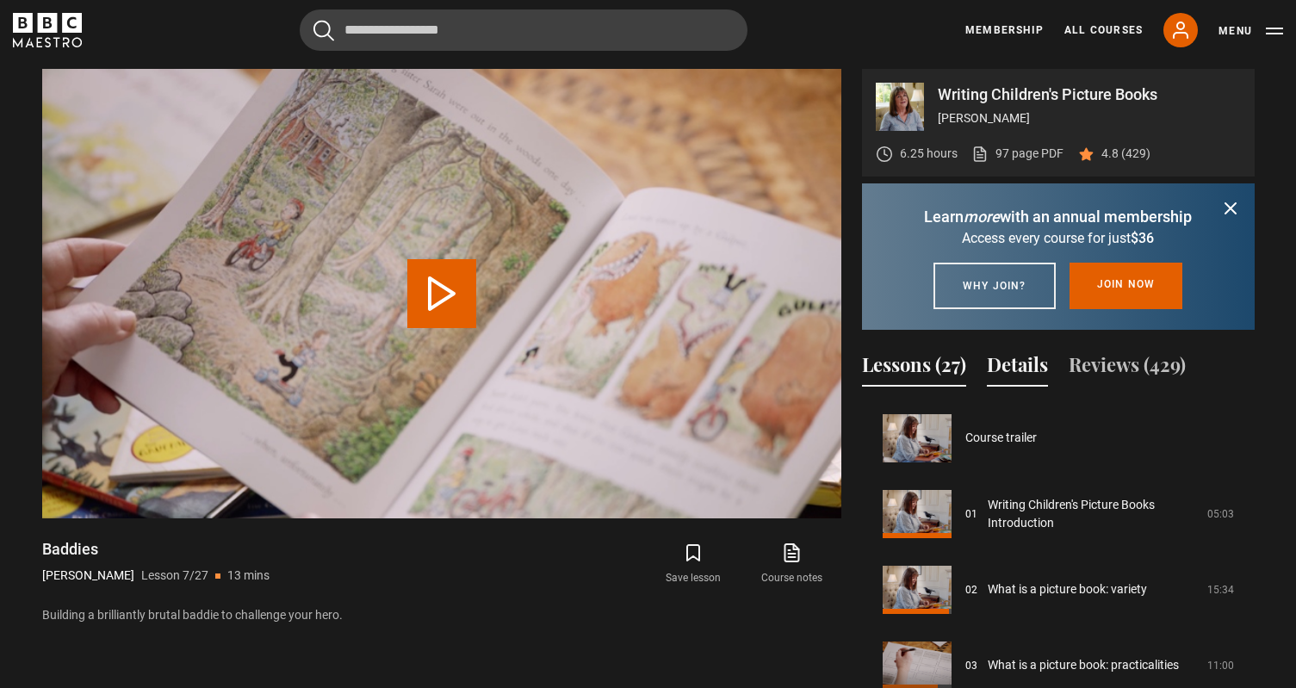
scroll to position [455, 0]
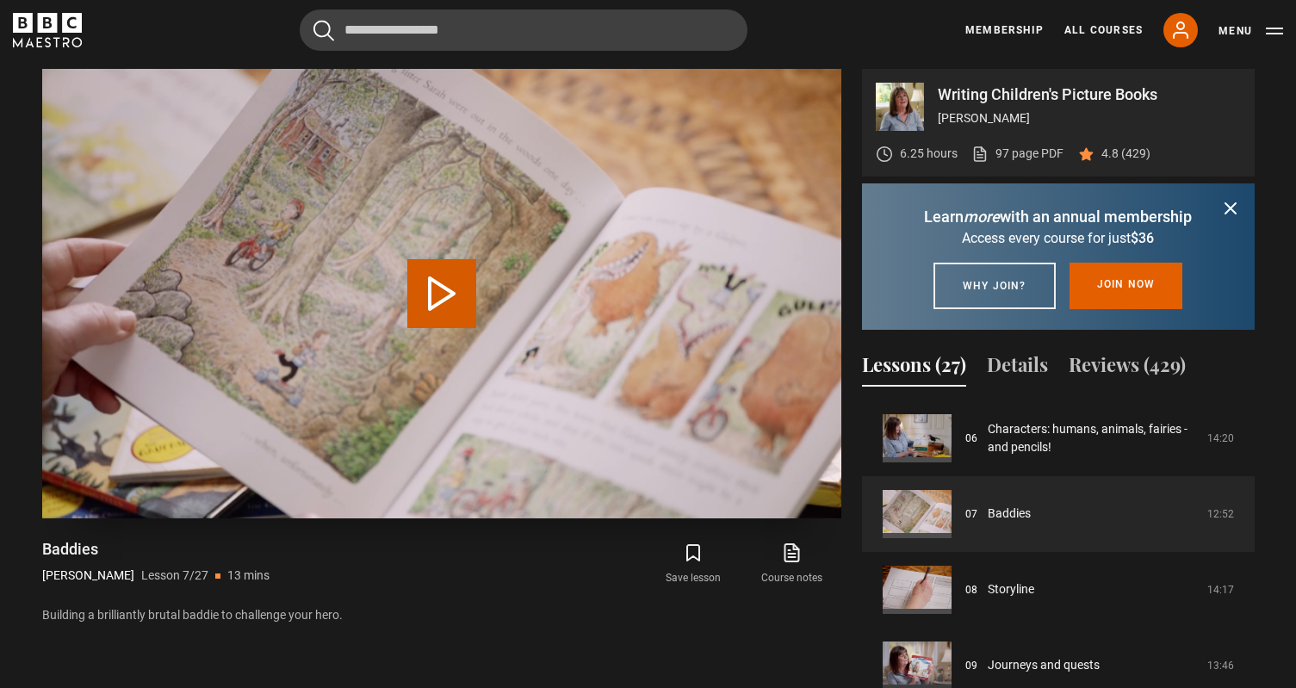
click at [422, 297] on button "Play Lesson Baddies" at bounding box center [441, 293] width 69 height 69
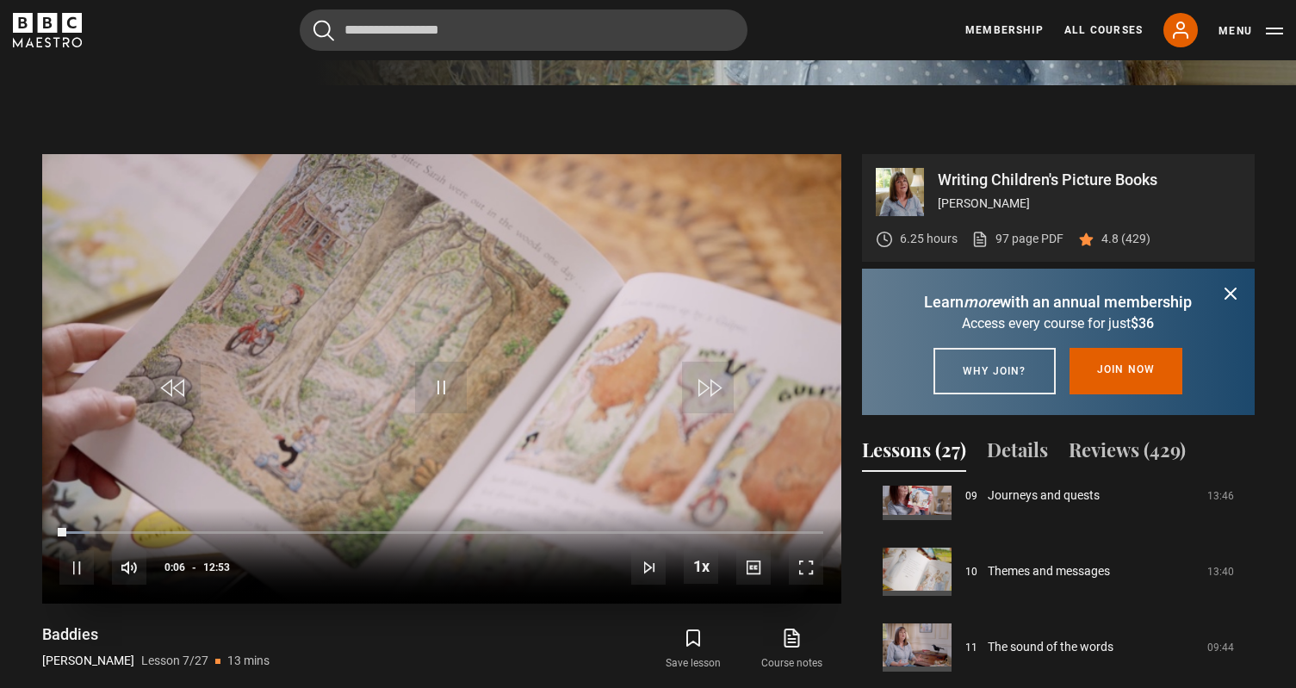
scroll to position [689, 0]
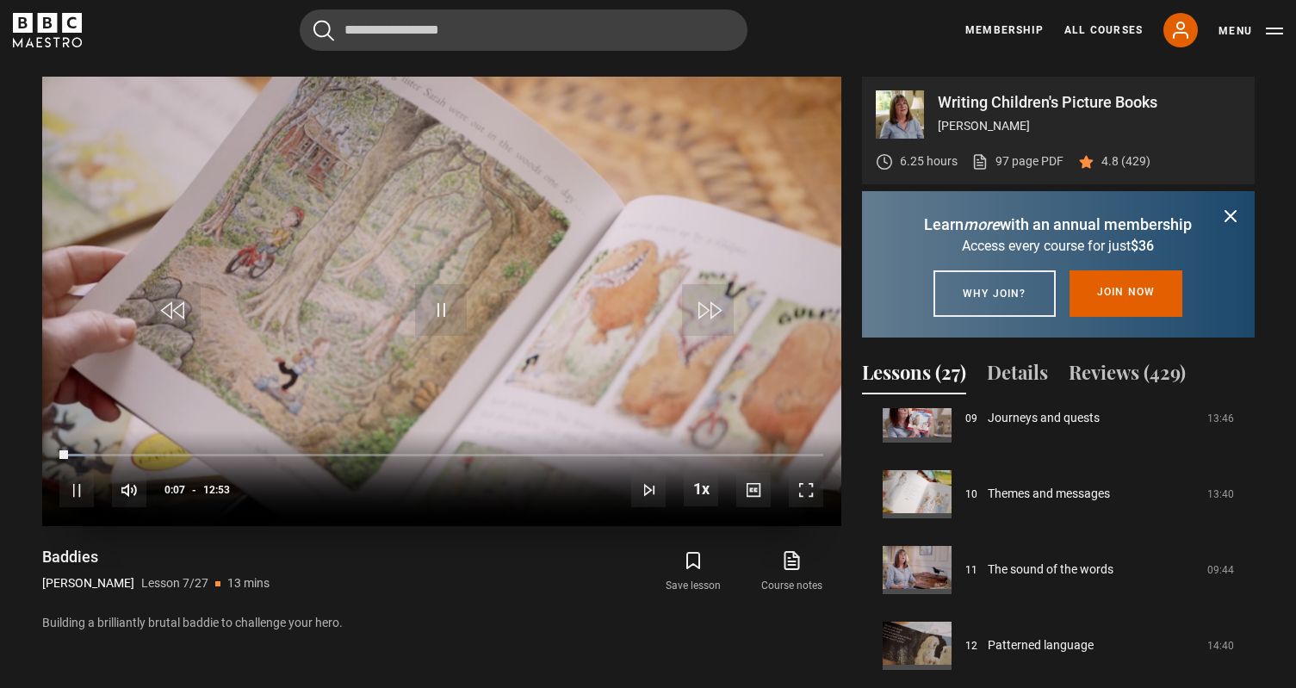
click at [807, 486] on span "Video Player" at bounding box center [806, 490] width 34 height 34
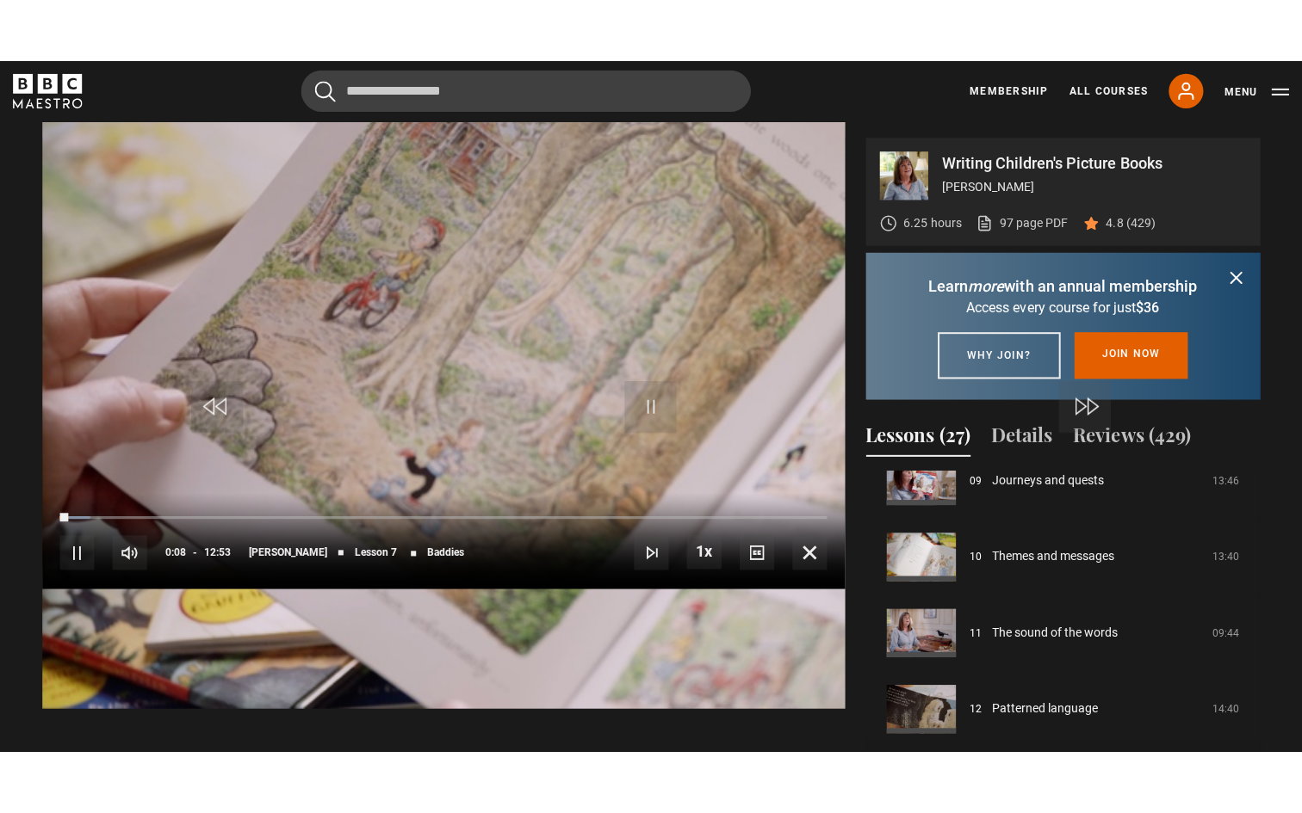
scroll to position [0, 0]
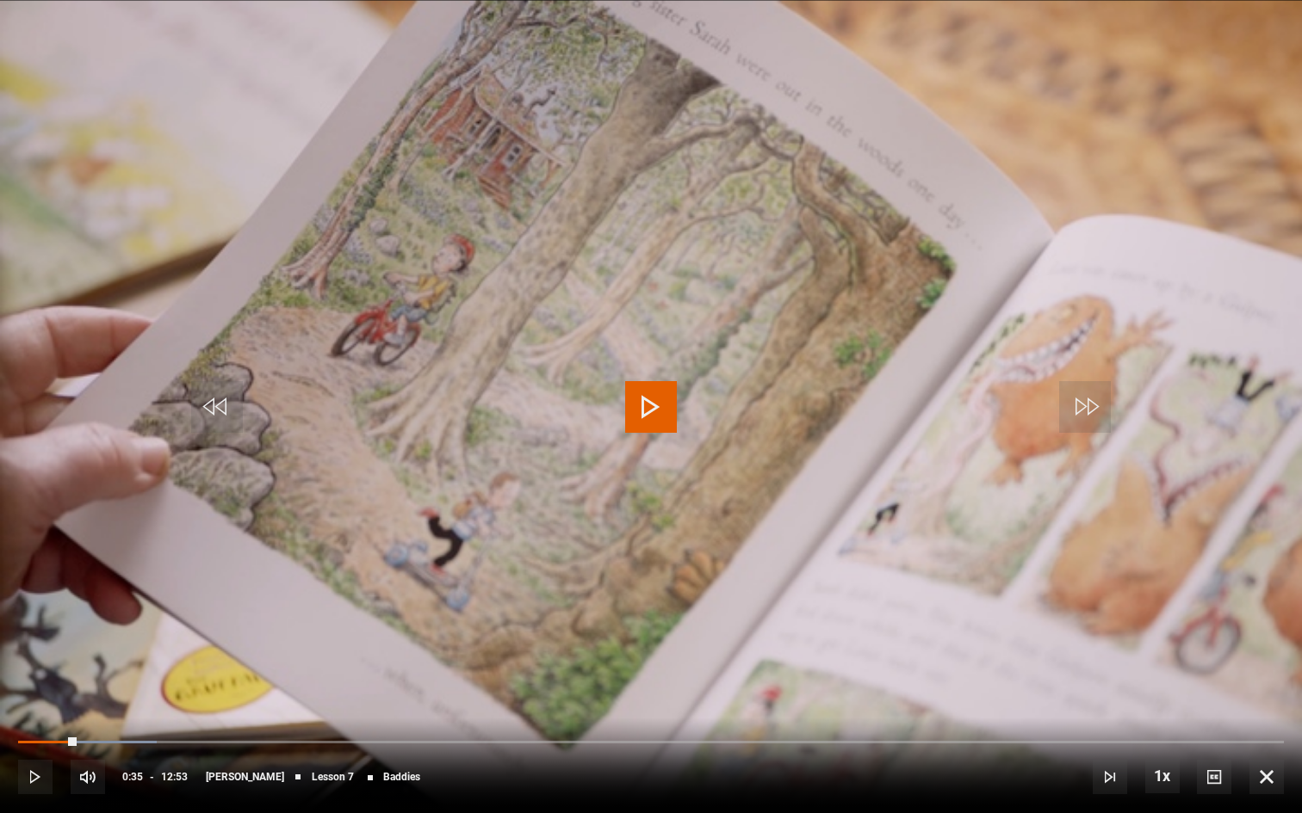
click at [646, 418] on span "Video Player" at bounding box center [651, 407] width 52 height 52
click at [530, 687] on div "05:12" at bounding box center [531, 741] width 3 height 5
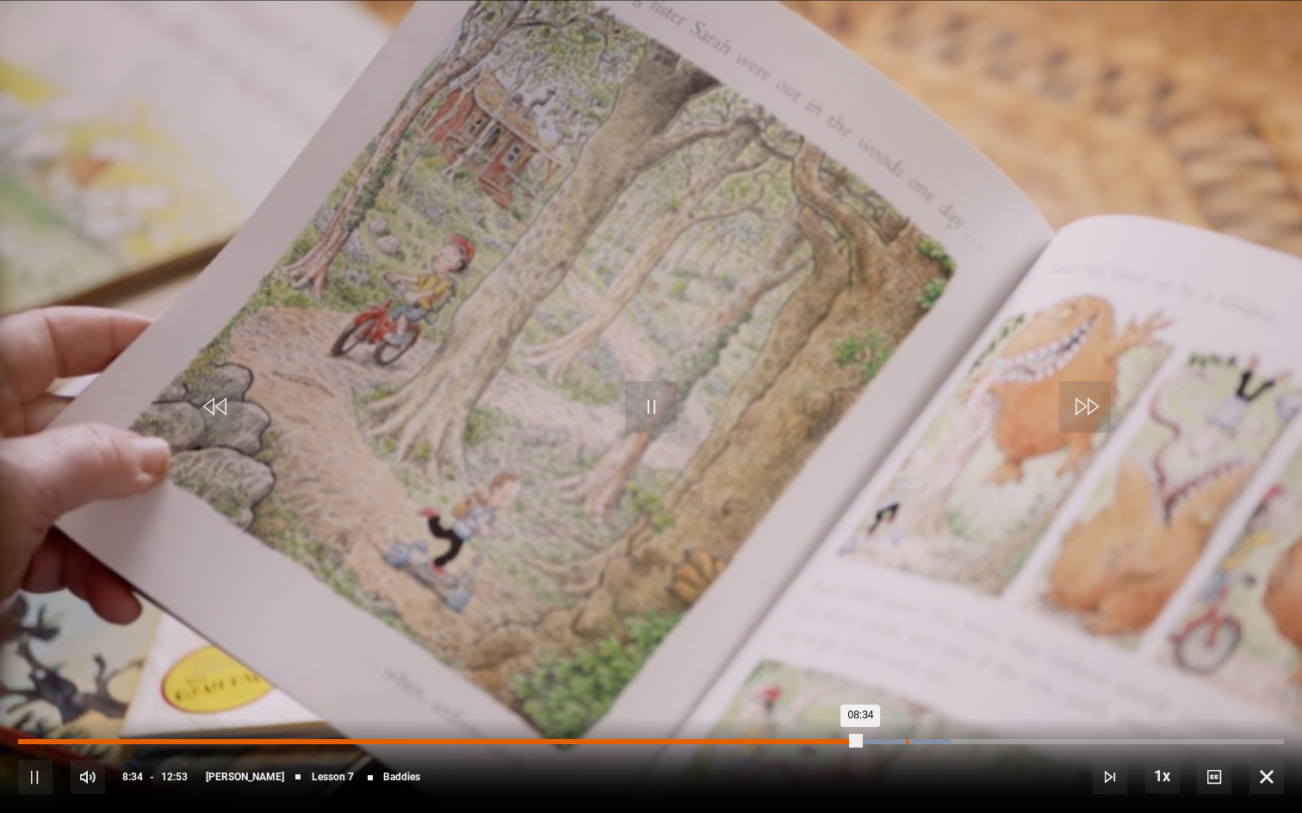
click at [906, 687] on div "09:02" at bounding box center [907, 741] width 3 height 5
click at [927, 687] on div "Loaded : 73.69% 09:15 09:15" at bounding box center [650, 741] width 1265 height 5
click at [998, 687] on div "09:58" at bounding box center [999, 741] width 3 height 5
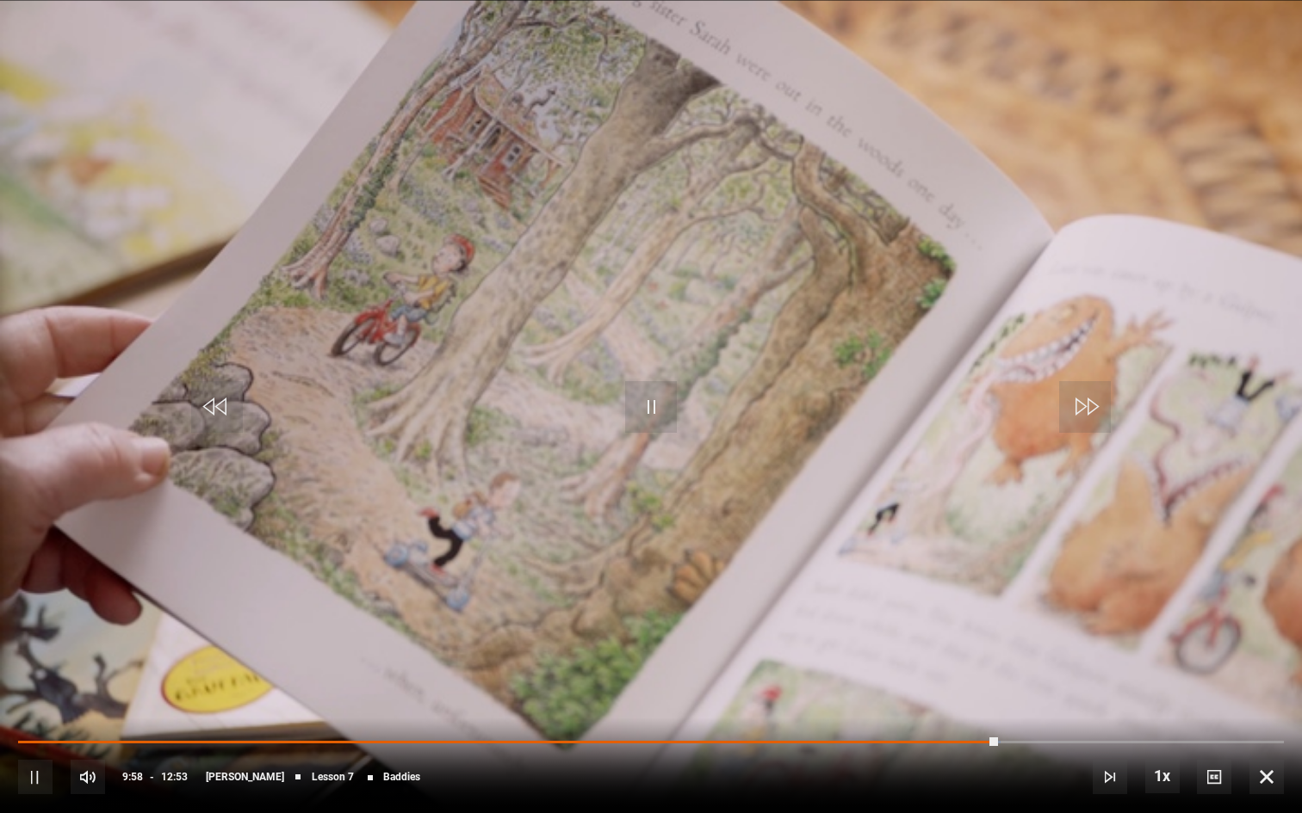
click at [1110, 687] on div "10s Skip Back 10 seconds Pause 10s Skip Forward 10 seconds Loaded : 77.61% 11:1…" at bounding box center [651, 766] width 1302 height 96
click at [1219, 687] on div "10s Skip Back 10 seconds Pause 10s Skip Forward 10 seconds Loaded : 98.31% 12:0…" at bounding box center [651, 766] width 1302 height 96
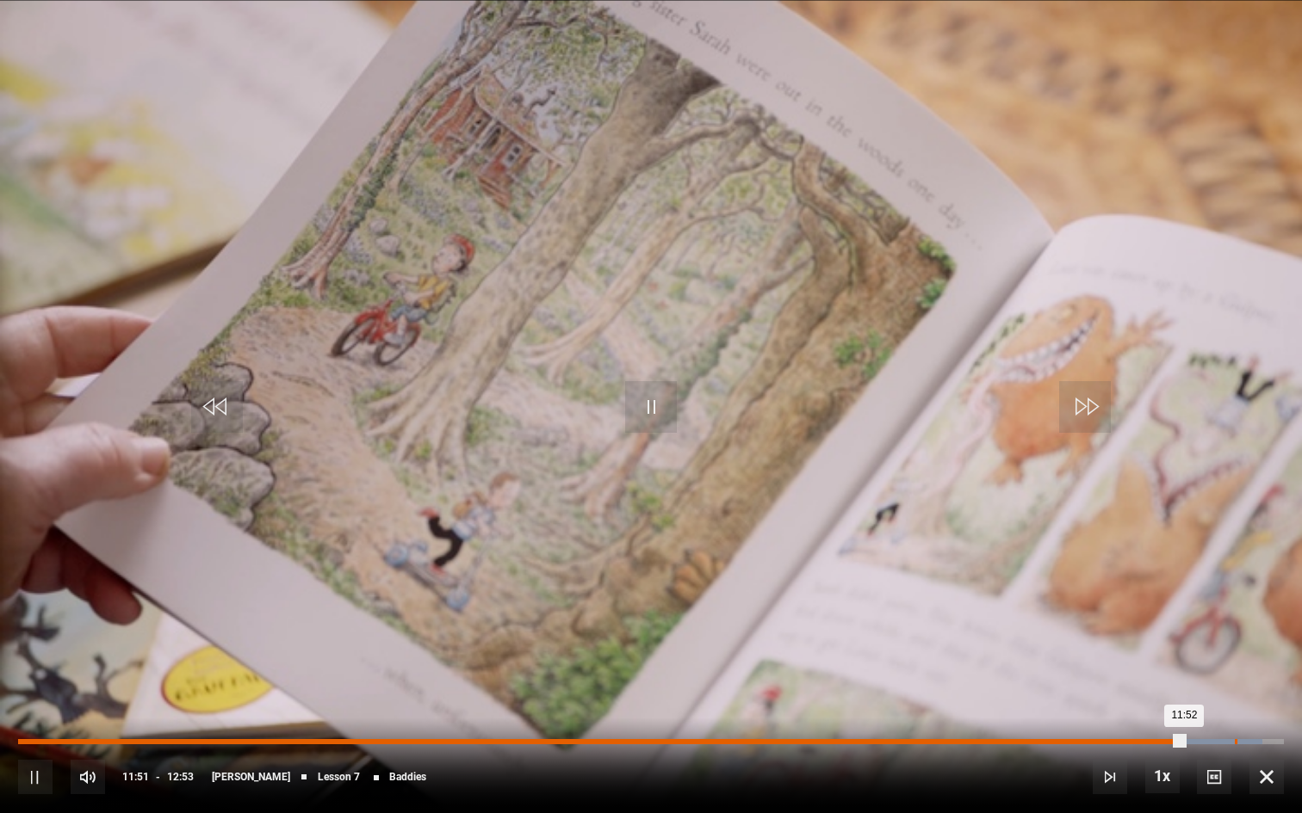
click at [1234, 687] on div "Loaded : 98.31% 12:23 11:52" at bounding box center [650, 741] width 1265 height 5
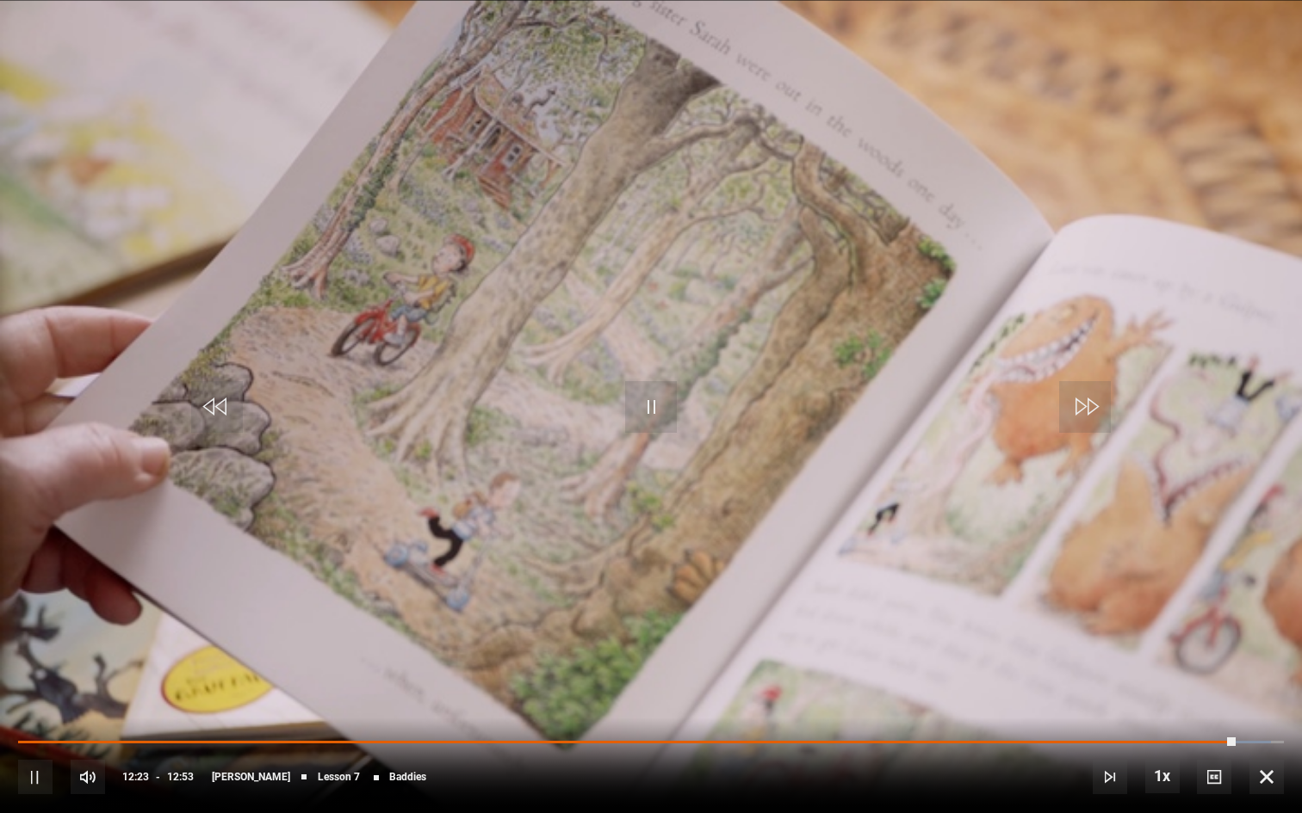
click at [1265, 687] on span "Video Player" at bounding box center [1266, 777] width 34 height 34
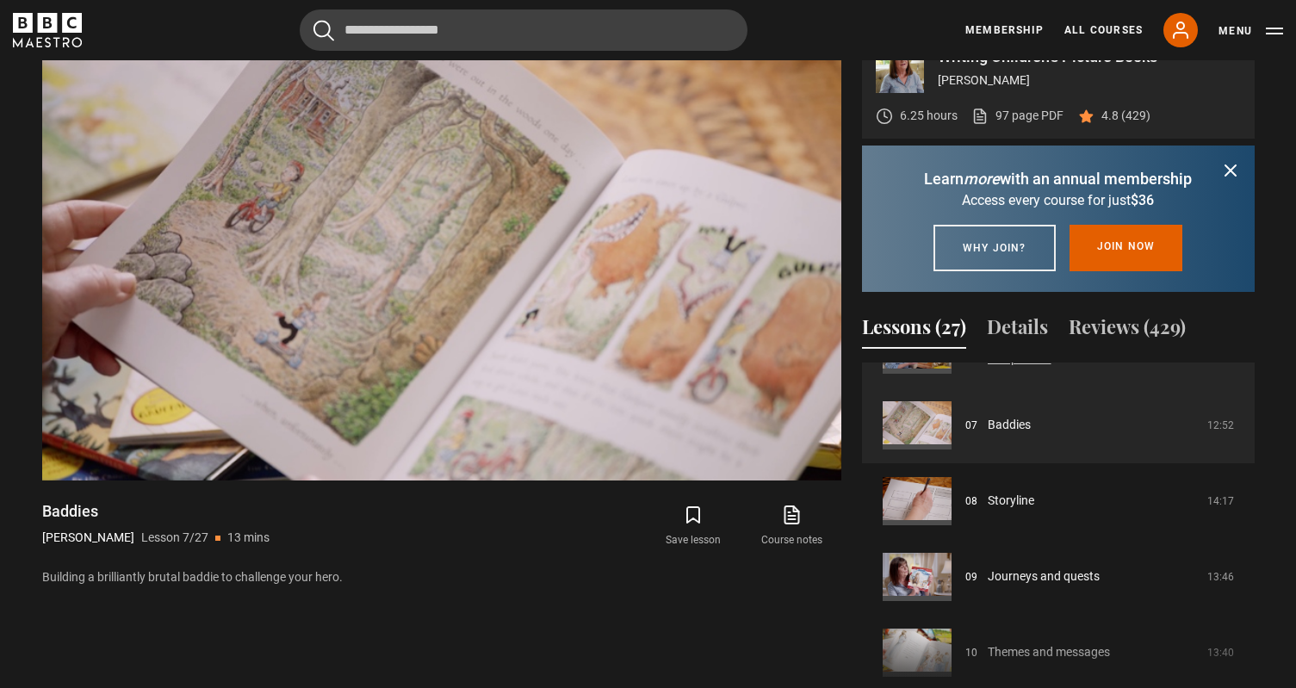
scroll to position [517, 0]
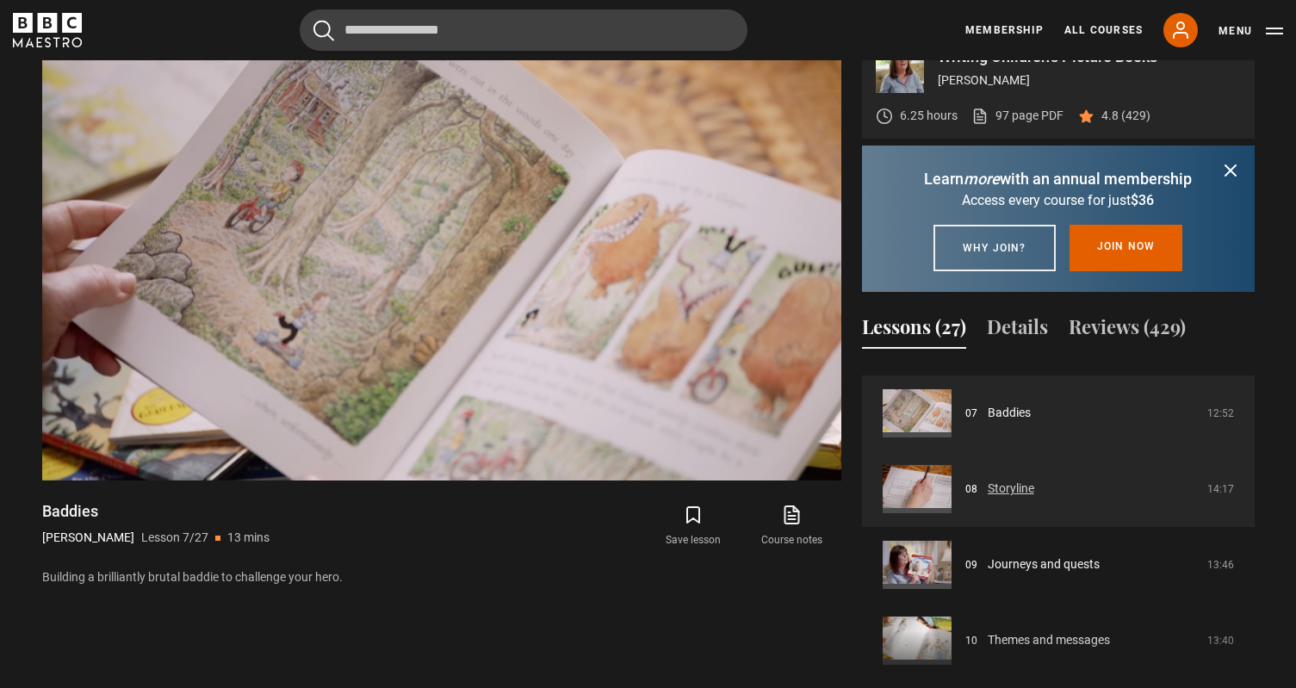
click at [1011, 498] on link "Storyline" at bounding box center [1010, 488] width 46 height 18
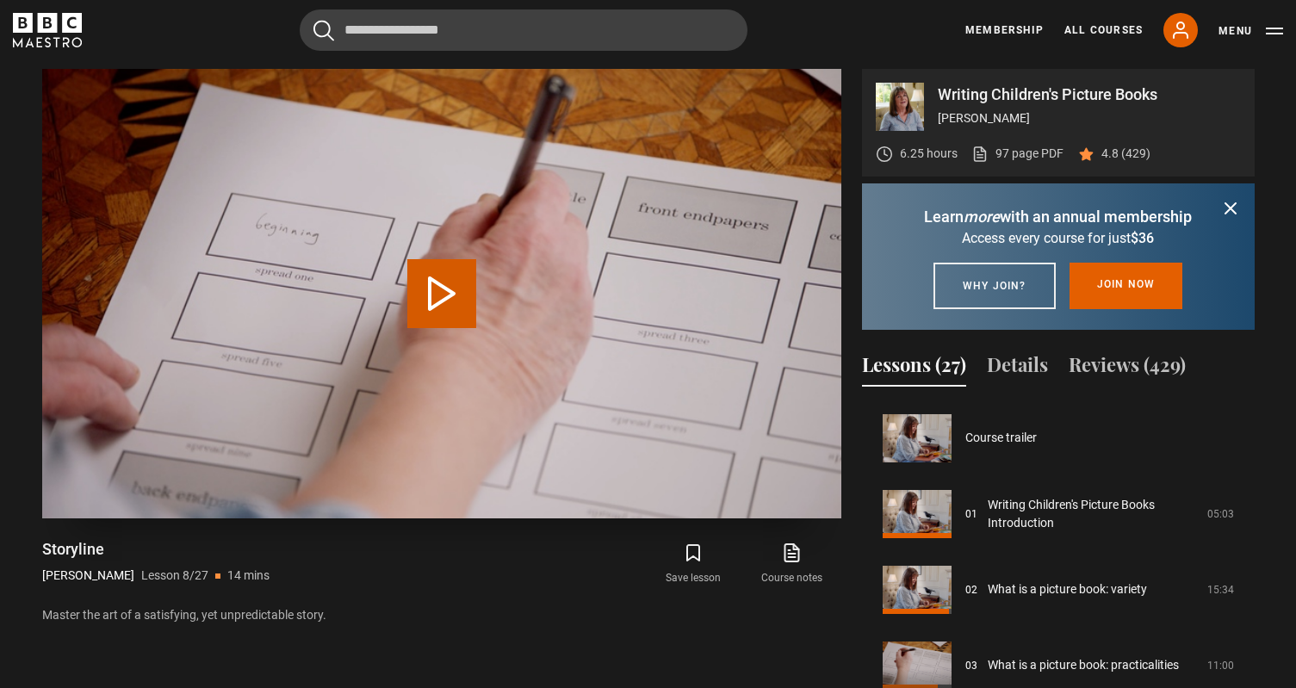
scroll to position [530, 0]
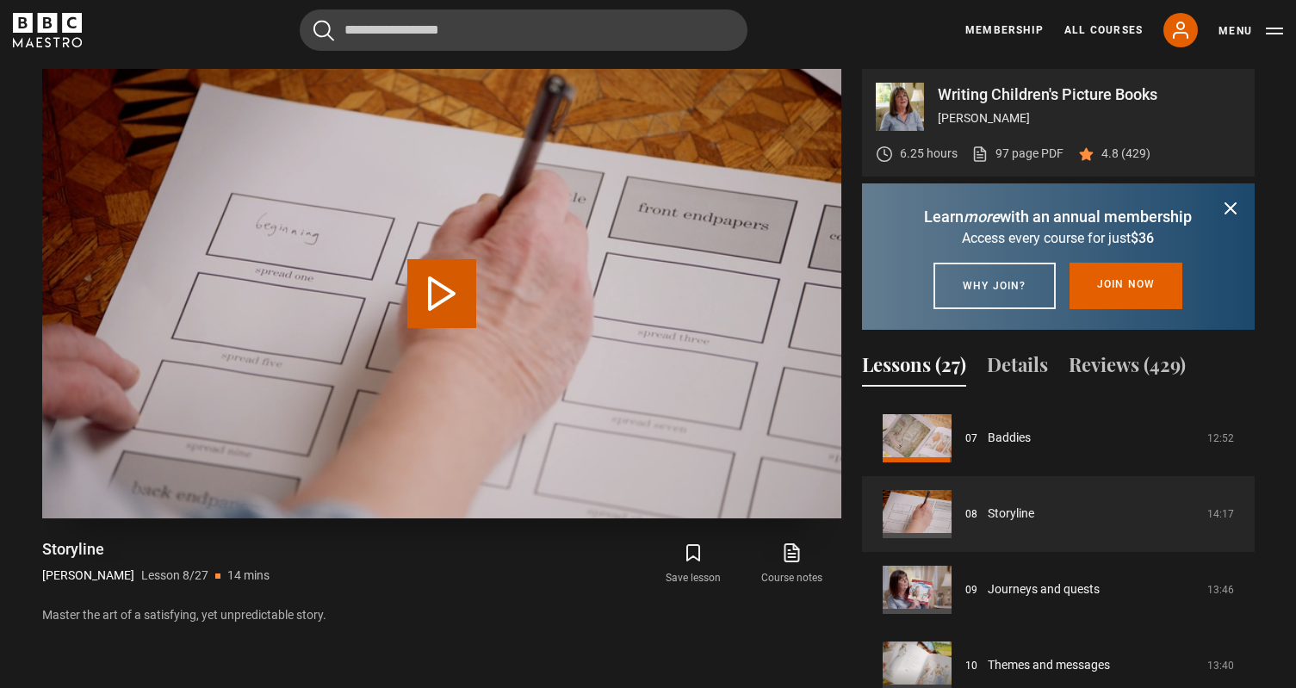
click at [460, 276] on button "Play Lesson Storyline" at bounding box center [441, 293] width 69 height 69
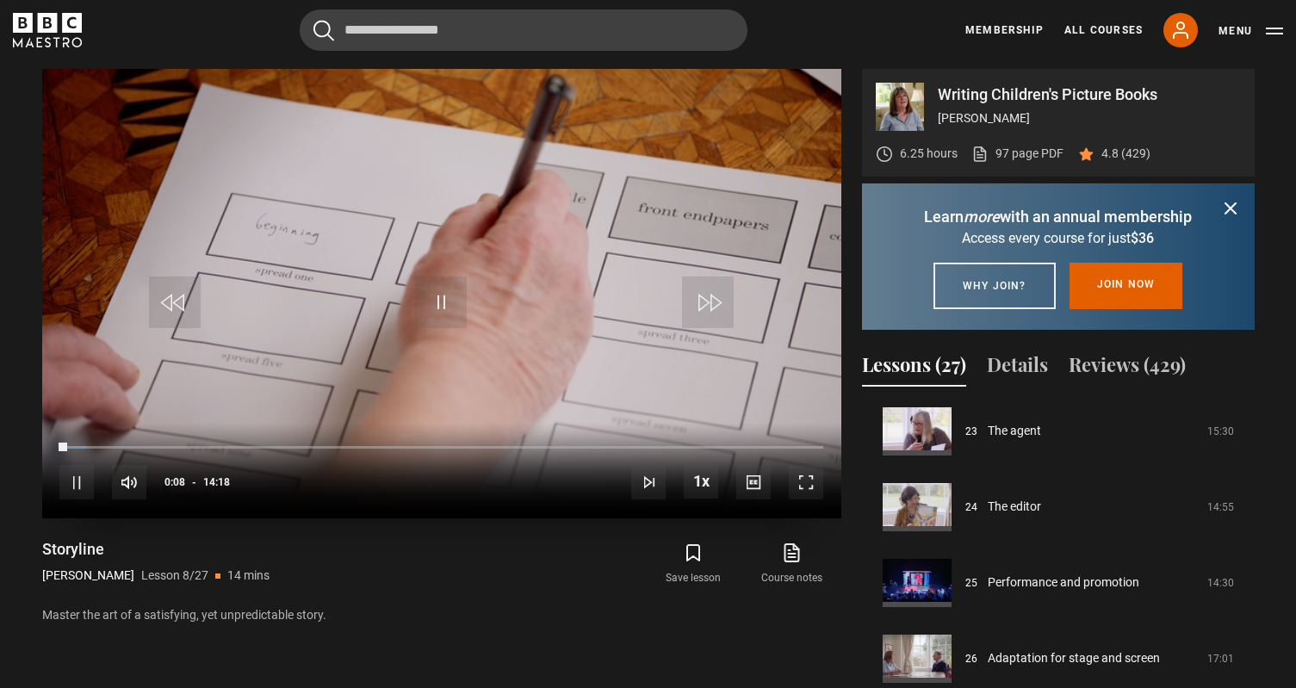
scroll to position [1749, 0]
click at [810, 485] on span "Video Player" at bounding box center [806, 482] width 34 height 34
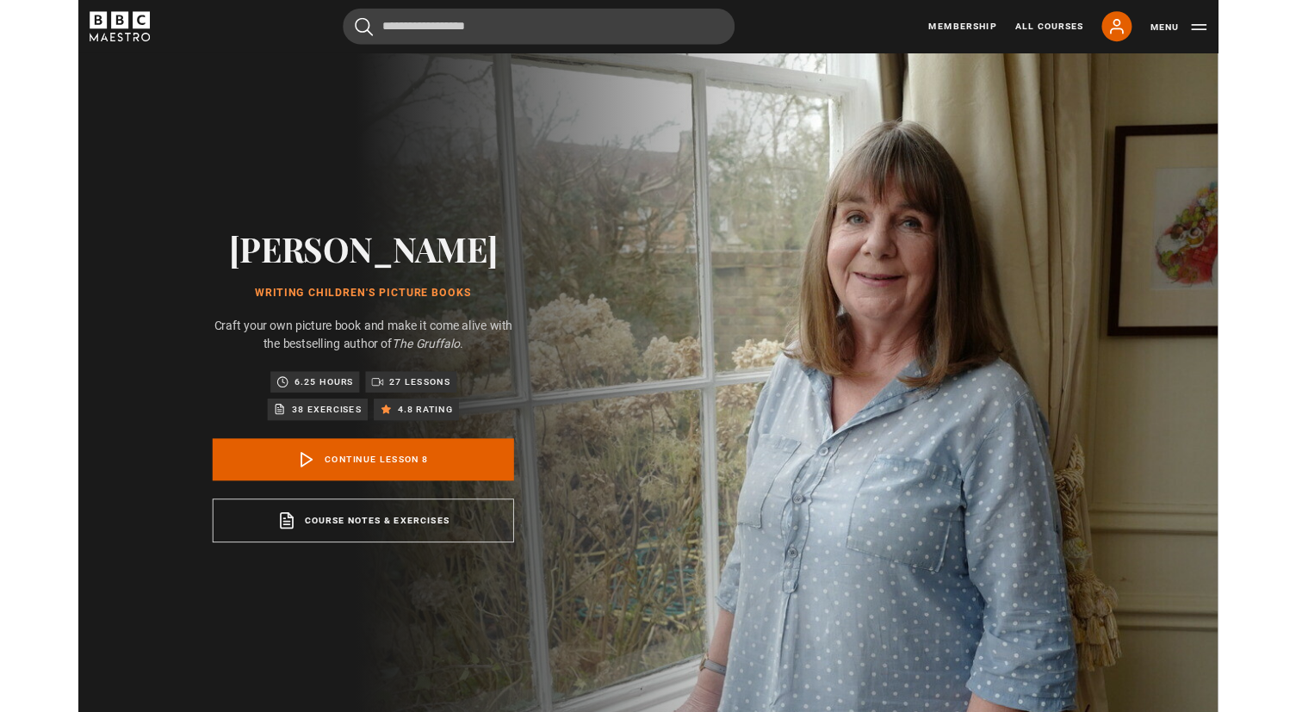
scroll to position [696, 0]
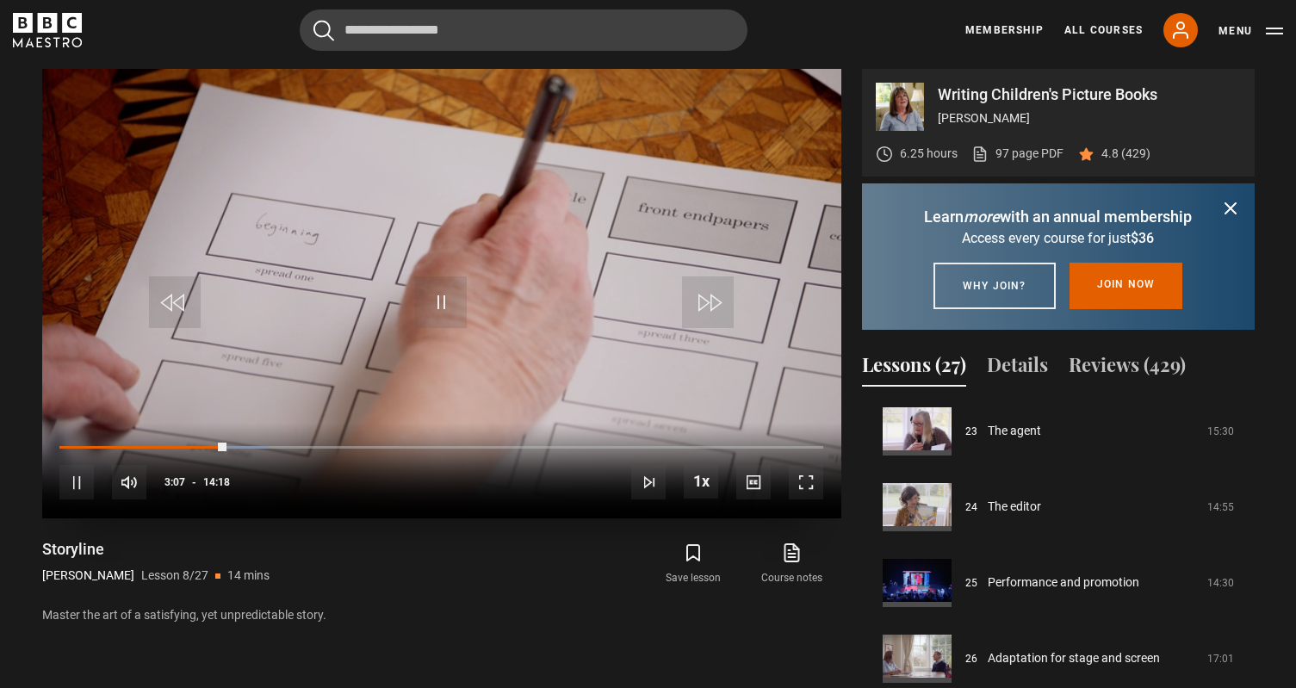
click at [446, 294] on span "Video Player" at bounding box center [441, 302] width 52 height 52
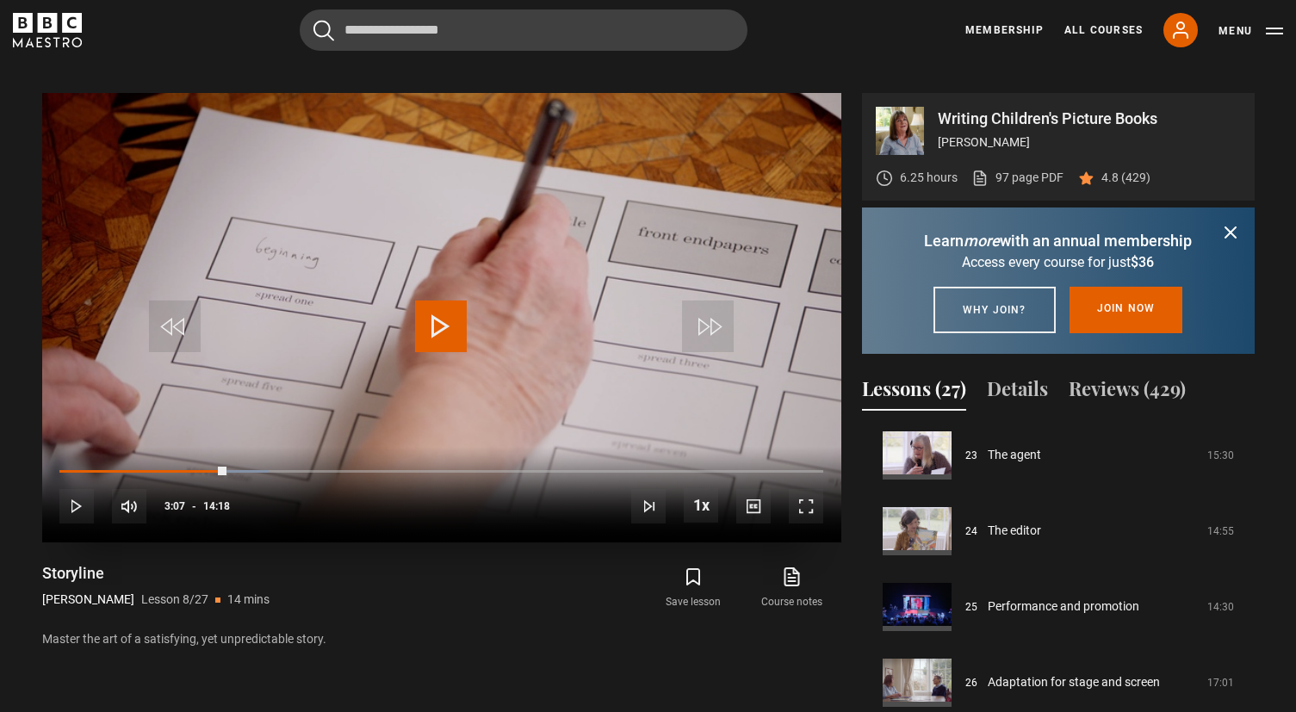
click at [434, 328] on span "Video Player" at bounding box center [441, 326] width 52 height 52
click at [436, 328] on span "Video Player" at bounding box center [441, 326] width 52 height 52
click at [791, 510] on span "Video Player" at bounding box center [806, 506] width 34 height 34
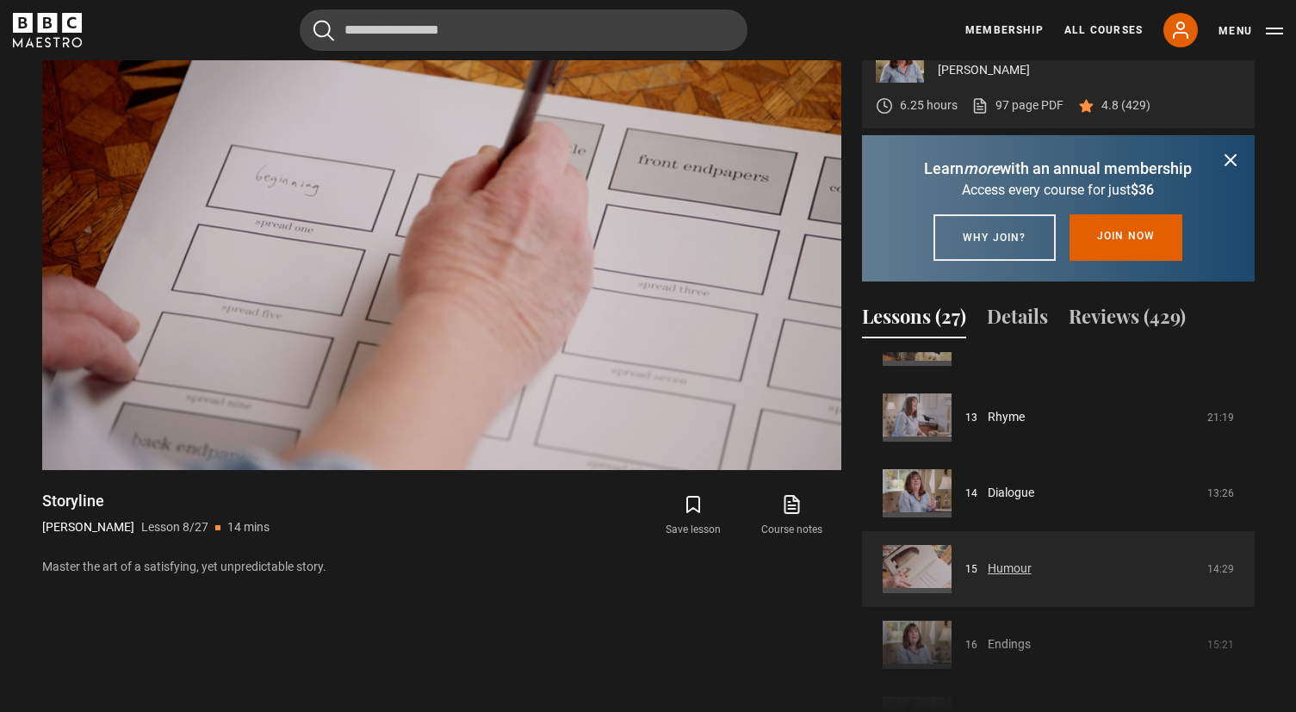
scroll to position [961, 0]
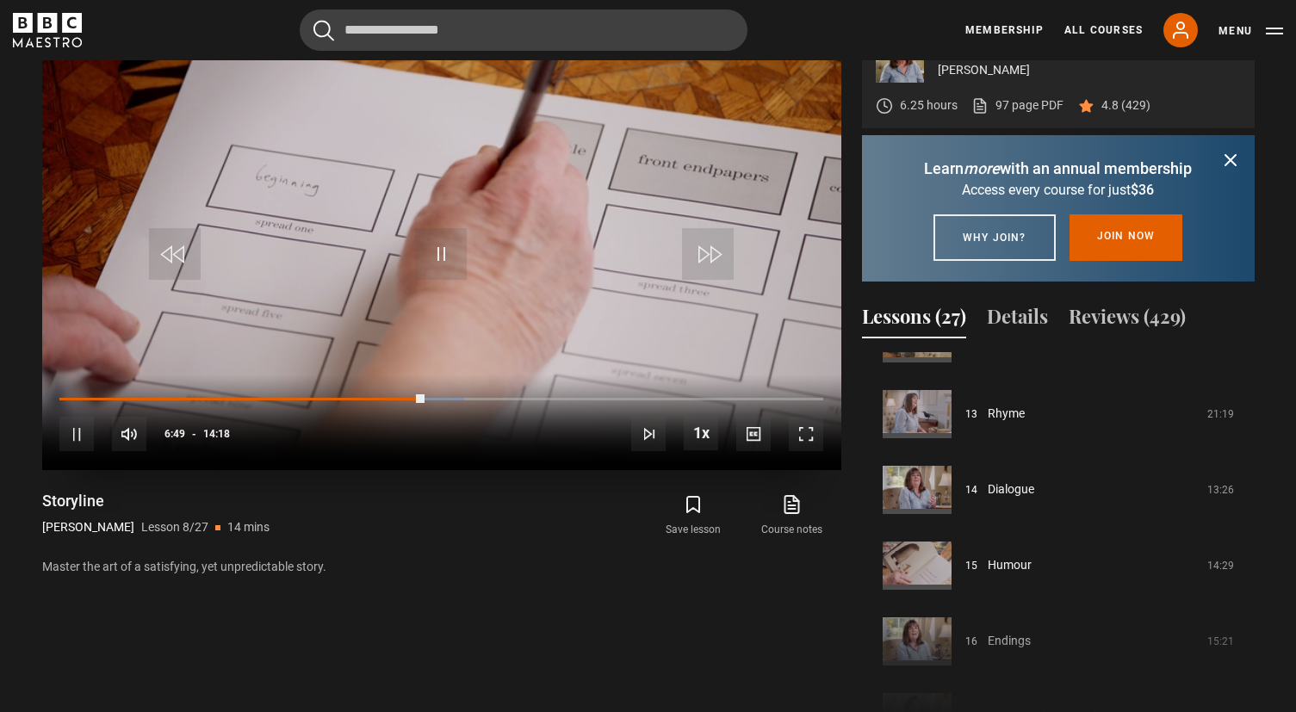
click at [809, 437] on span "Video Player" at bounding box center [806, 434] width 34 height 34
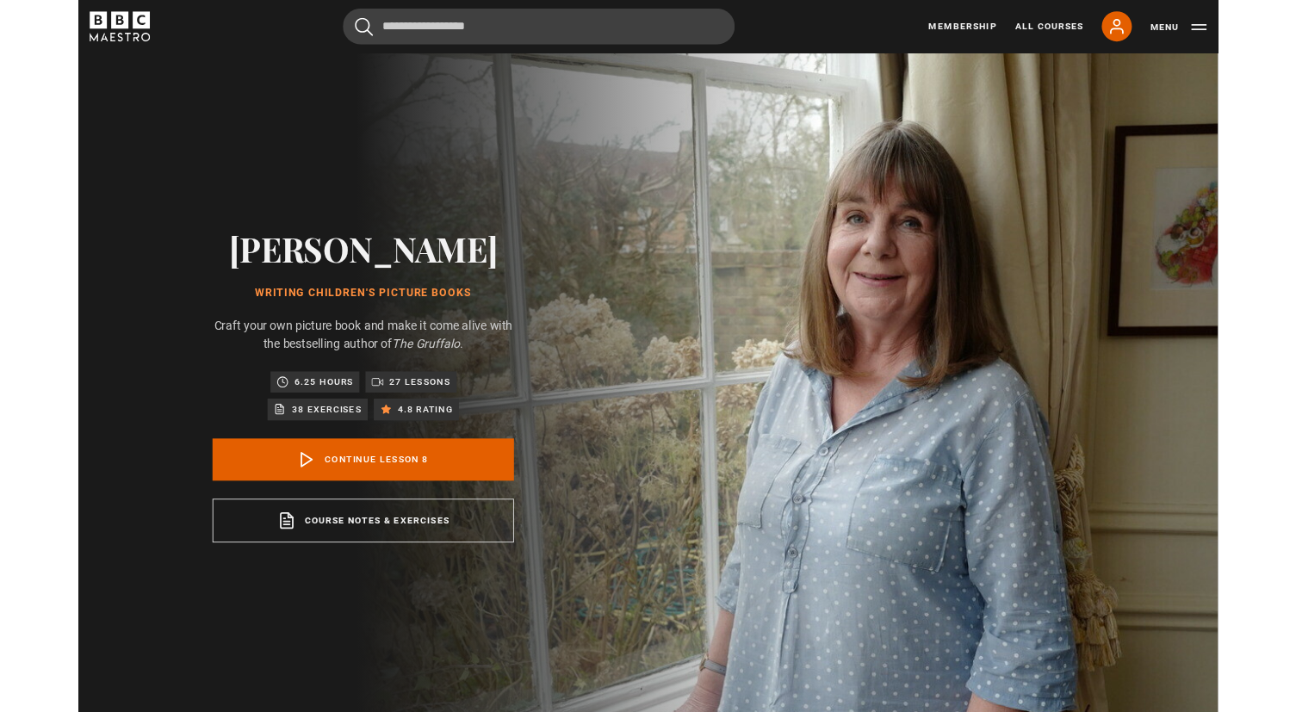
scroll to position [769, 0]
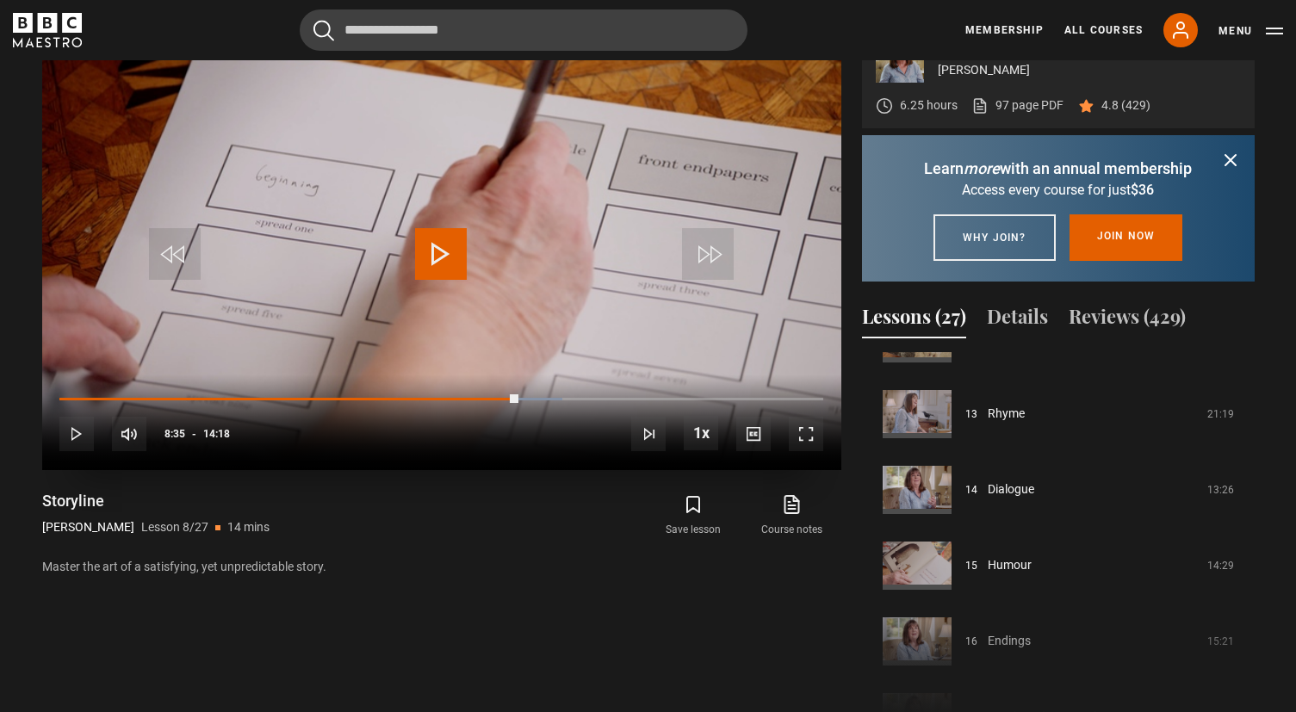
click at [450, 259] on span "Video Player" at bounding box center [441, 254] width 52 height 52
click at [802, 425] on span "Video Player" at bounding box center [806, 434] width 34 height 34
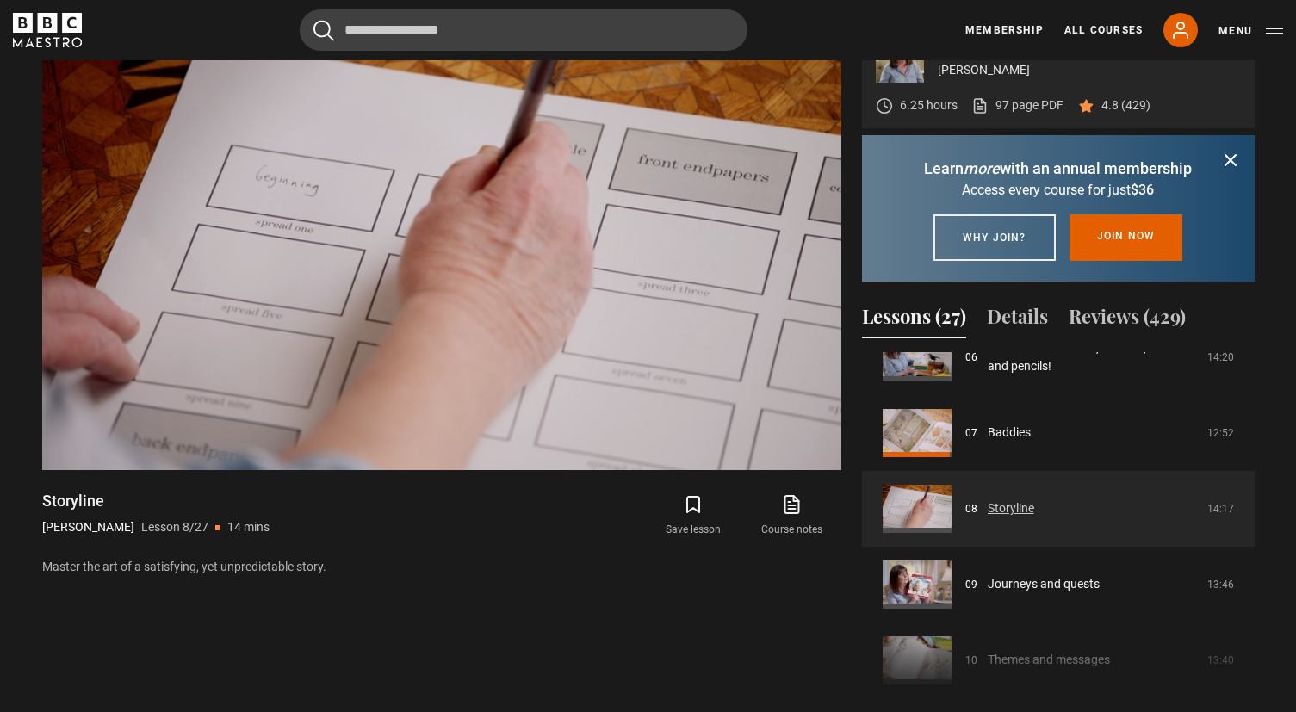
scroll to position [484, 0]
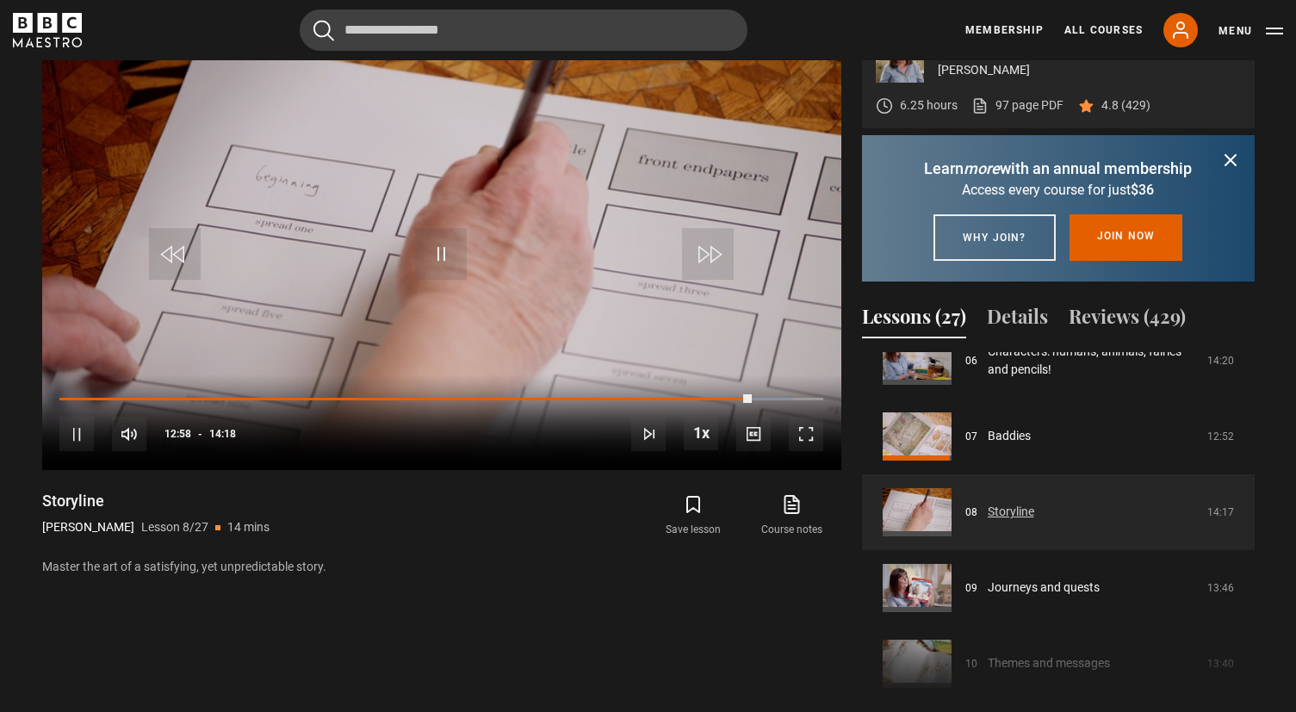
click at [987, 521] on link "Storyline" at bounding box center [1010, 512] width 46 height 18
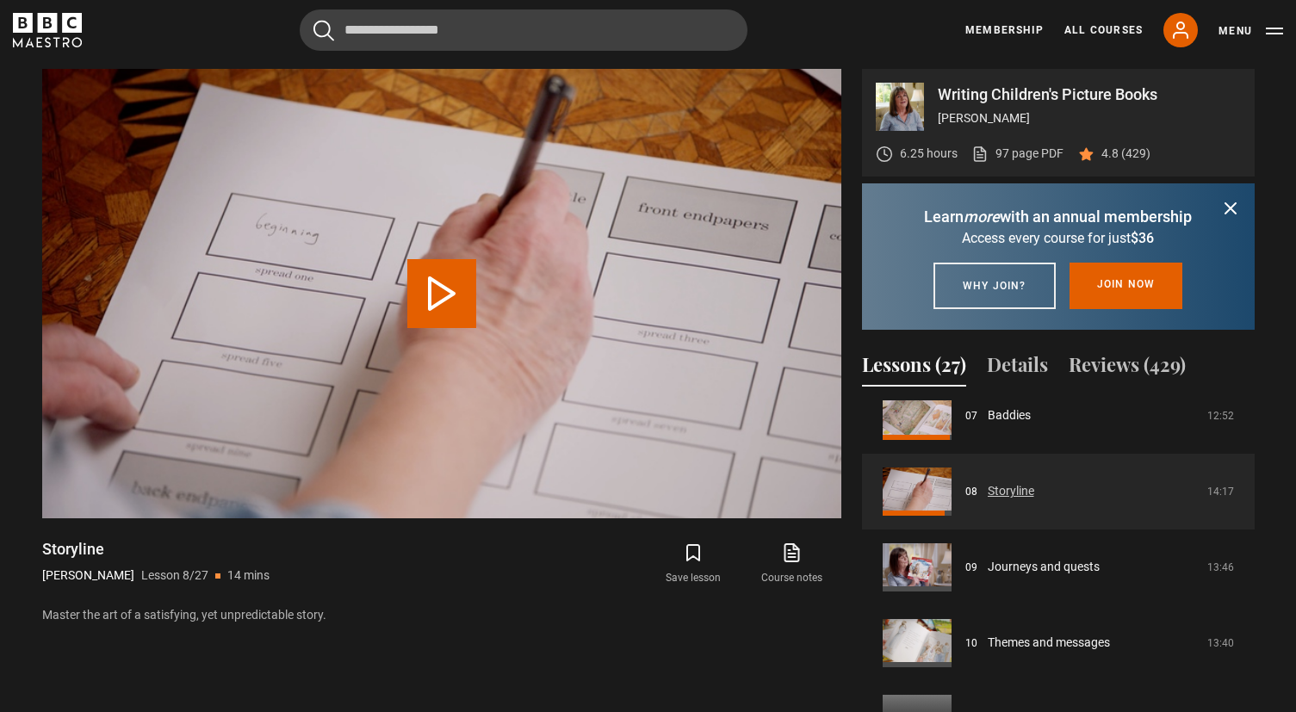
scroll to position [559, 0]
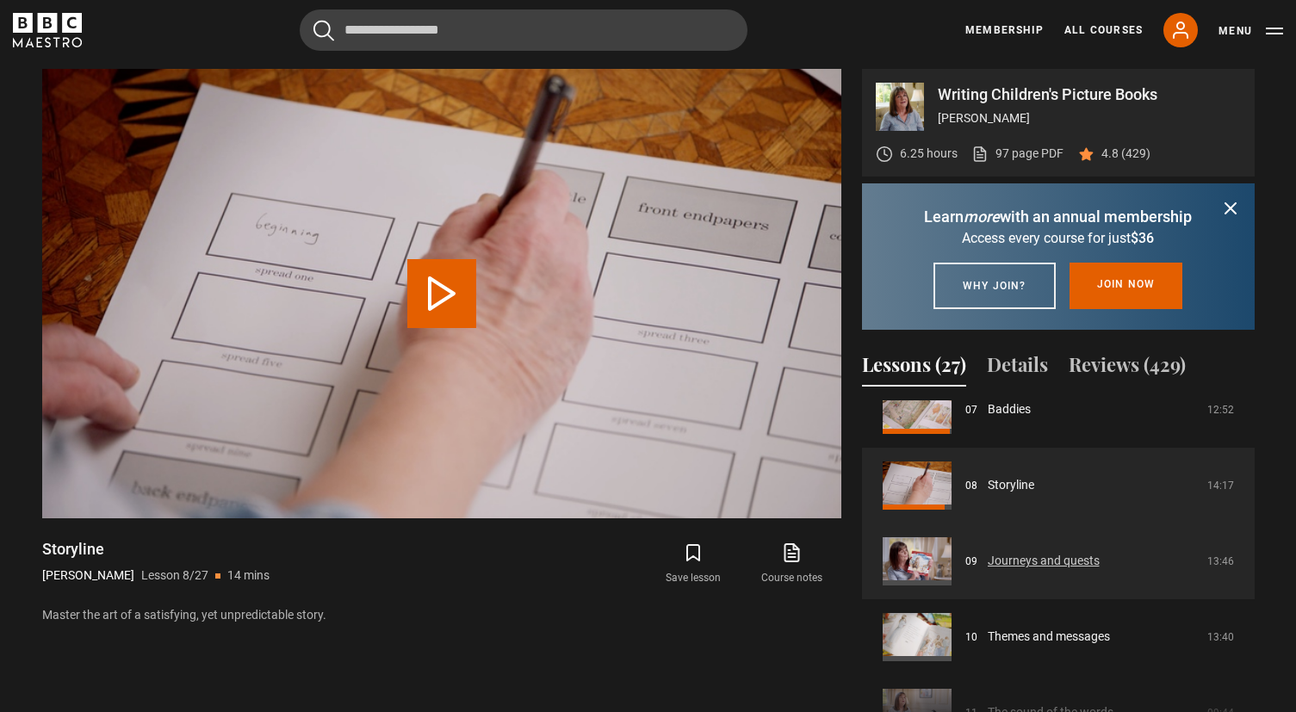
click at [1005, 570] on link "Journeys and quests" at bounding box center [1043, 561] width 112 height 18
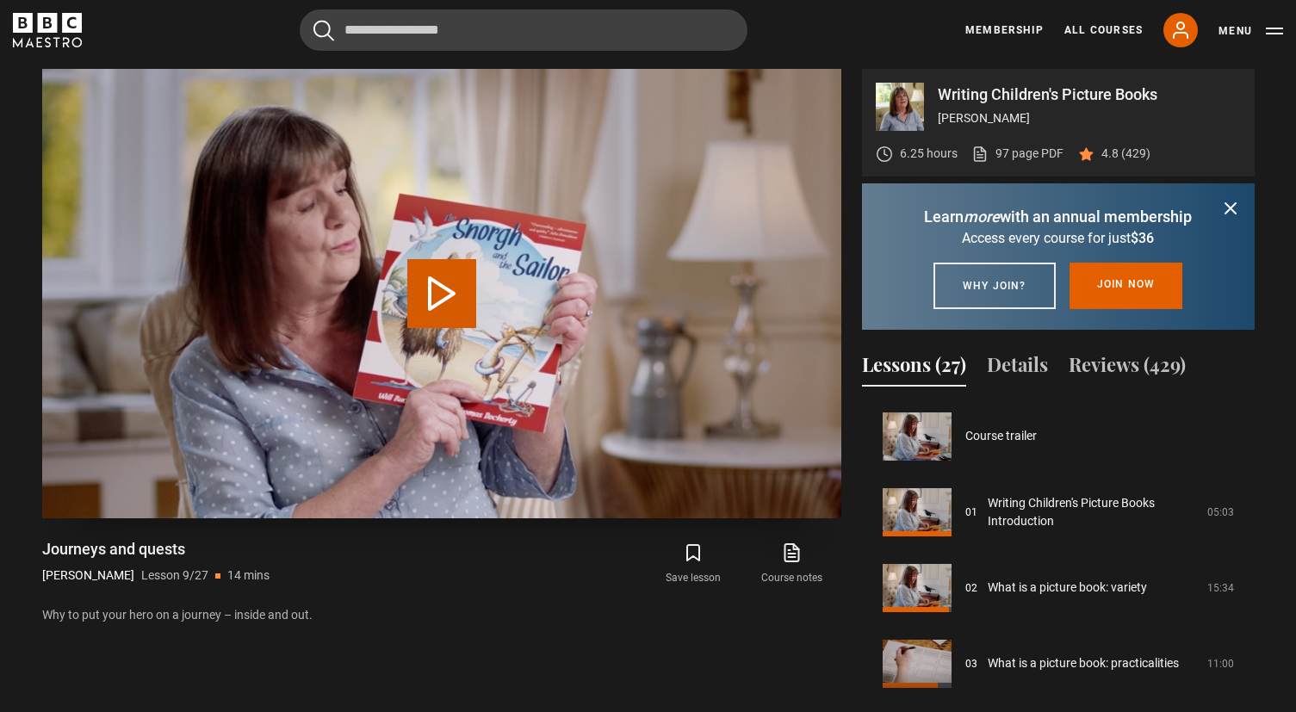
click at [436, 264] on button "Play Lesson Journeys and quests" at bounding box center [441, 293] width 69 height 69
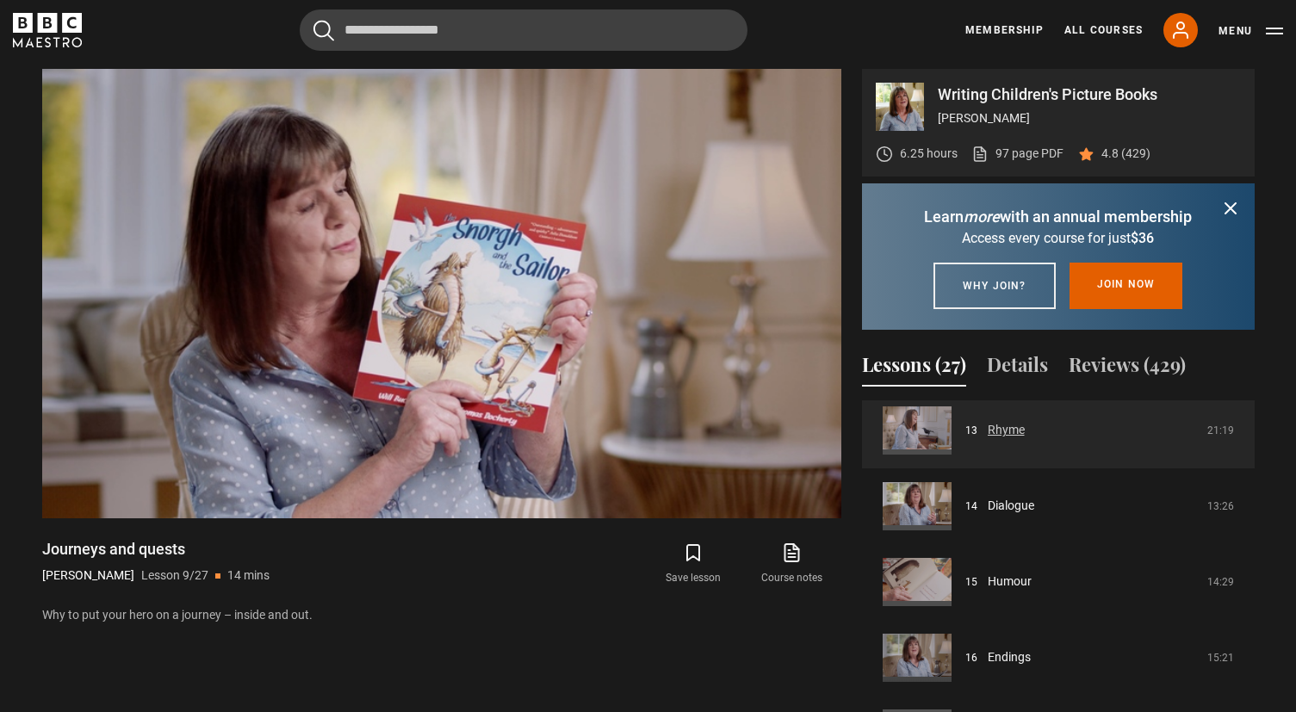
scroll to position [1017, 0]
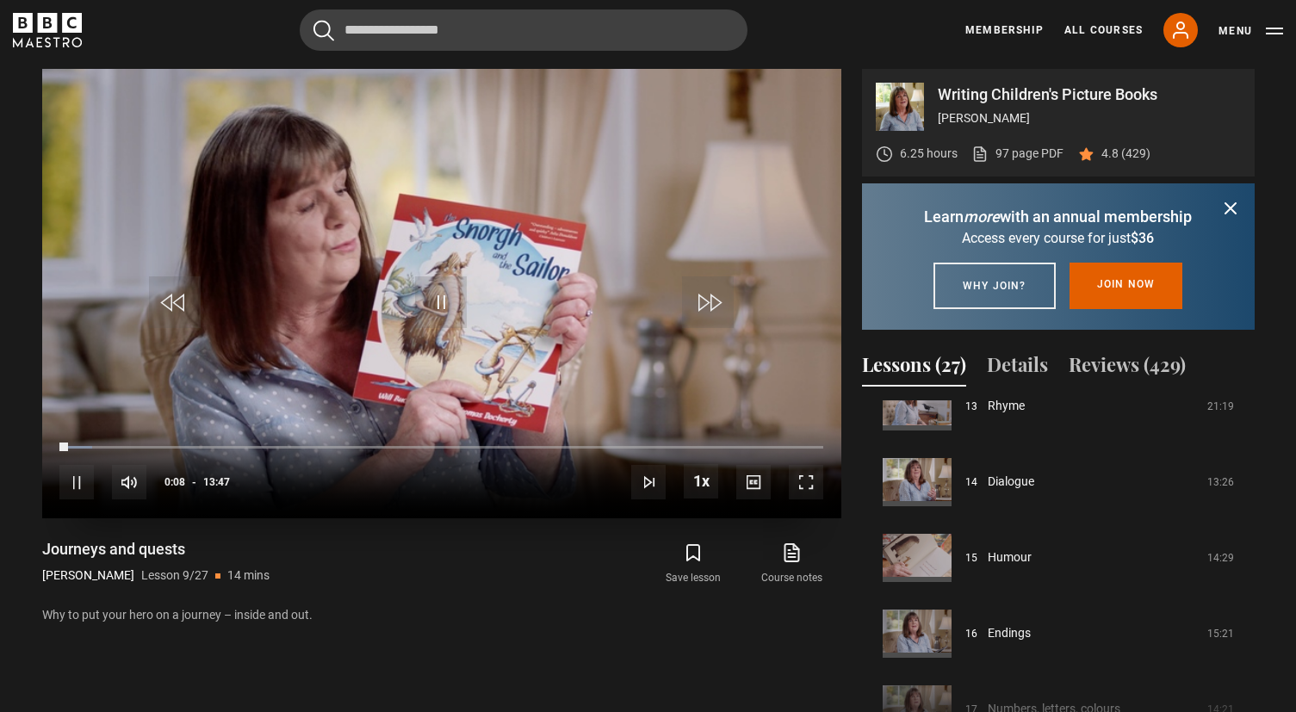
click at [815, 483] on span "Video Player" at bounding box center [806, 482] width 34 height 34
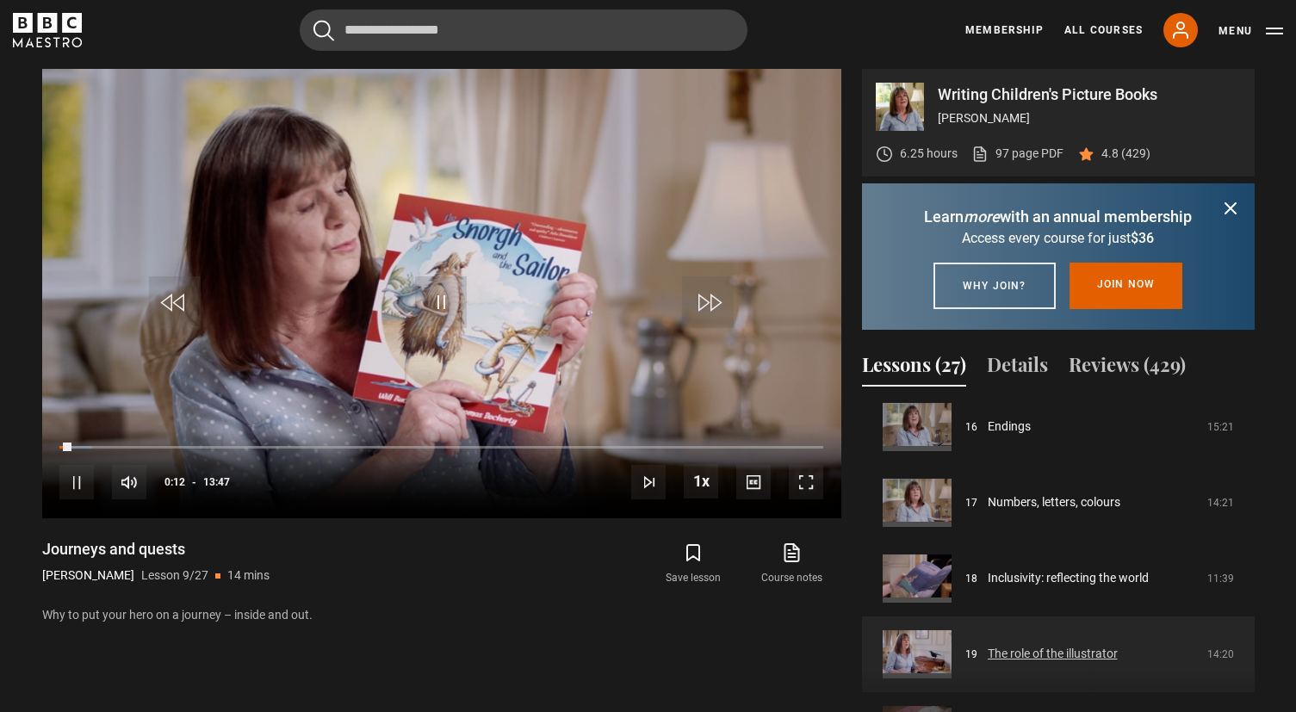
scroll to position [1207, 0]
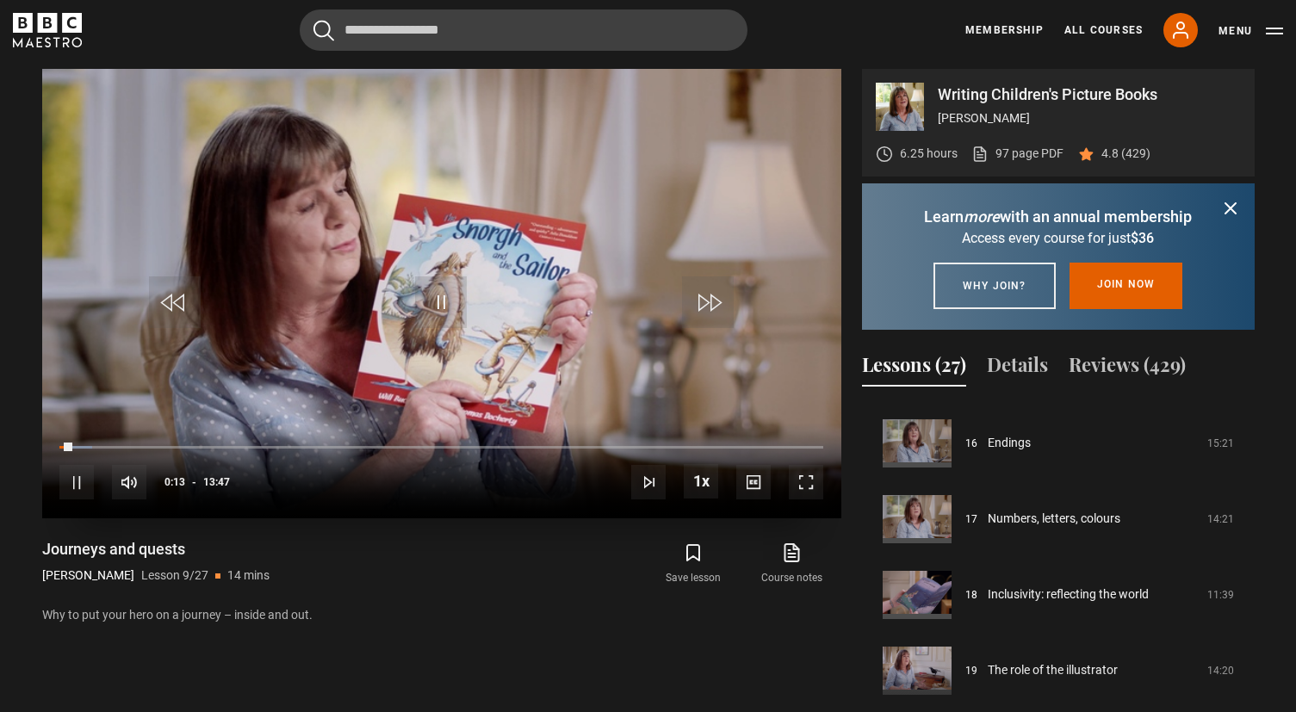
click at [807, 481] on span "Video Player" at bounding box center [806, 482] width 34 height 34
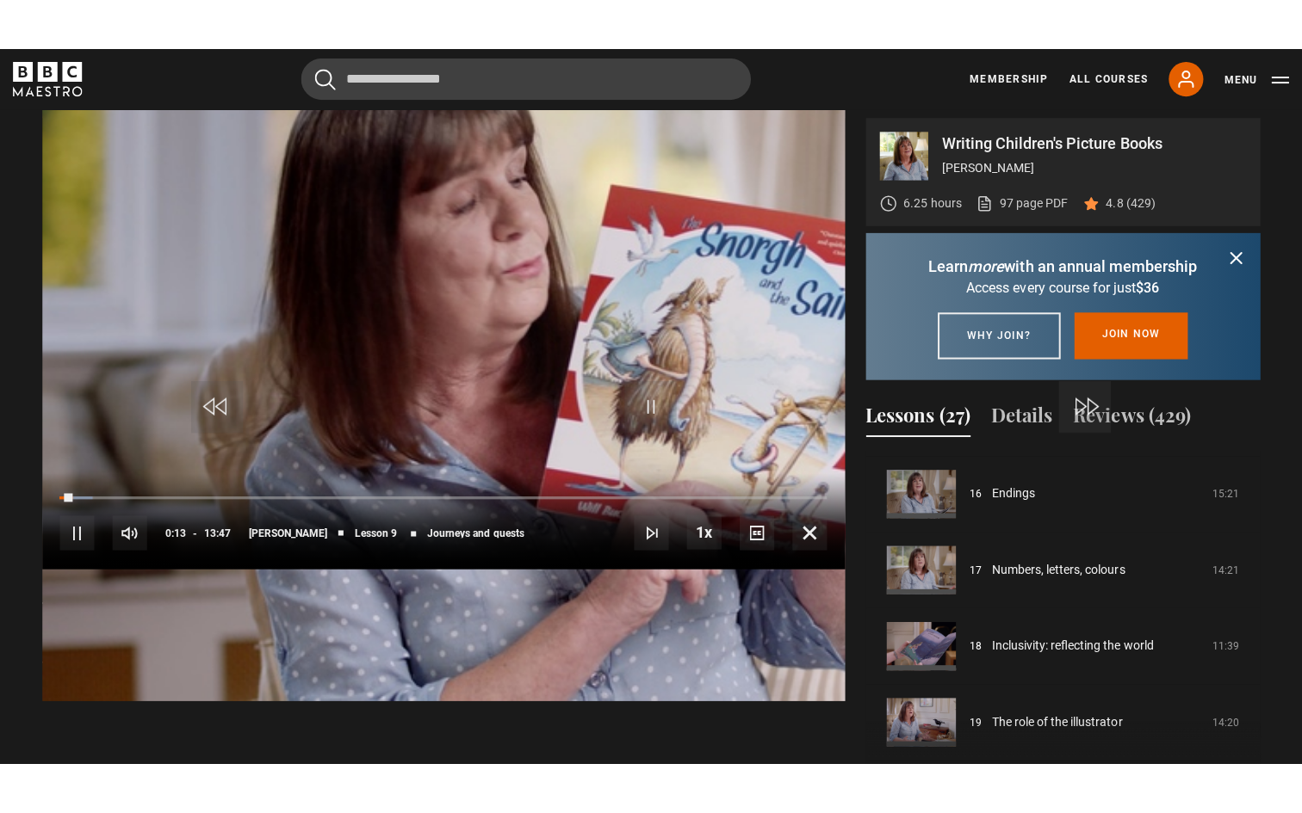
scroll to position [0, 0]
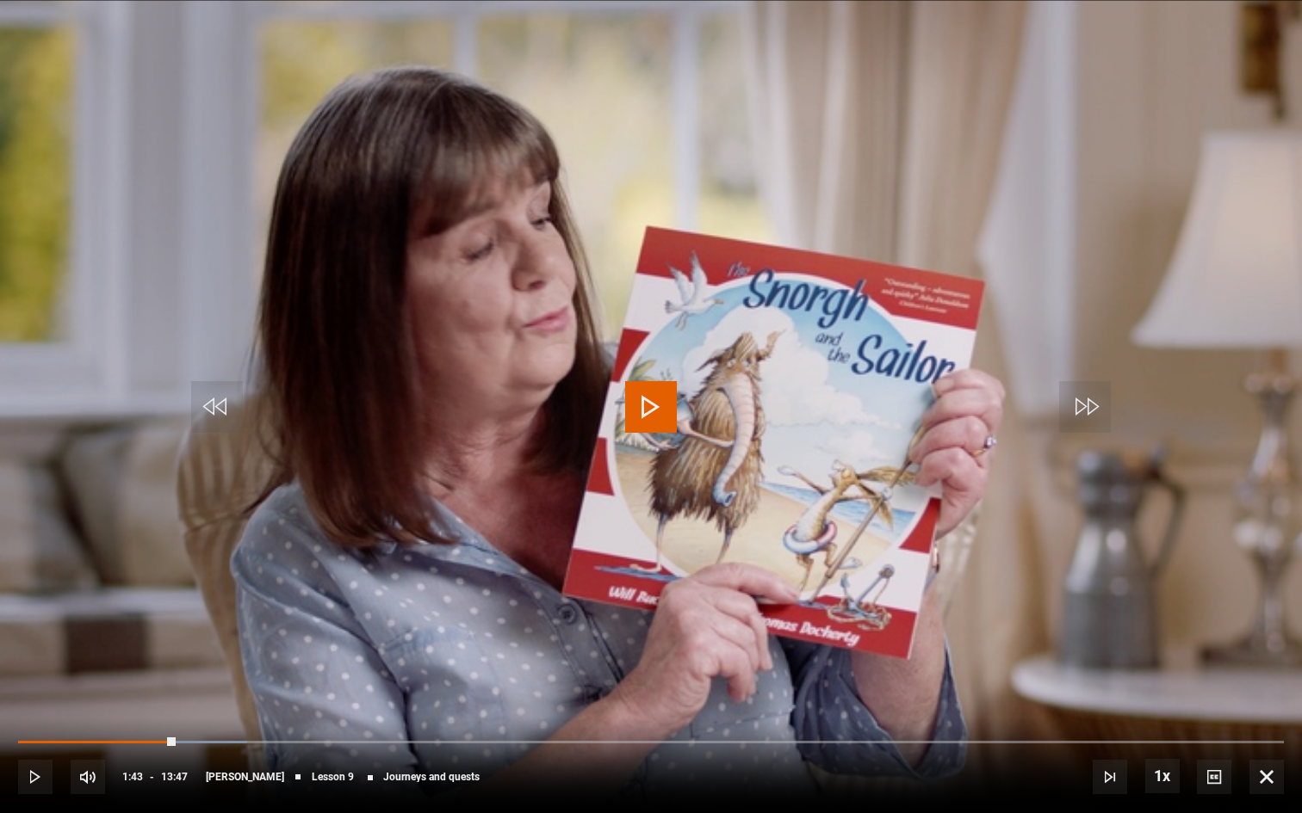
click at [653, 404] on span "Video Player" at bounding box center [651, 407] width 52 height 52
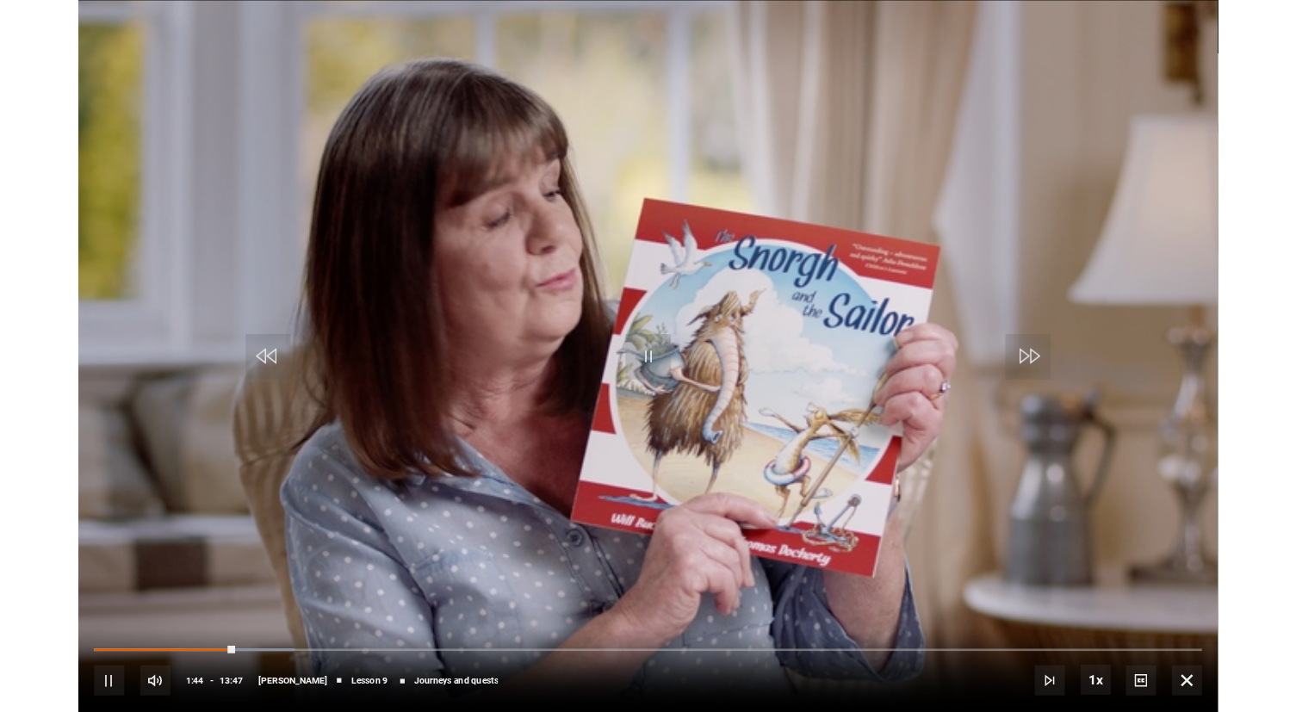
scroll to position [721, 0]
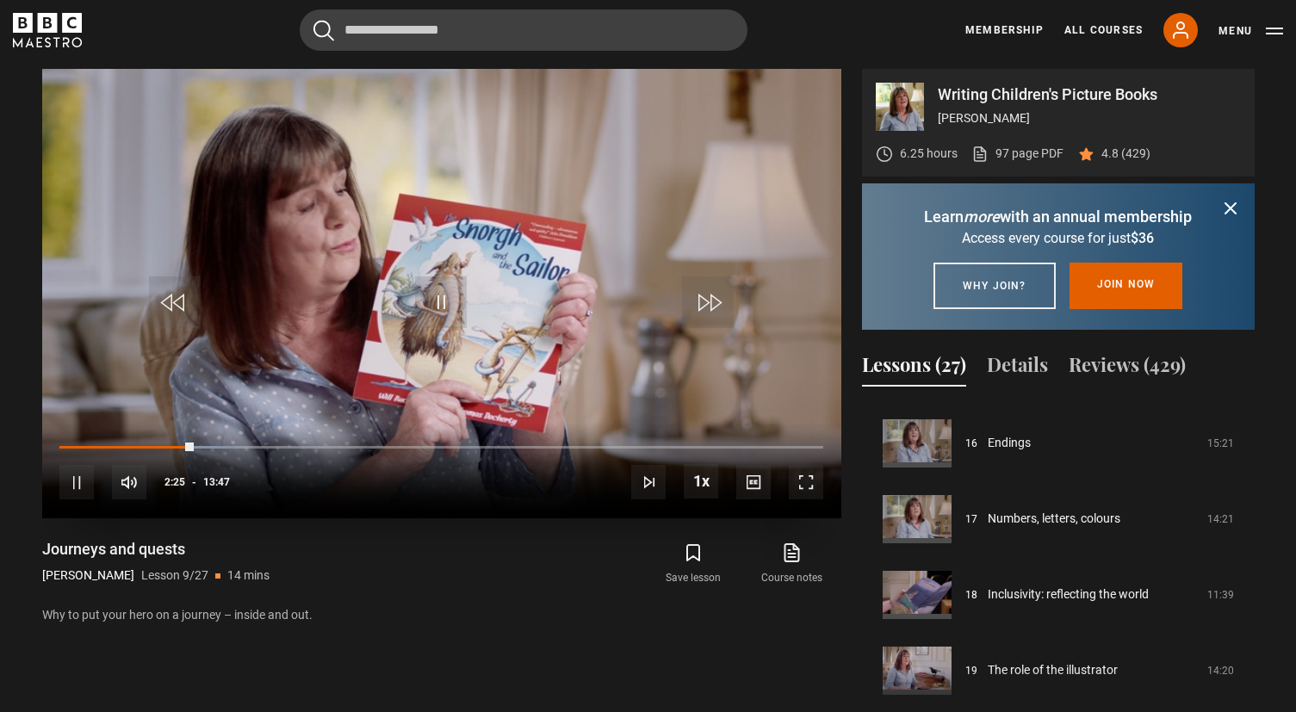
click at [806, 489] on span "Video Player" at bounding box center [806, 482] width 34 height 34
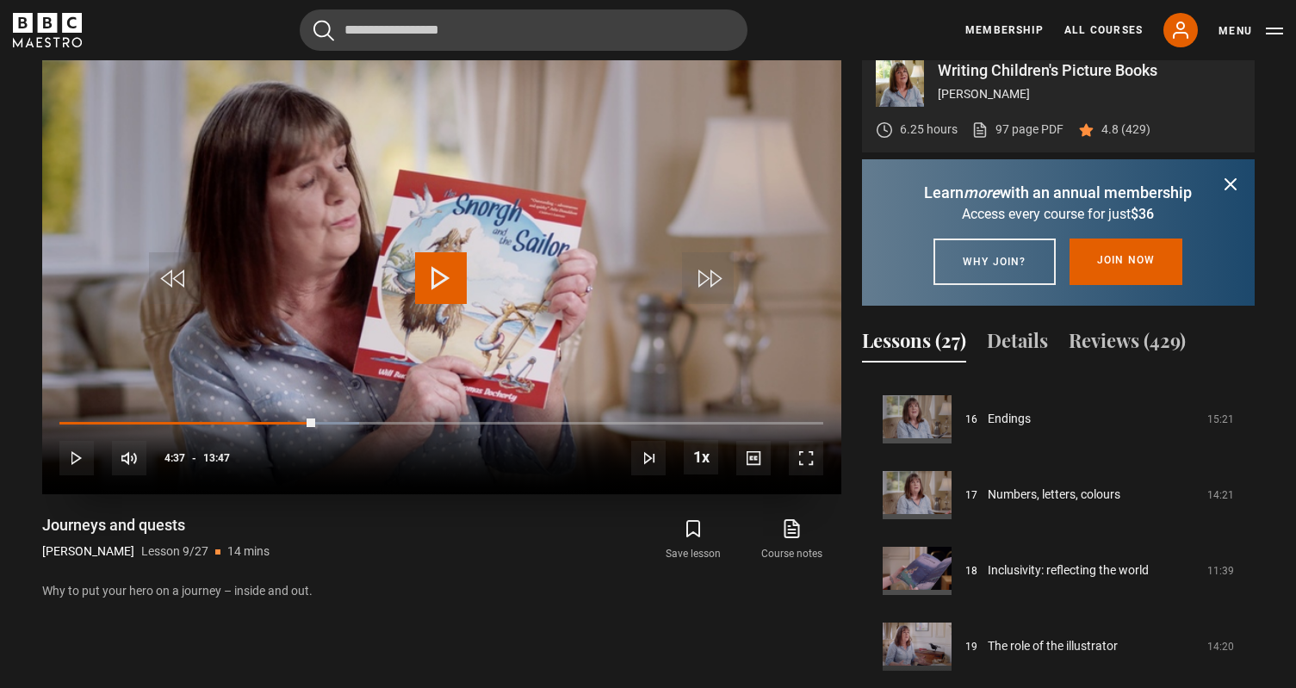
click at [443, 286] on span "Video Player" at bounding box center [441, 278] width 52 height 52
click at [458, 292] on span "Video Player" at bounding box center [441, 278] width 52 height 52
click at [810, 458] on span "Video Player" at bounding box center [806, 458] width 34 height 34
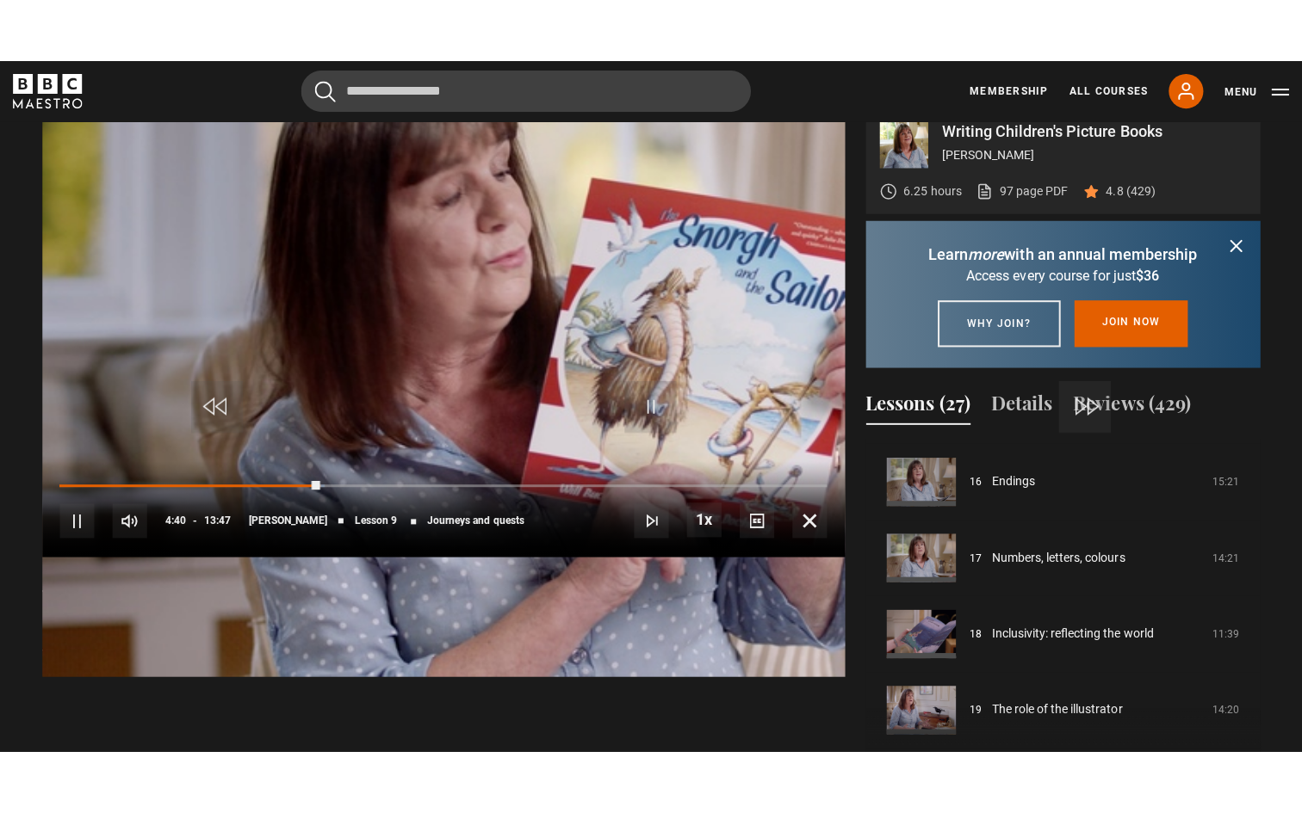
scroll to position [0, 0]
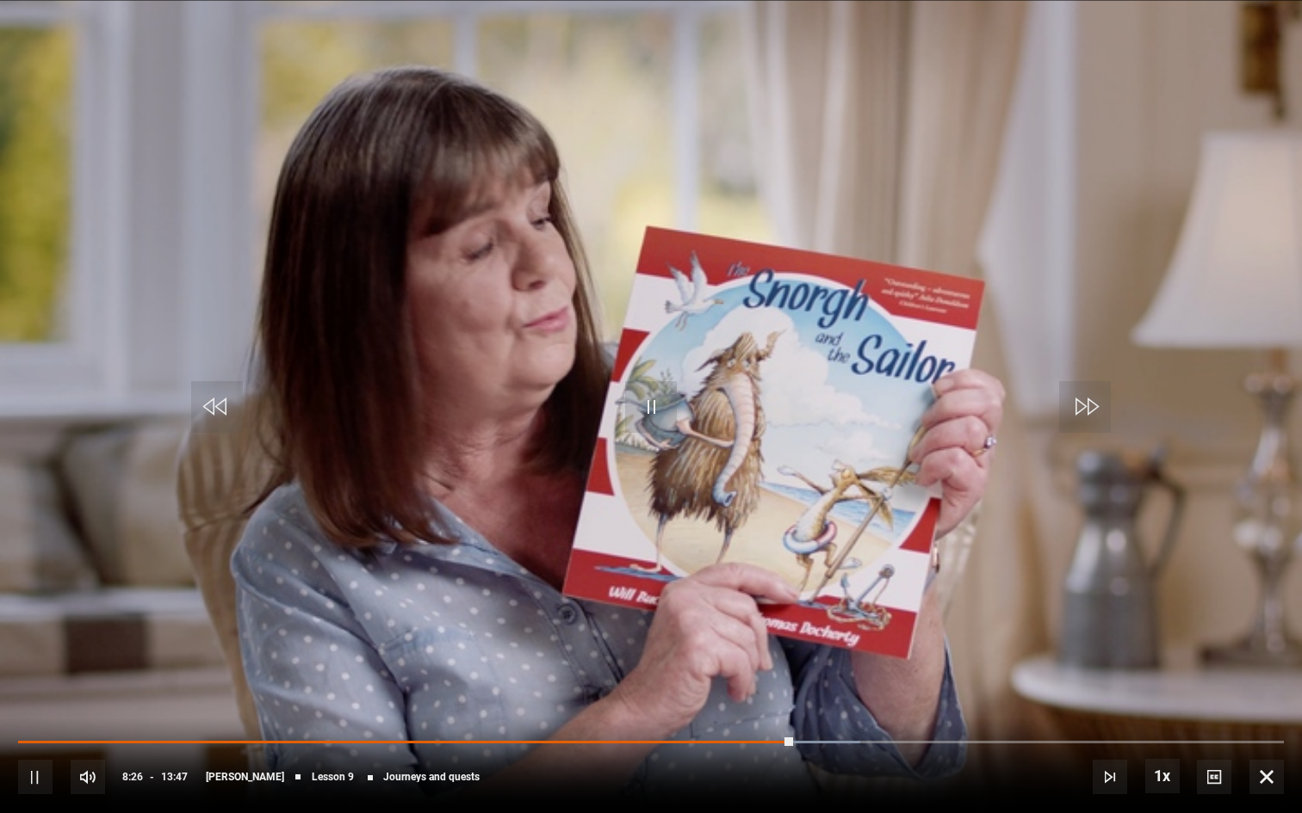
click at [671, 416] on span "Video Player" at bounding box center [651, 407] width 52 height 52
click at [1270, 711] on span "Video Player" at bounding box center [1266, 777] width 34 height 34
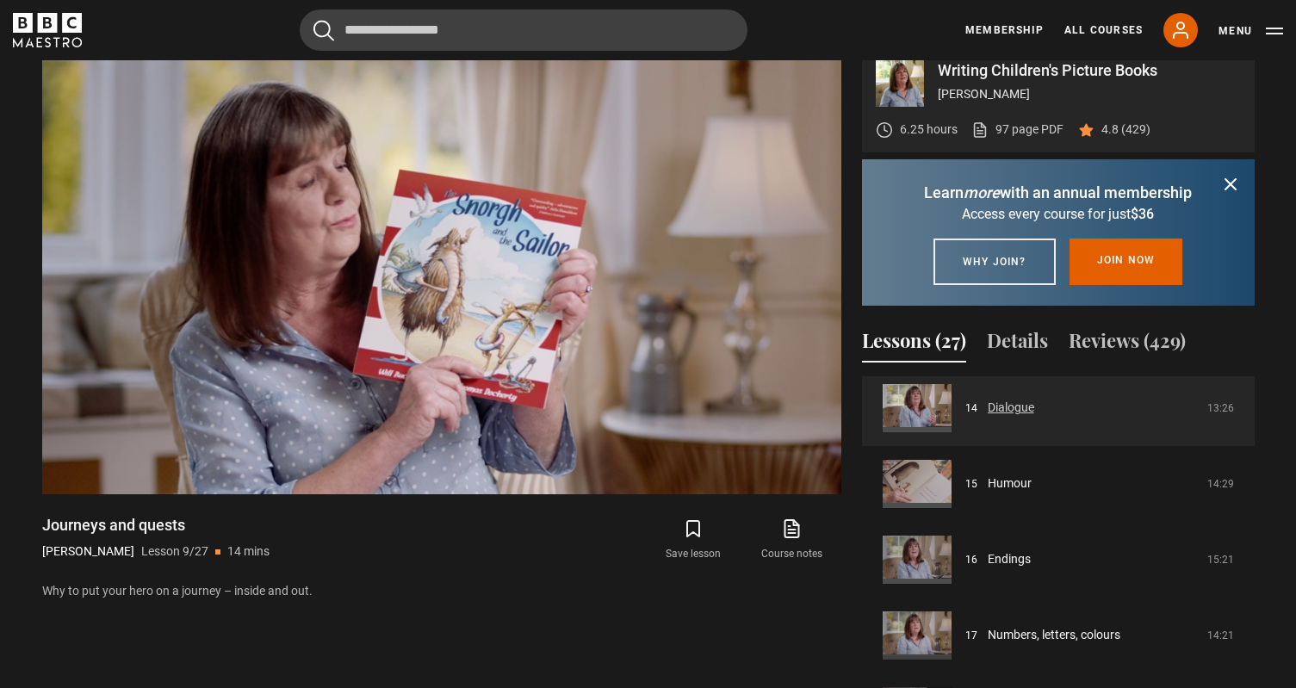
scroll to position [1076, 0]
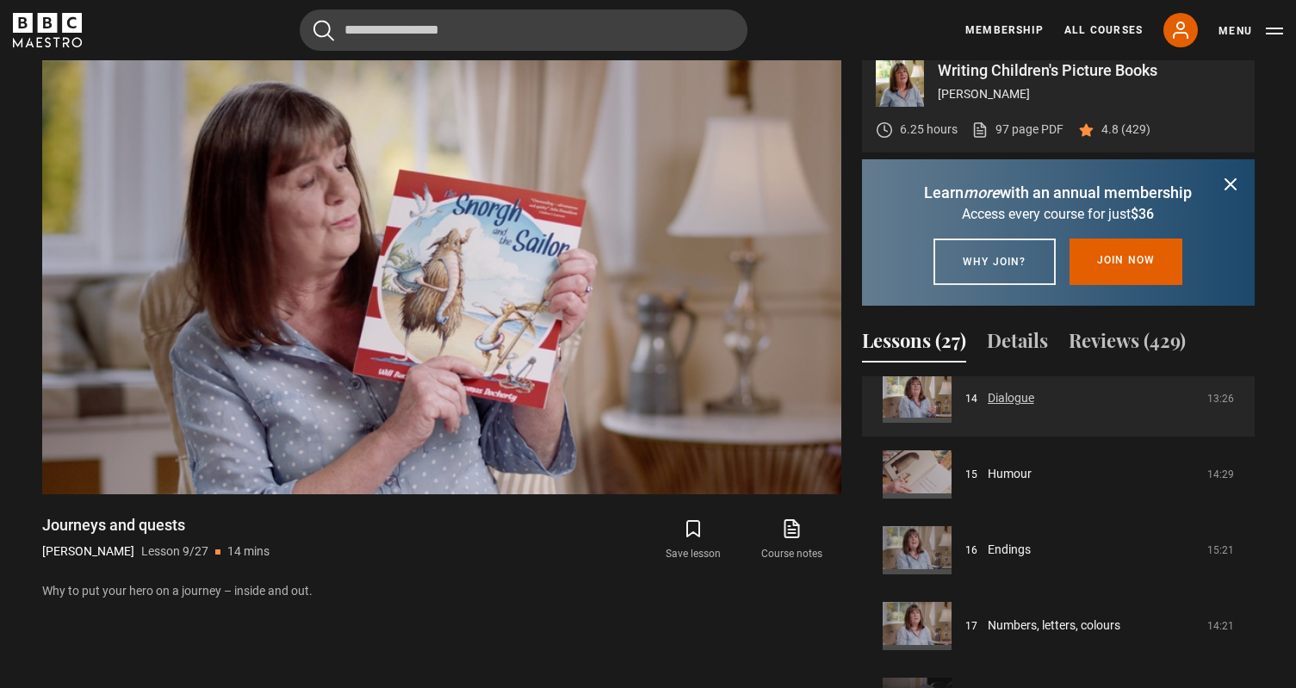
click at [1010, 407] on link "Dialogue" at bounding box center [1010, 398] width 46 height 18
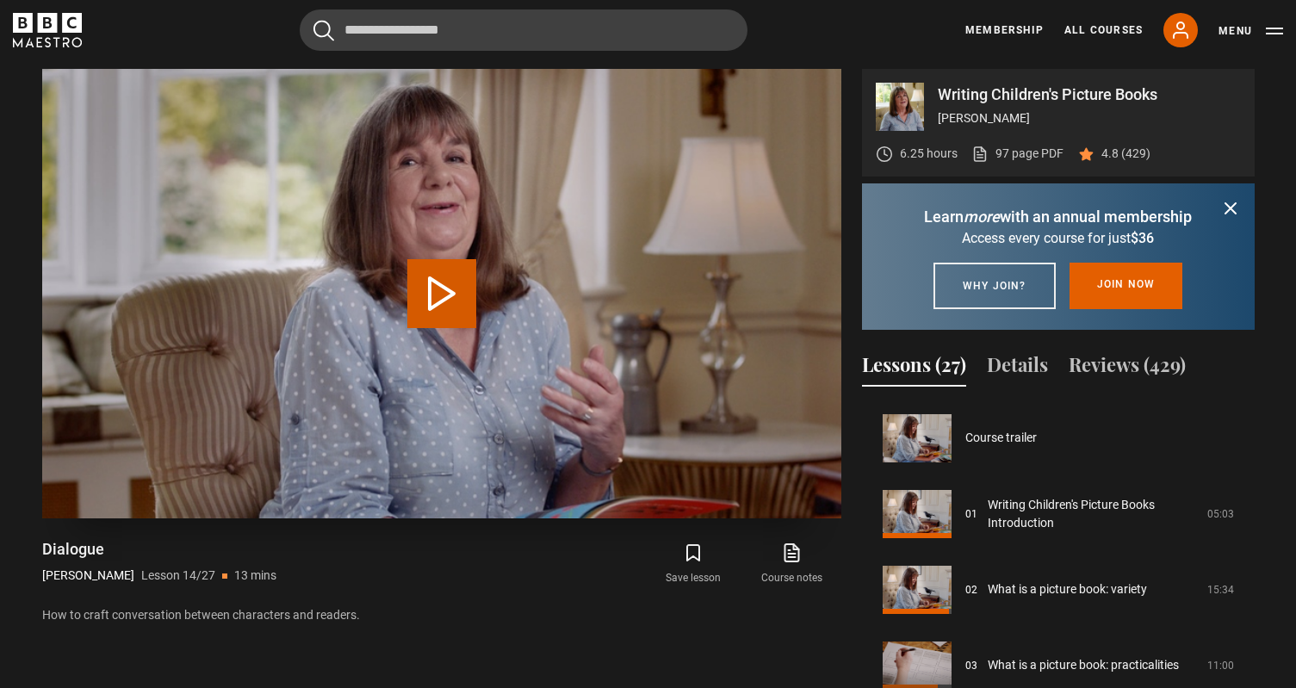
scroll to position [985, 0]
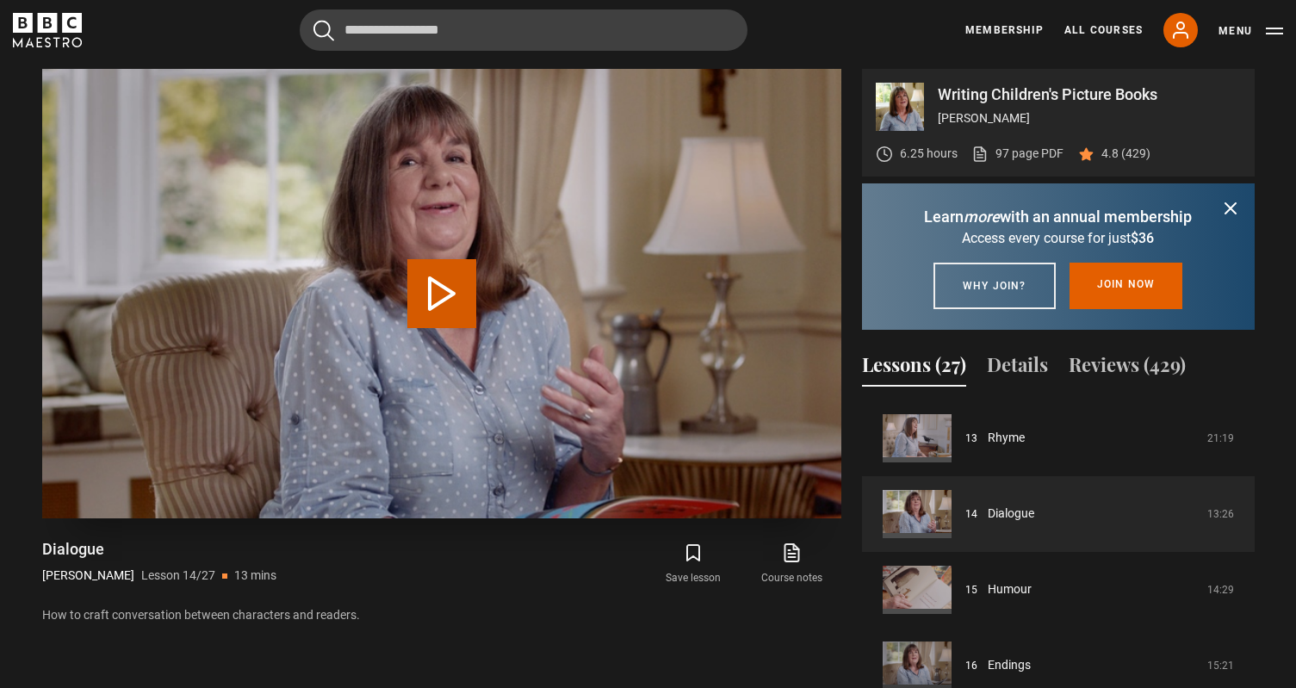
click at [423, 310] on button "Play Lesson Dialogue" at bounding box center [441, 293] width 69 height 69
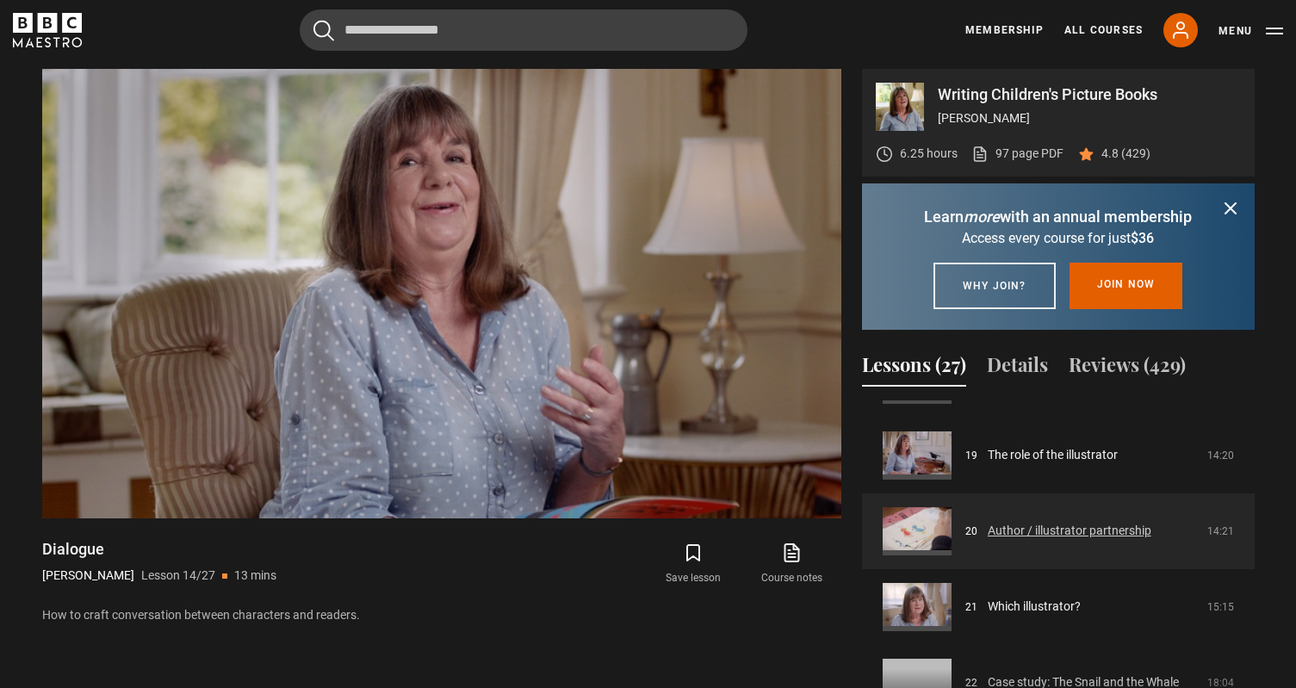
scroll to position [1423, 0]
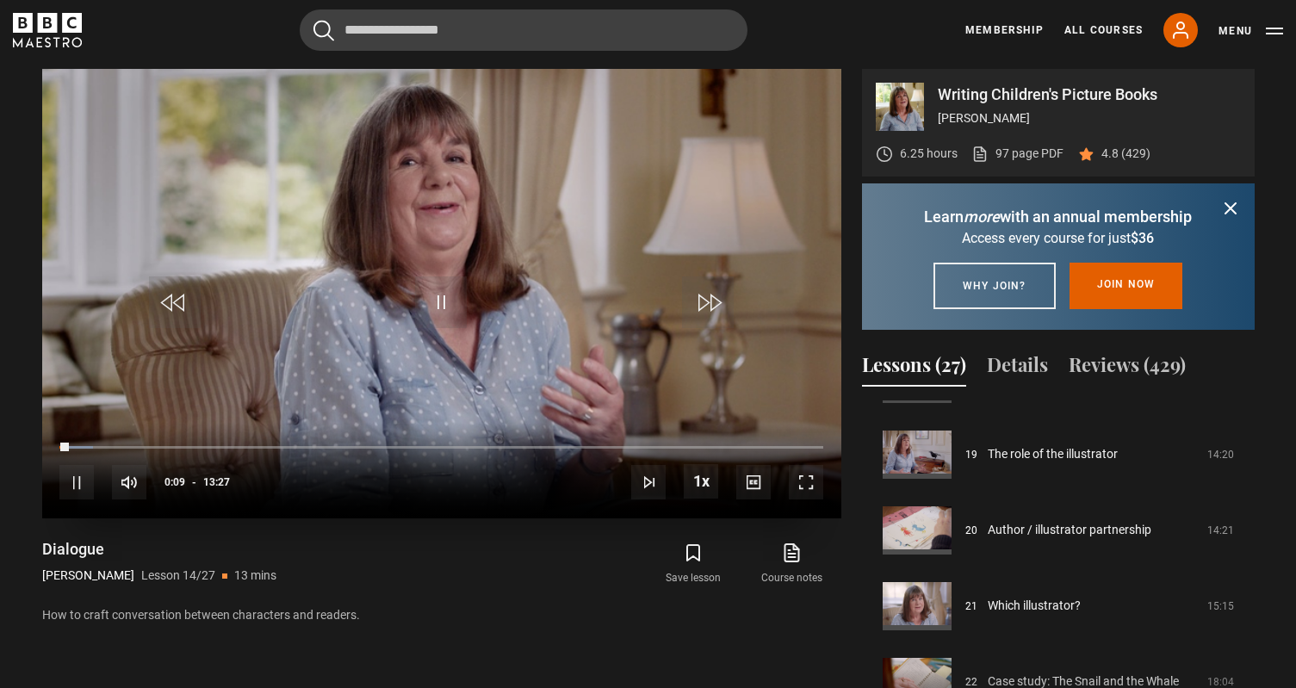
click at [801, 495] on span "Video Player" at bounding box center [806, 482] width 34 height 34
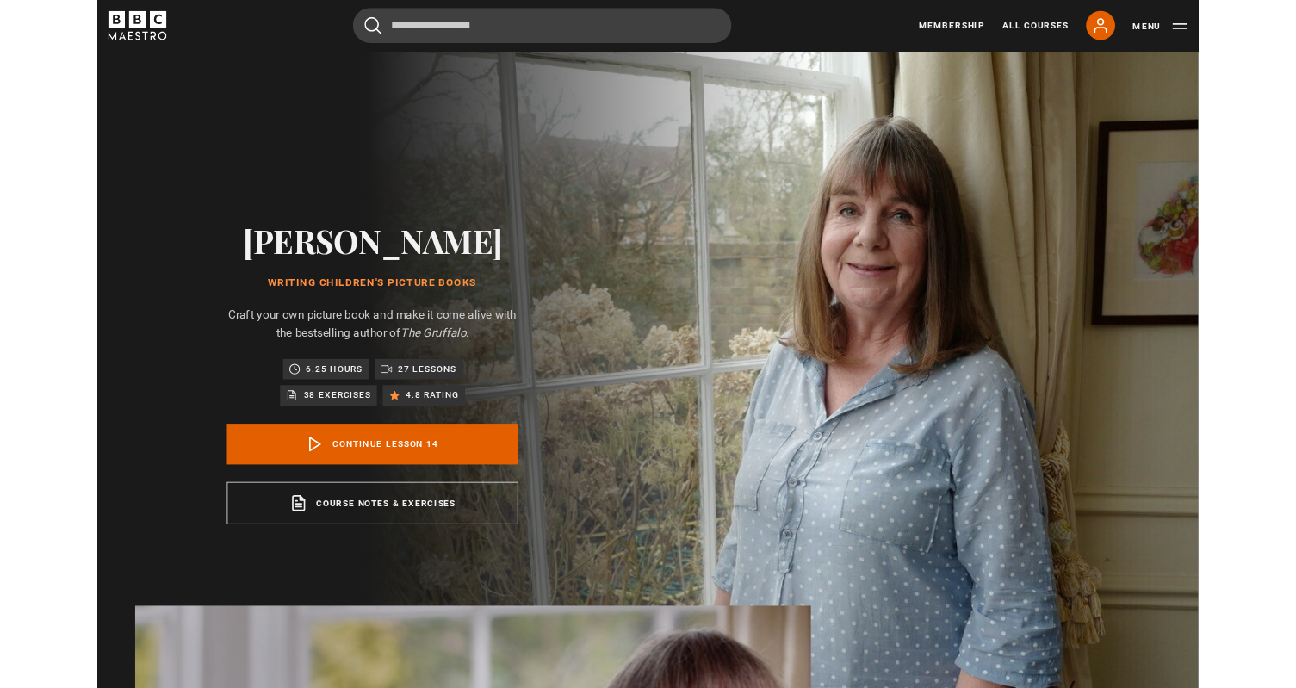
scroll to position [696, 0]
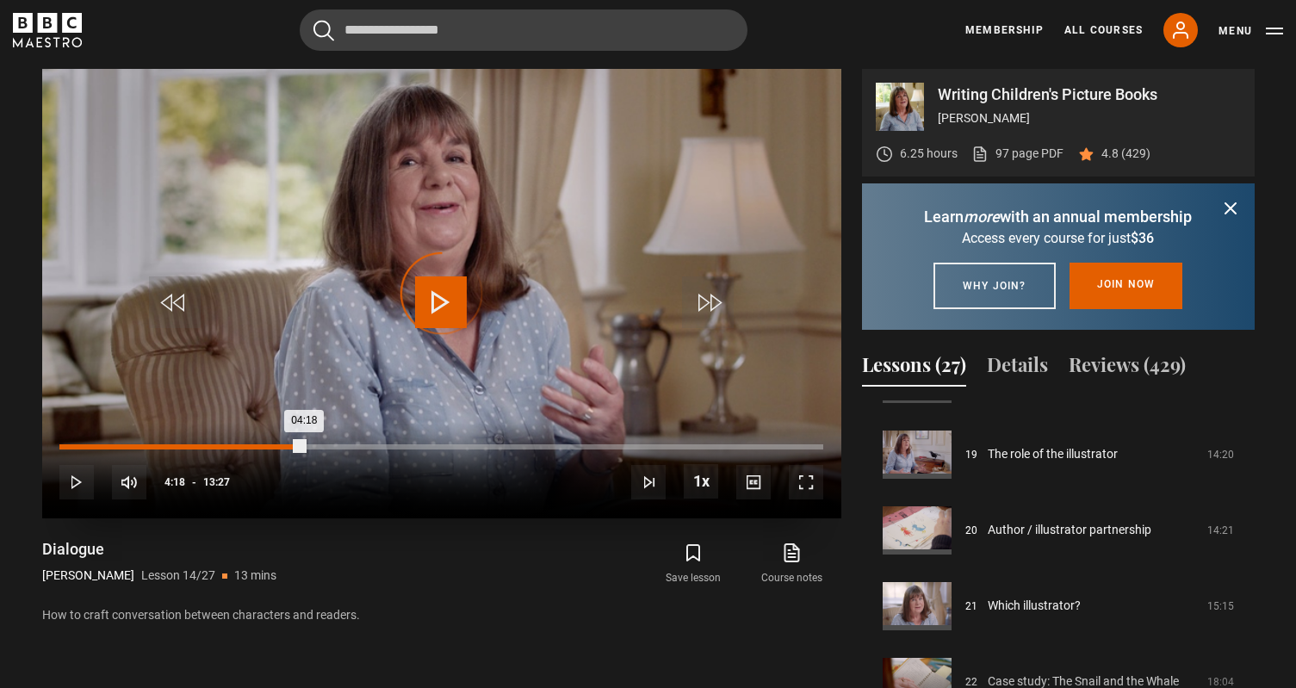
click at [304, 448] on div "Loaded : 26.01% 04:18 04:18" at bounding box center [440, 446] width 763 height 5
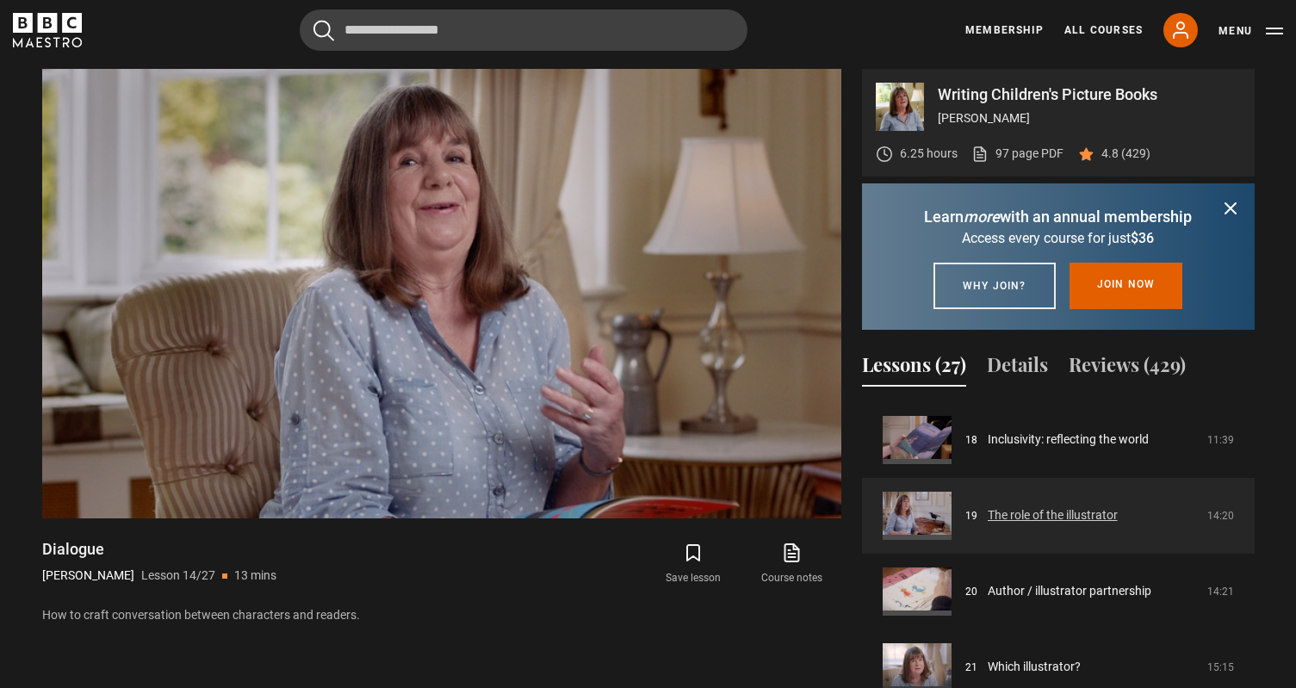
scroll to position [1512, 0]
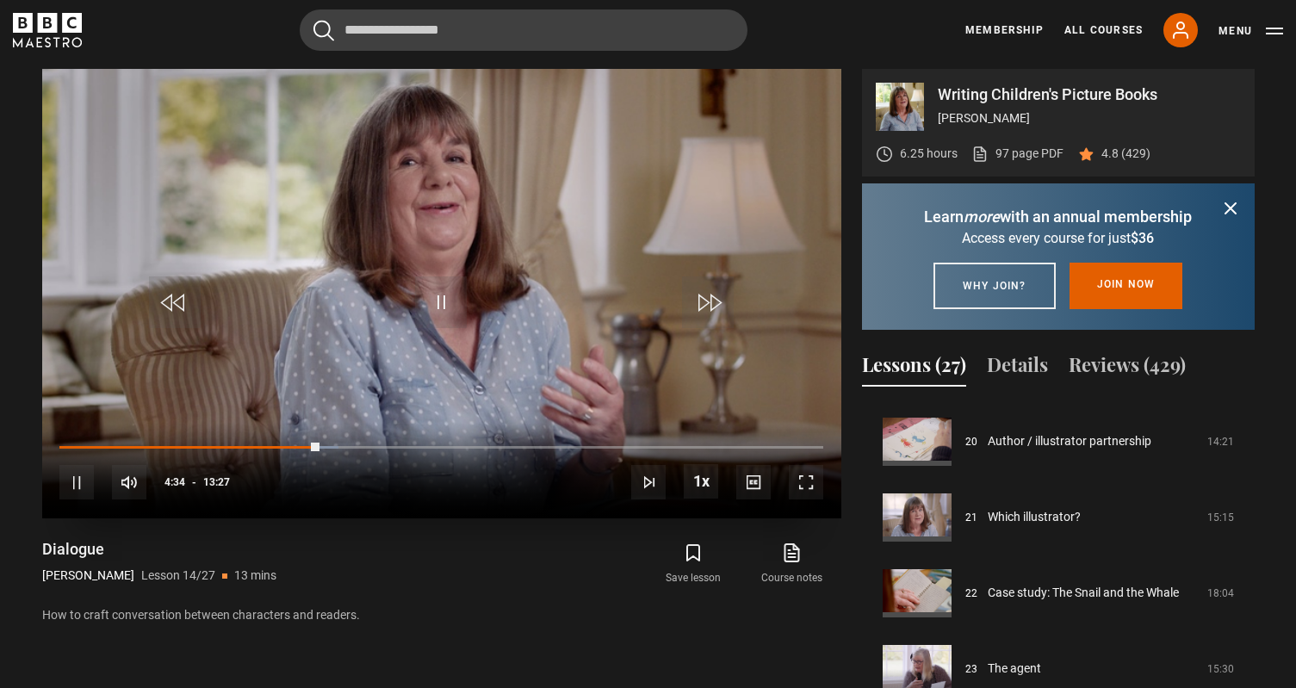
click at [809, 483] on span "Video Player" at bounding box center [806, 482] width 34 height 34
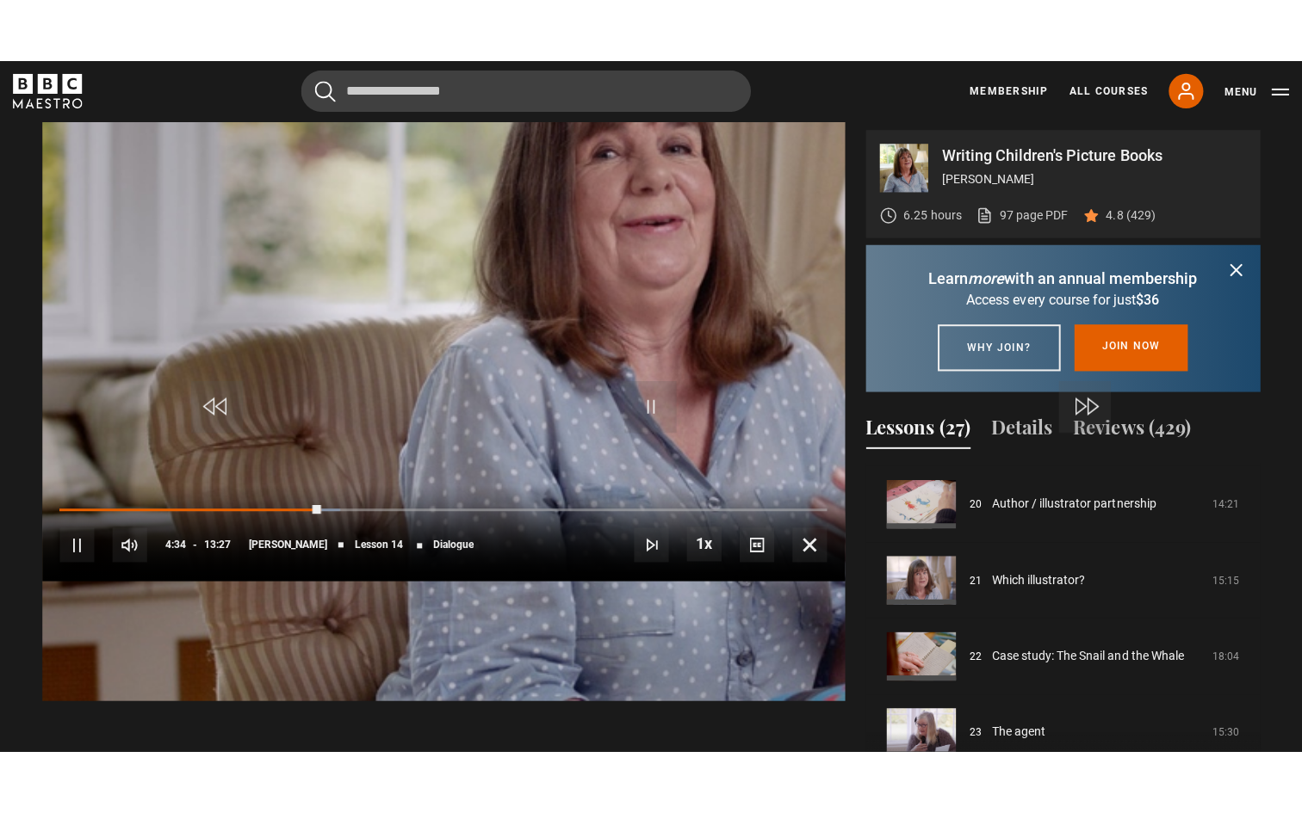
scroll to position [0, 0]
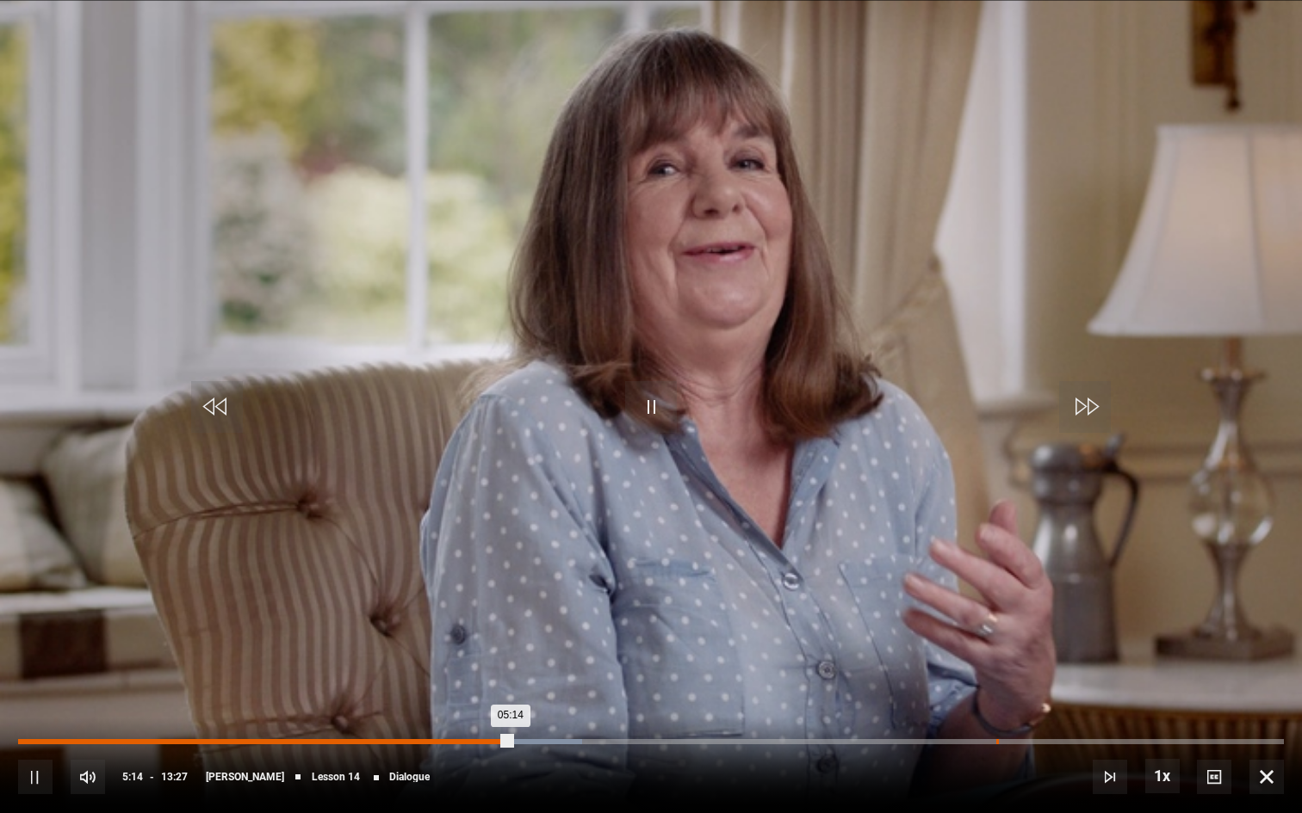
click at [996, 687] on div "10:23" at bounding box center [997, 741] width 3 height 5
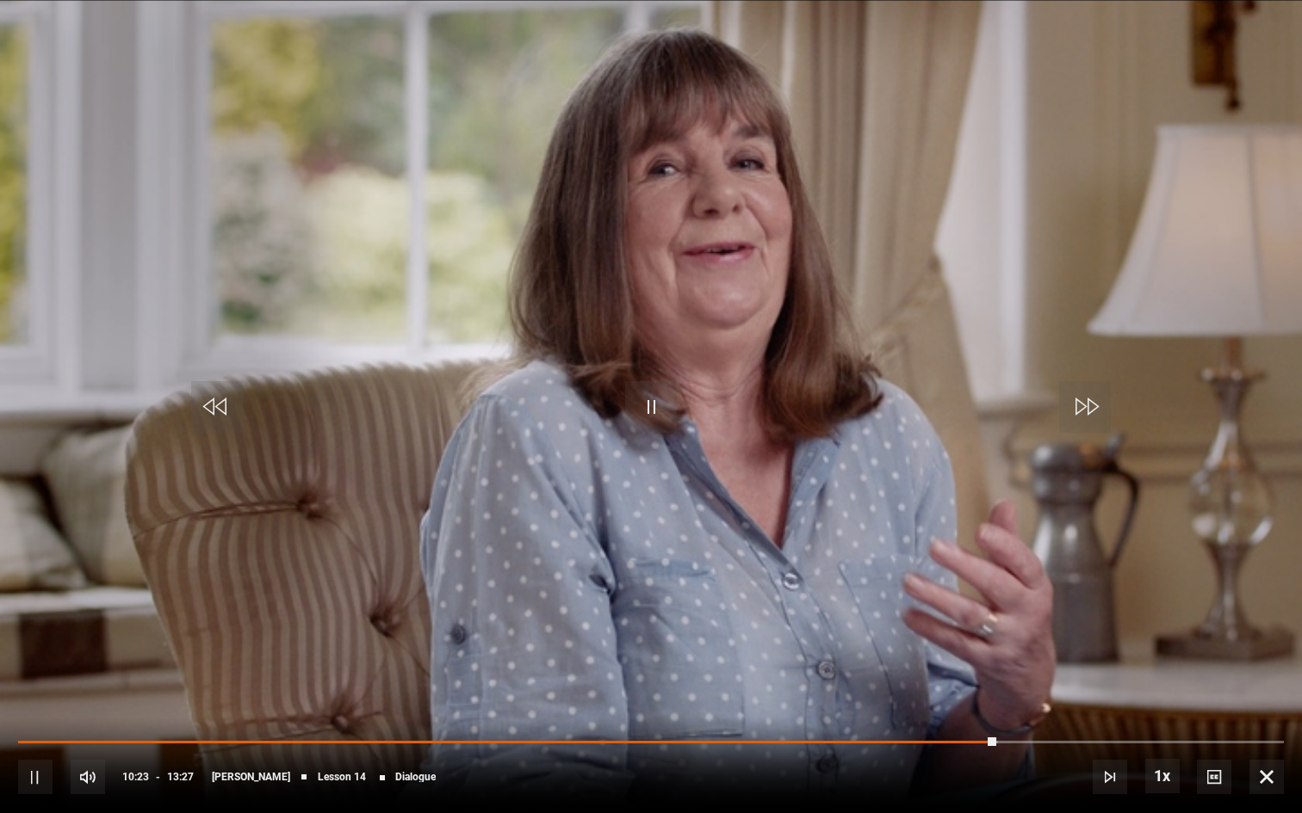
click at [1253, 687] on span "Video Player" at bounding box center [1266, 777] width 34 height 34
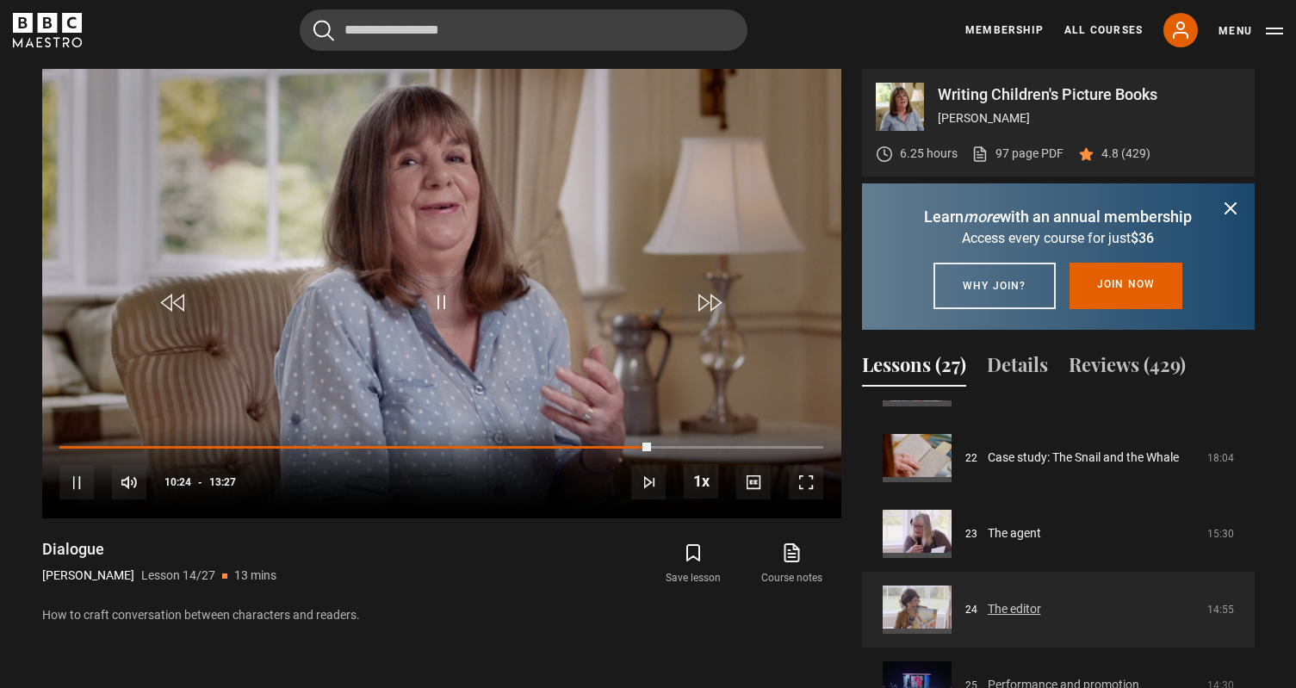
scroll to position [1614, 0]
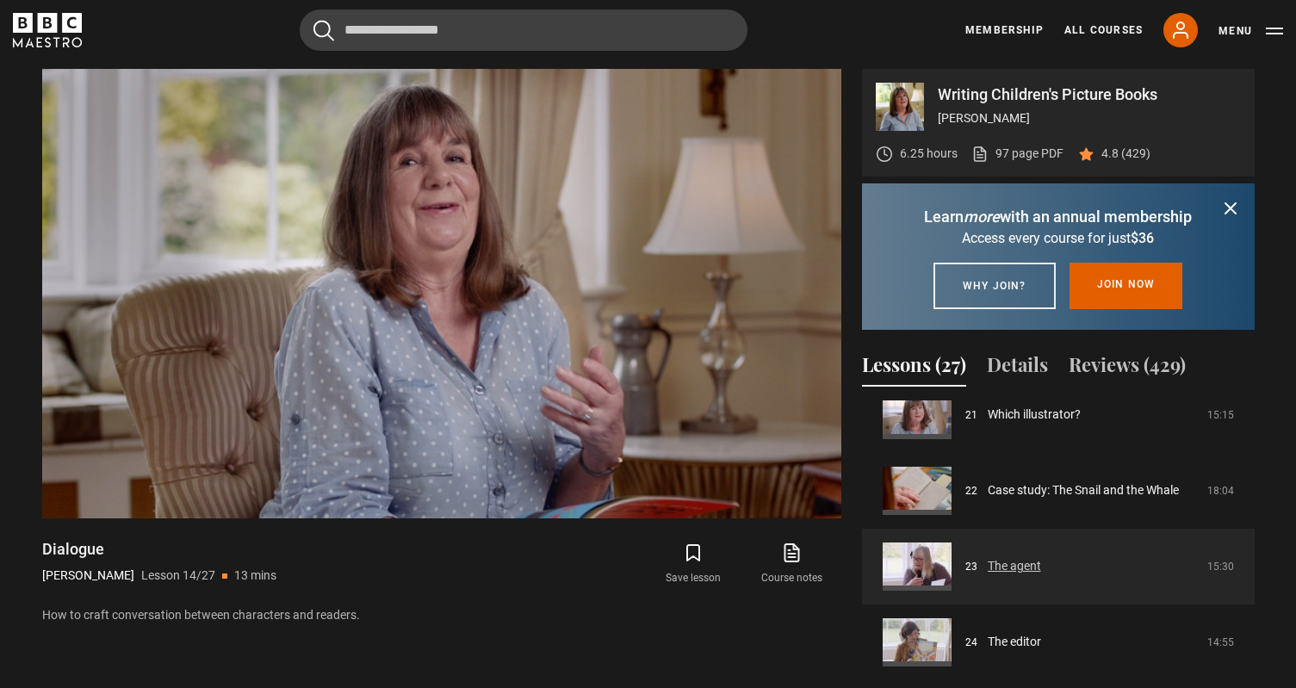
click at [1035, 575] on link "The agent" at bounding box center [1013, 566] width 53 height 18
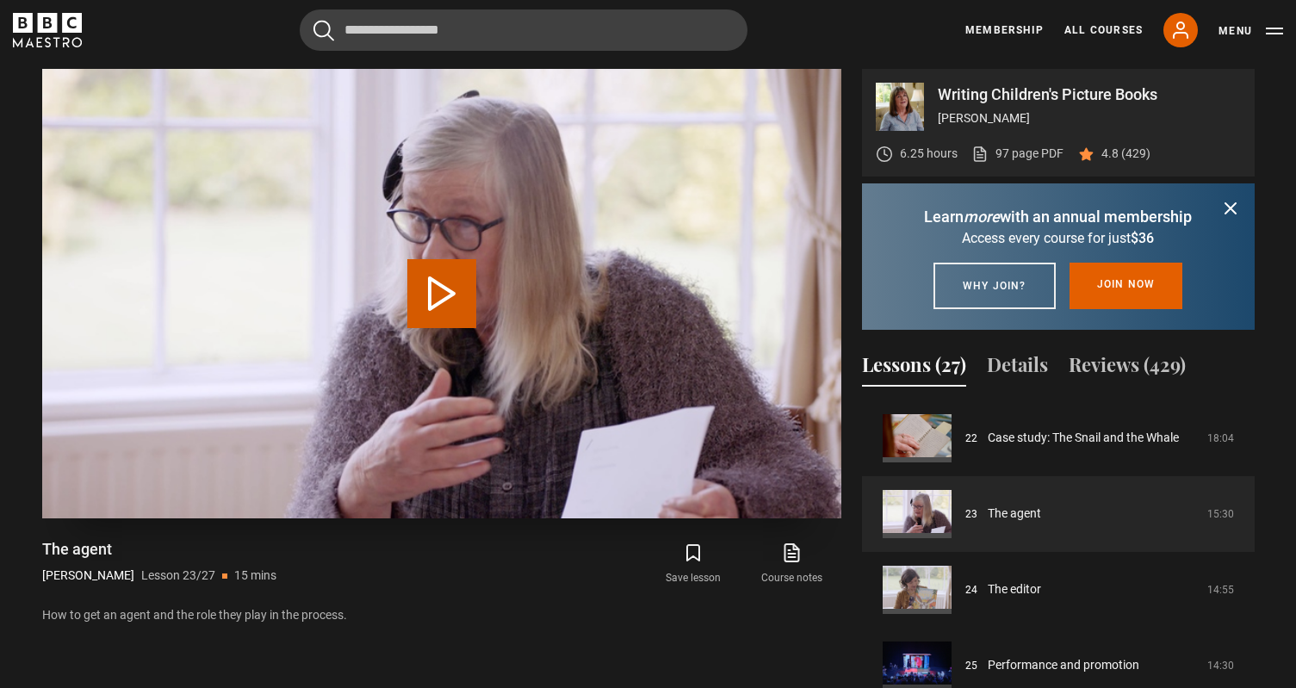
click at [455, 298] on button "Play Lesson The agent" at bounding box center [441, 293] width 69 height 69
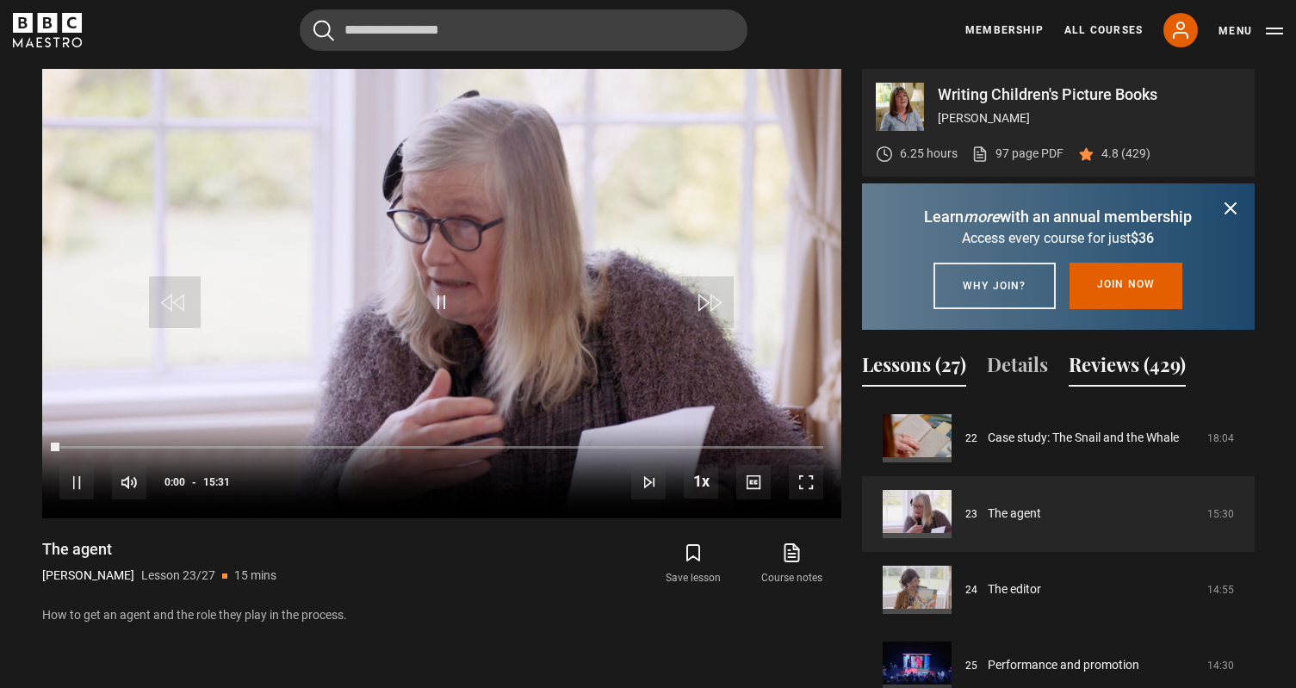
click at [1123, 387] on button "Reviews (429)" at bounding box center [1126, 368] width 117 height 36
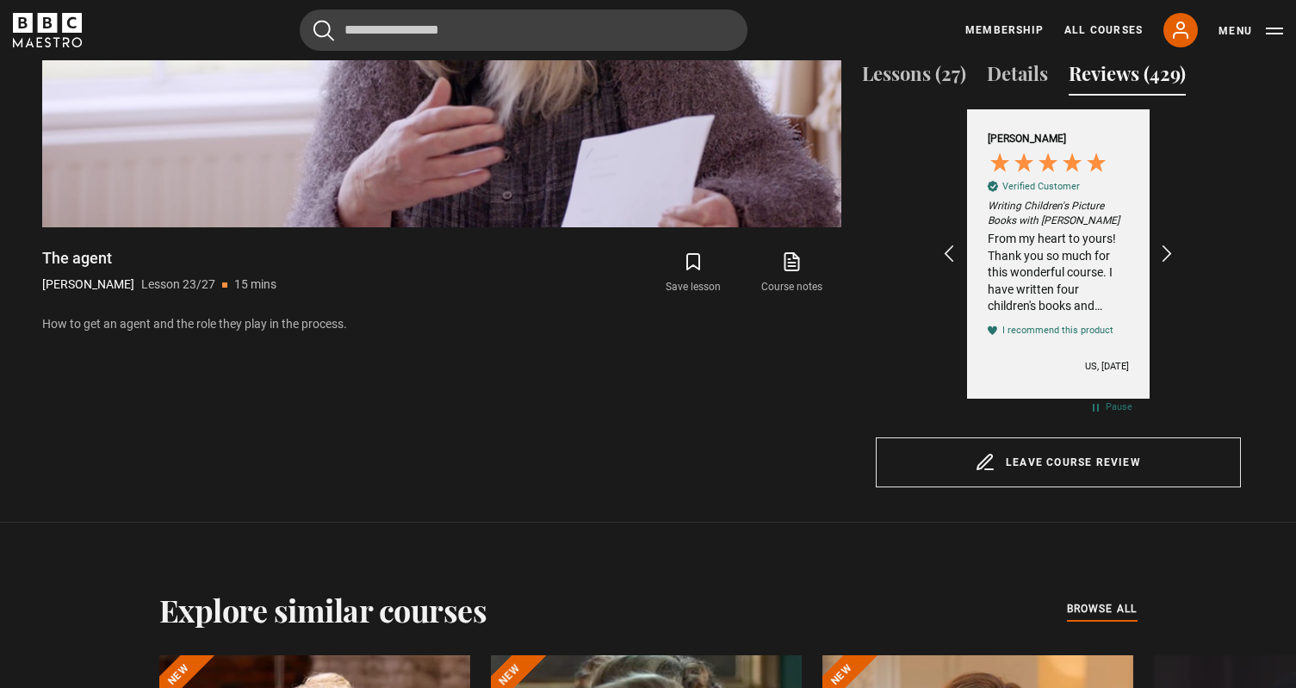
scroll to position [591, 0]
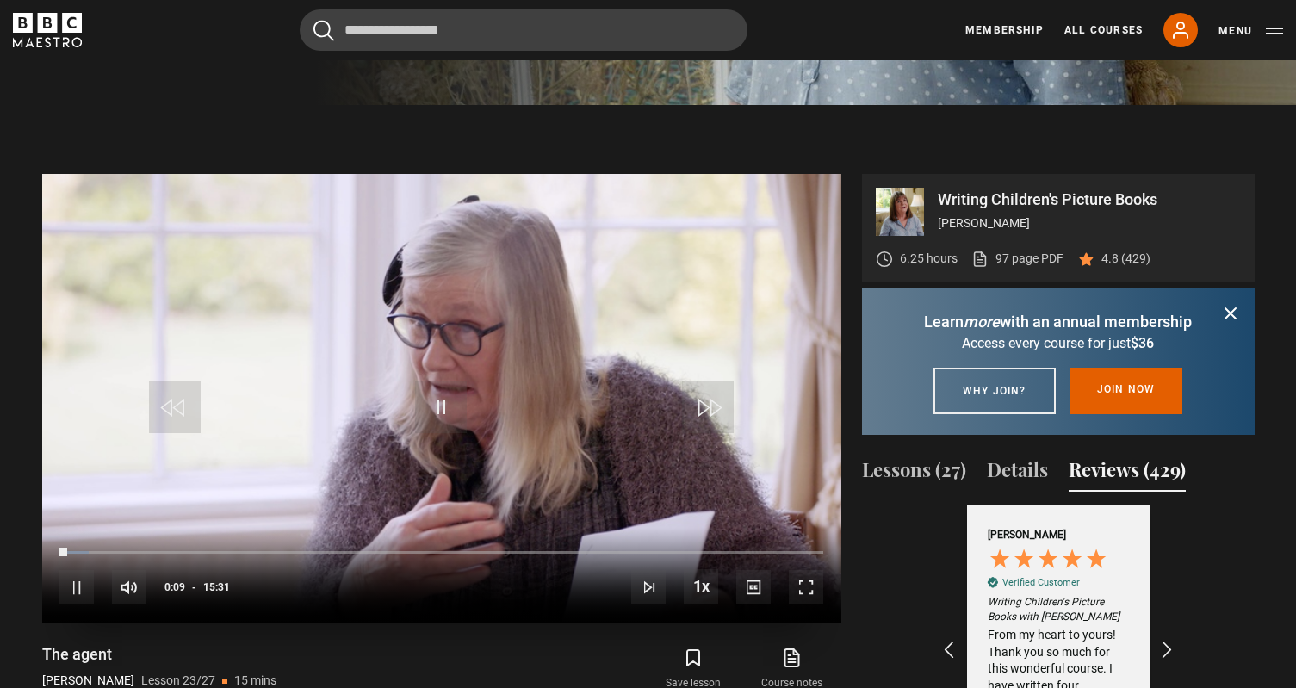
click at [812, 584] on span "Video Player" at bounding box center [806, 587] width 34 height 34
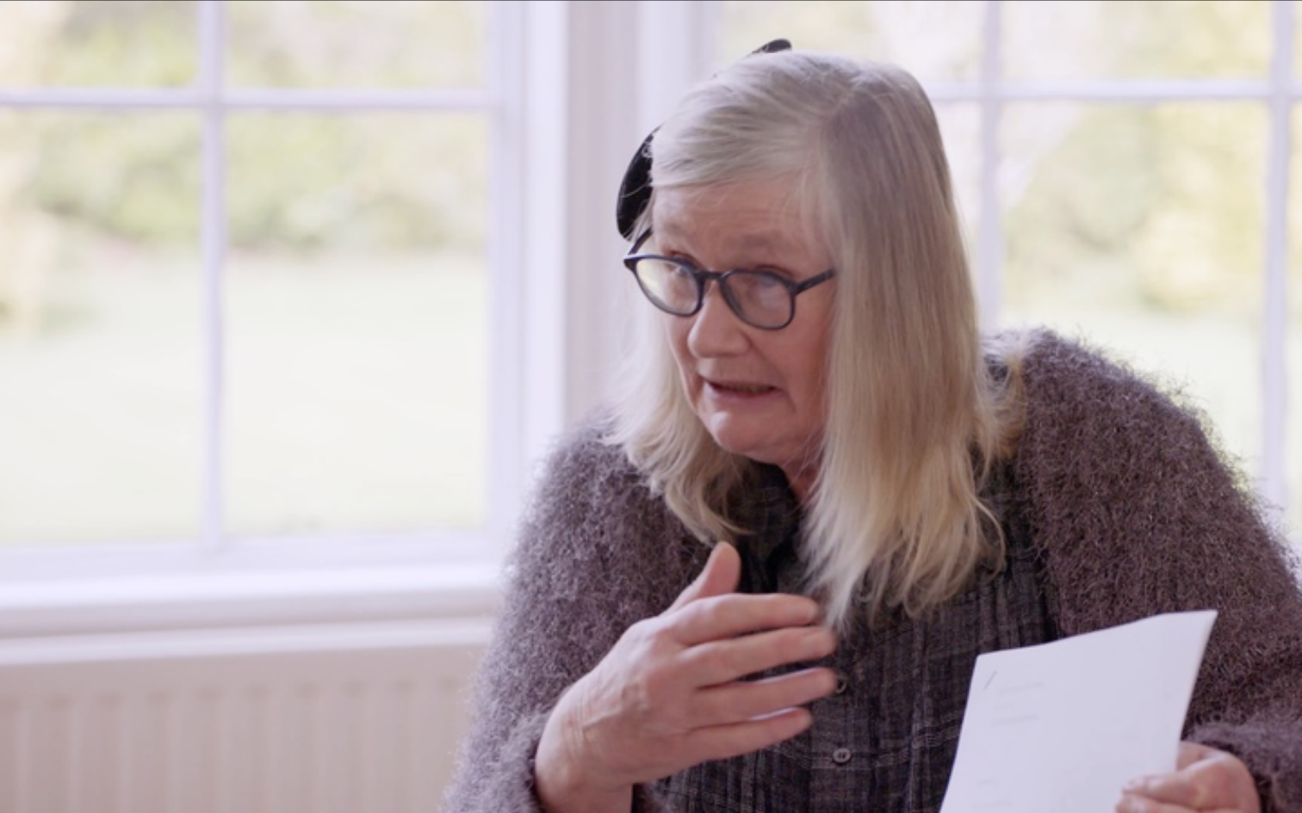
scroll to position [0, 2996]
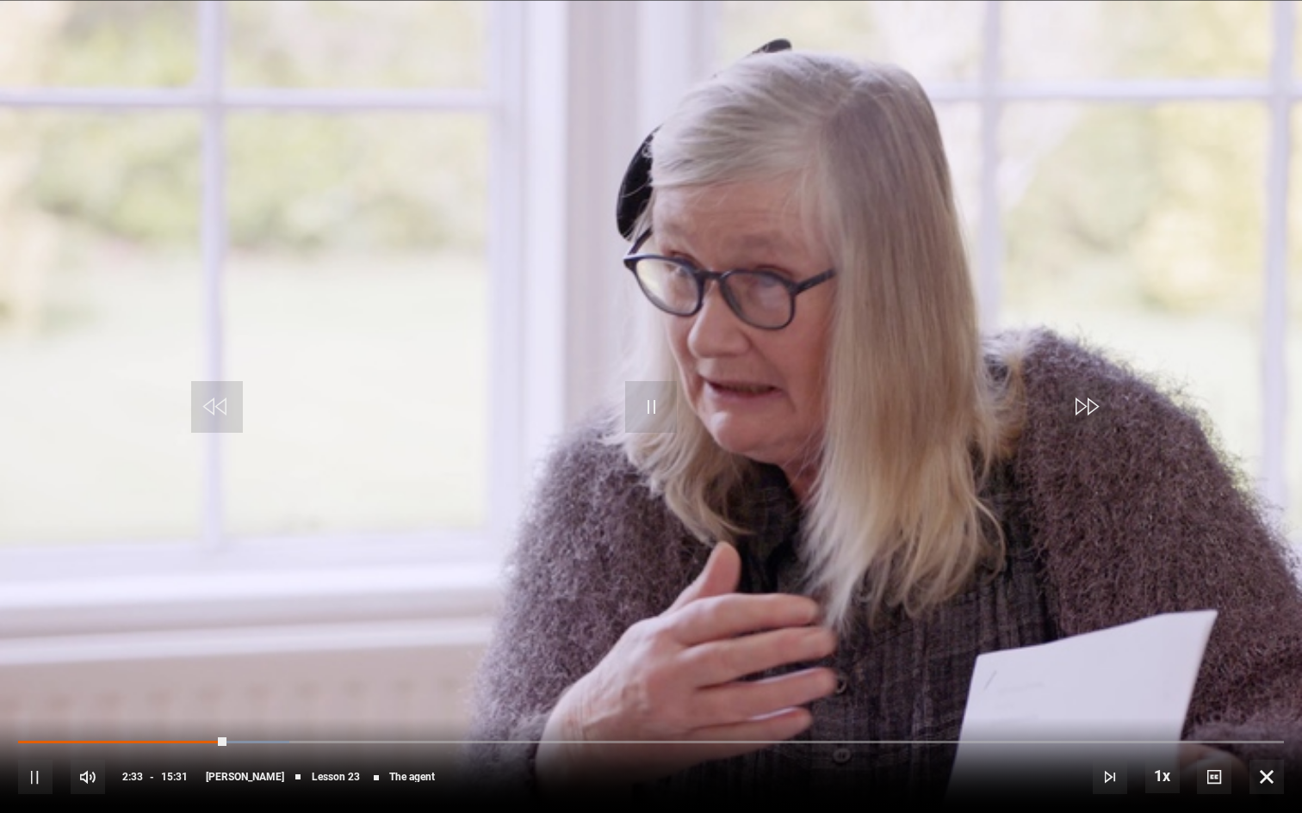
click at [302, 687] on div "10s Skip Back 10 seconds Pause 10s Skip Forward 10 seconds Loaded : 21.45% 10:3…" at bounding box center [651, 766] width 1302 height 96
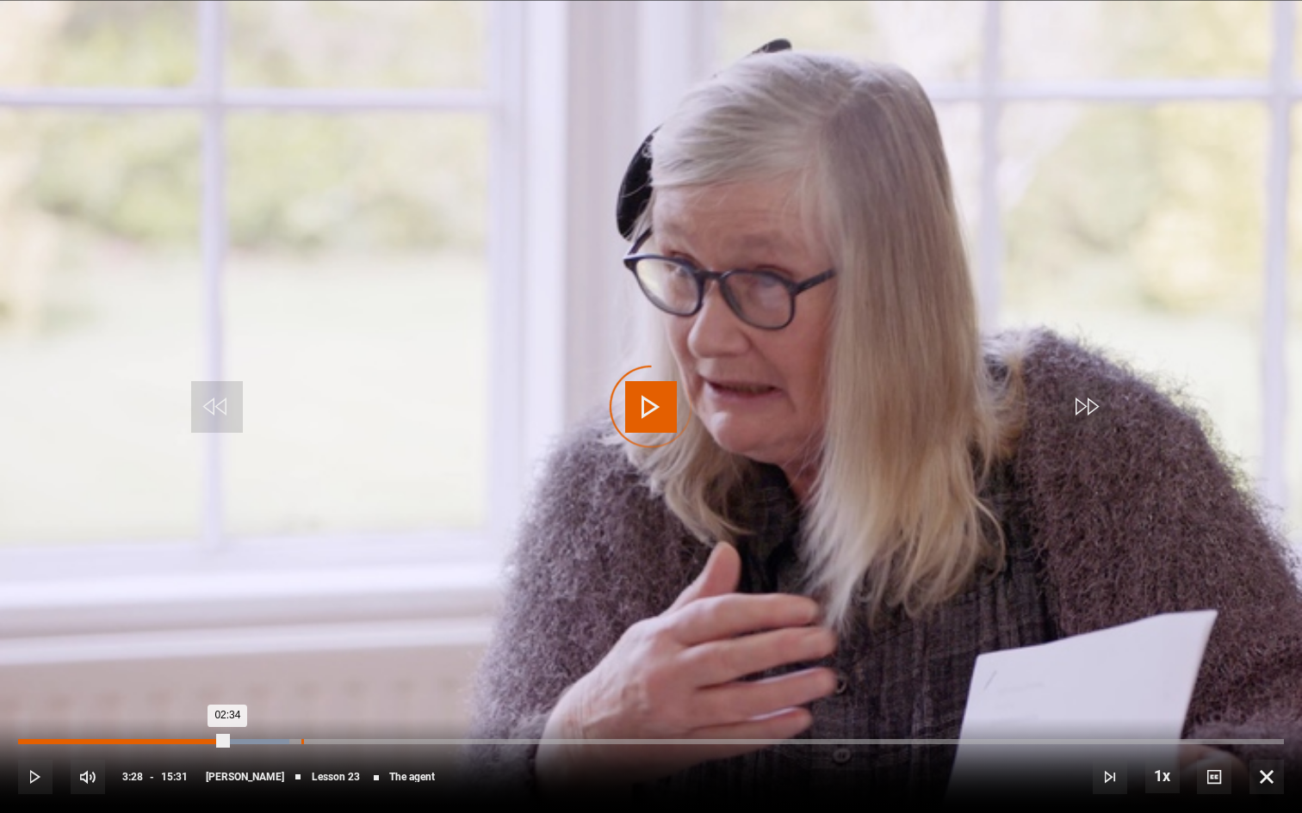
click at [301, 687] on div "Loaded : 21.45% 03:28 02:34" at bounding box center [650, 741] width 1265 height 5
click at [360, 687] on div "04:11" at bounding box center [361, 741] width 3 height 5
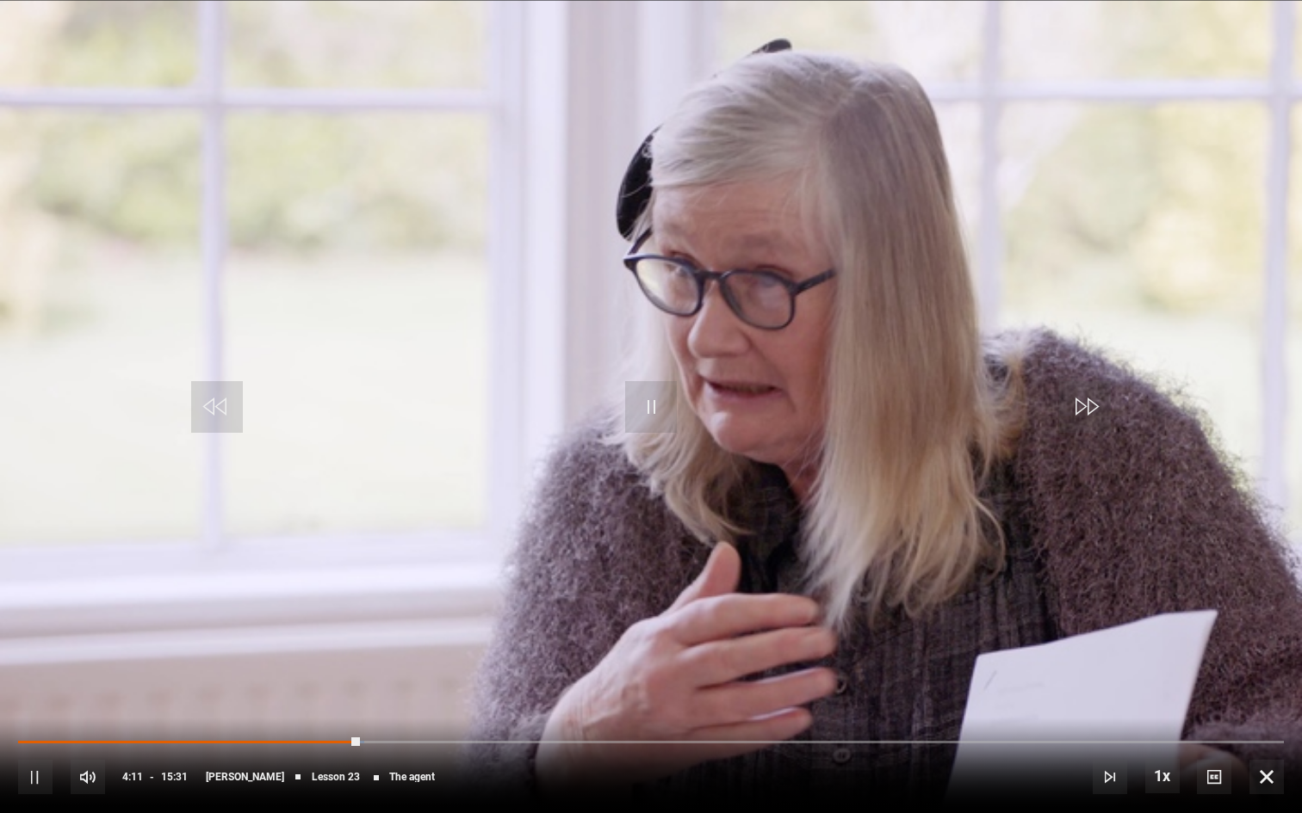
click at [336, 687] on div "10s Skip Back 10 seconds Pause 10s Skip Forward 10 seconds Loaded : 27.38% 03:5…" at bounding box center [651, 766] width 1302 height 96
click at [1270, 687] on span "Video Player" at bounding box center [1266, 777] width 34 height 34
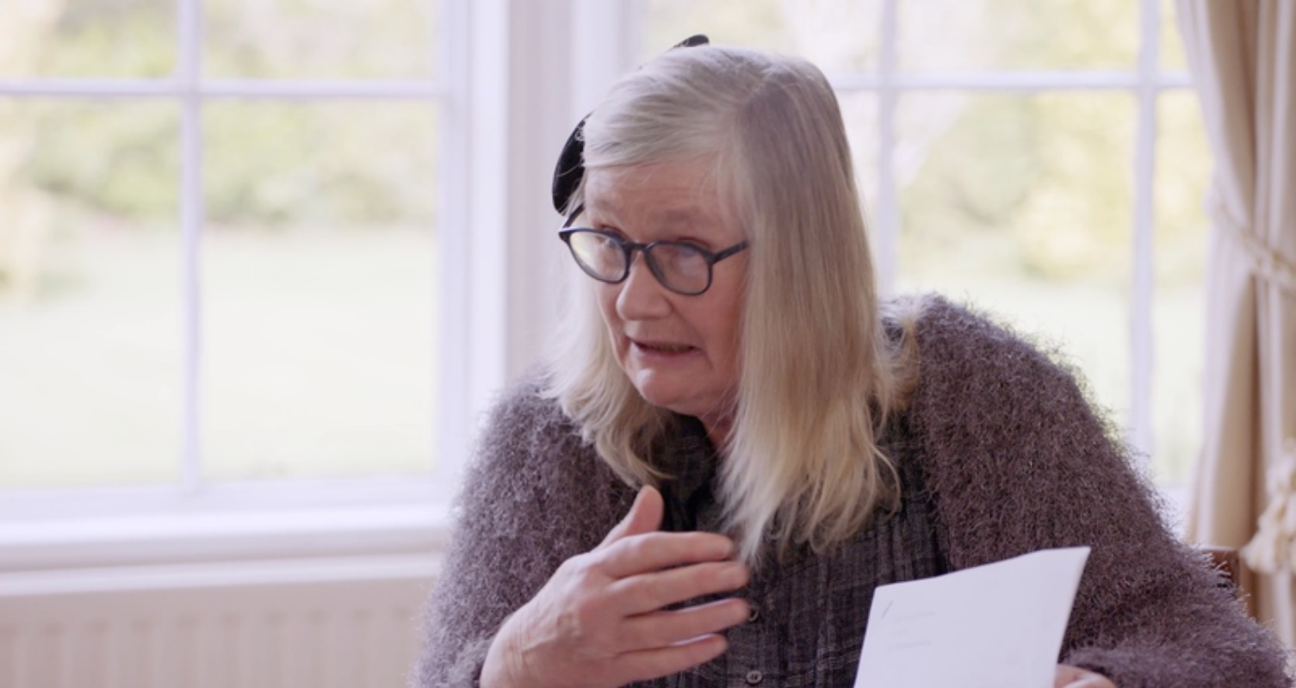
scroll to position [566, 0]
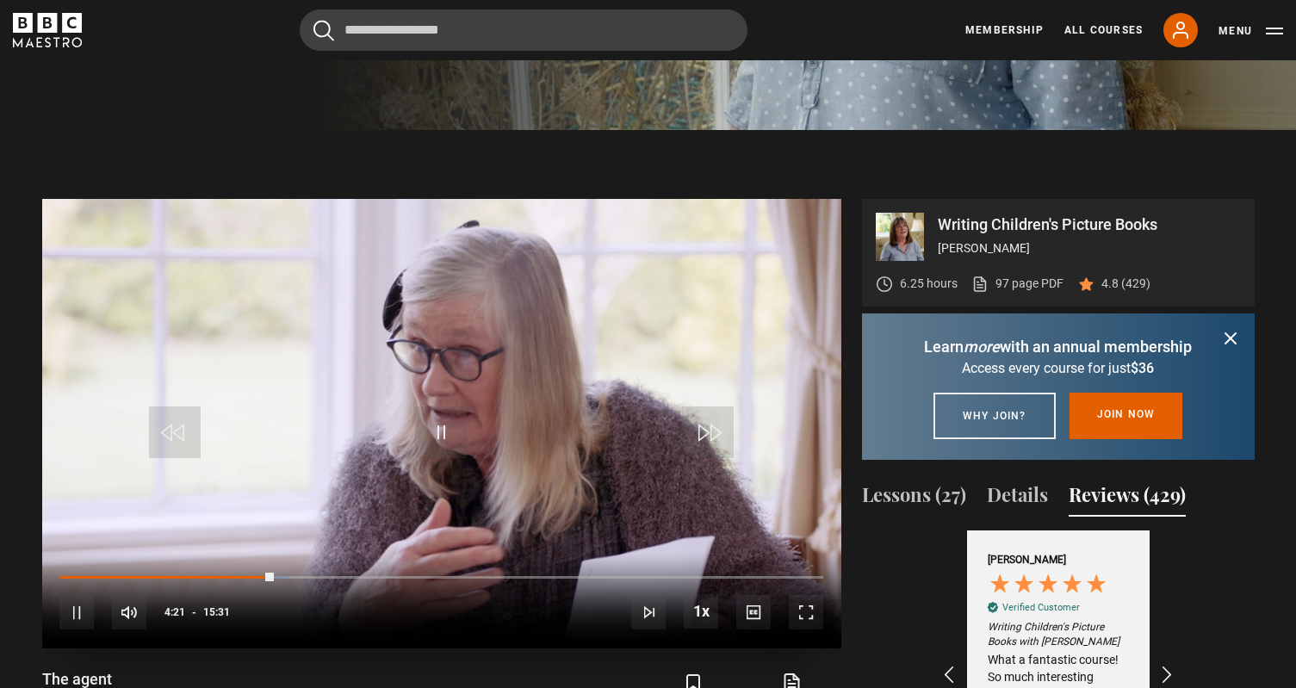
click at [813, 619] on span "Video Player" at bounding box center [806, 612] width 34 height 34
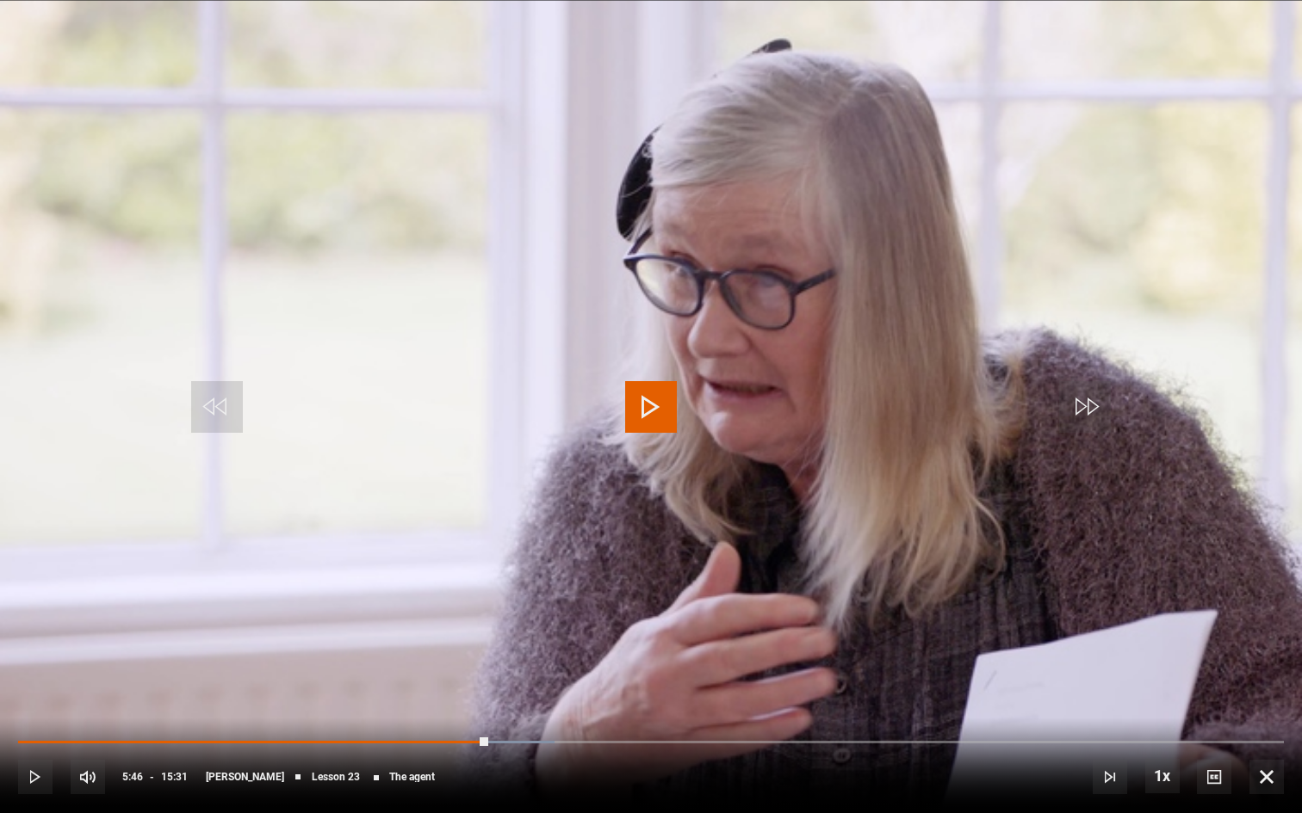
scroll to position [0, 1598]
click at [649, 410] on span "Video Player" at bounding box center [651, 407] width 52 height 52
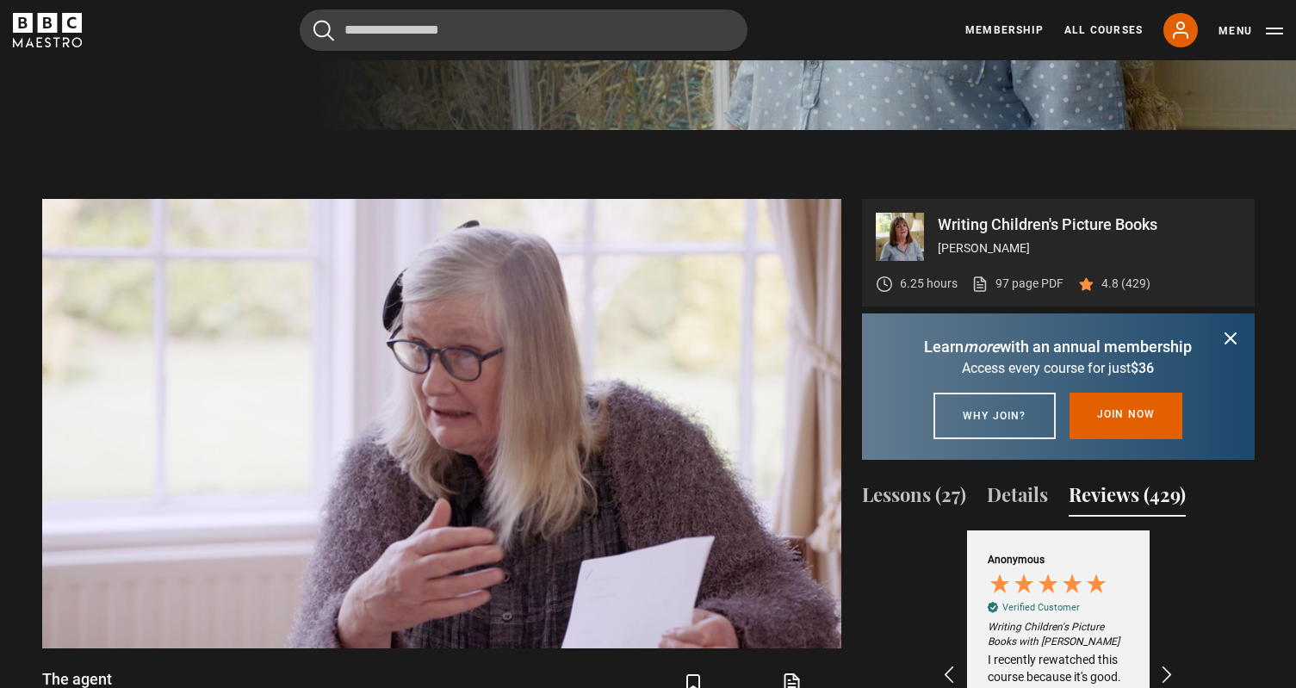
scroll to position [0, 1198]
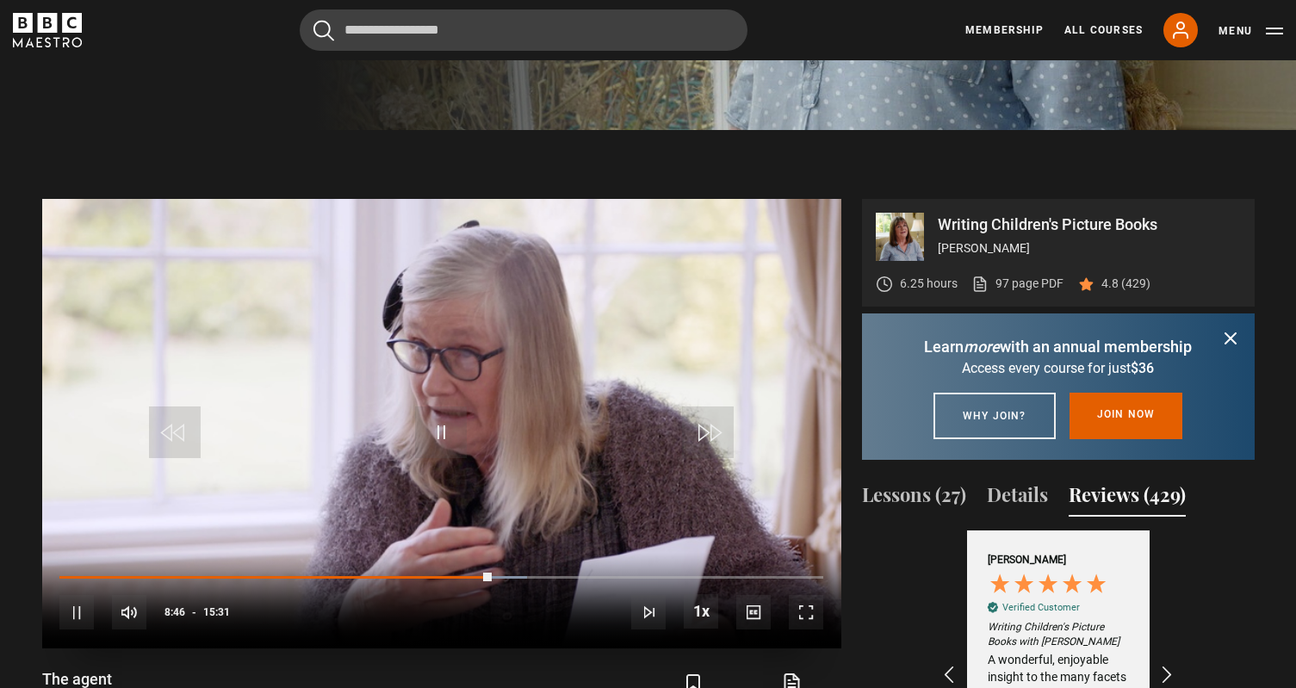
click at [807, 625] on span "Video Player" at bounding box center [806, 612] width 34 height 34
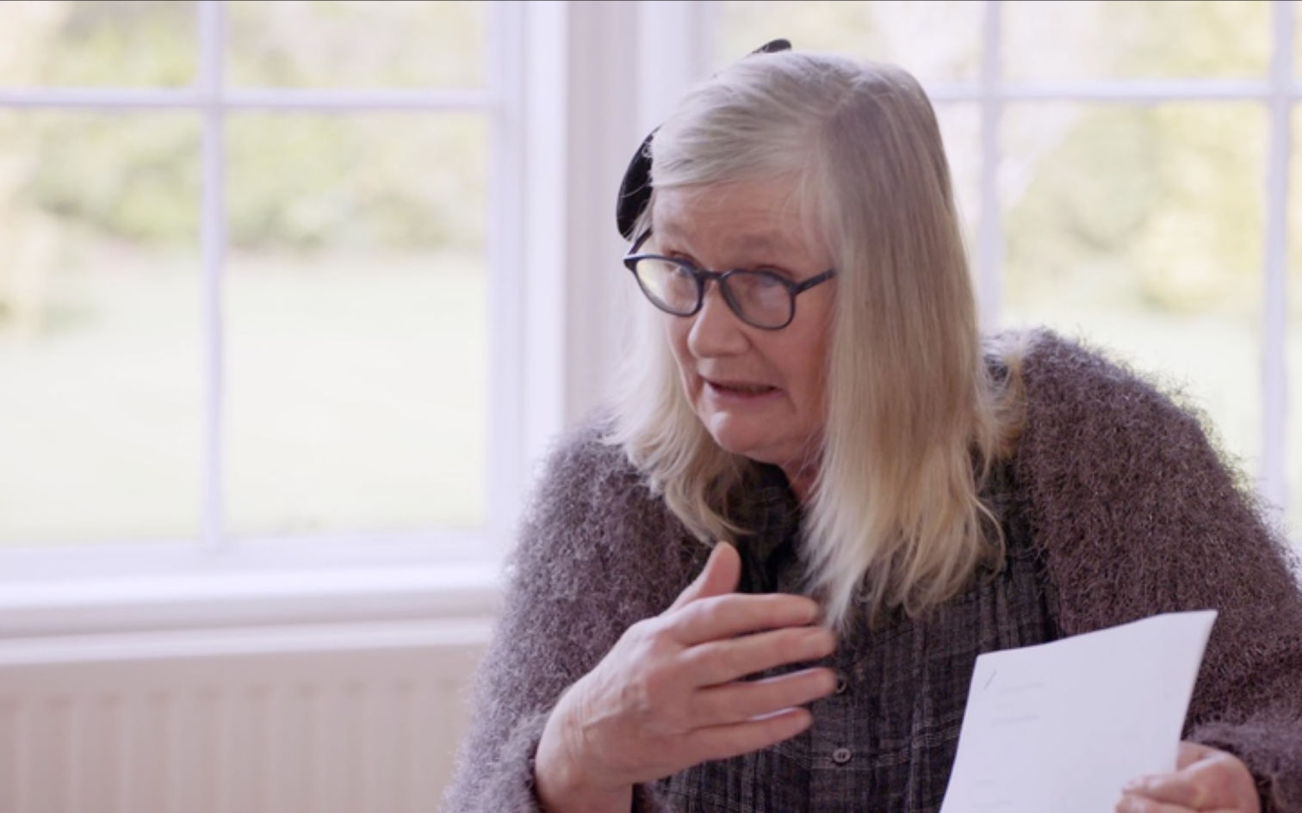
scroll to position [0, 1598]
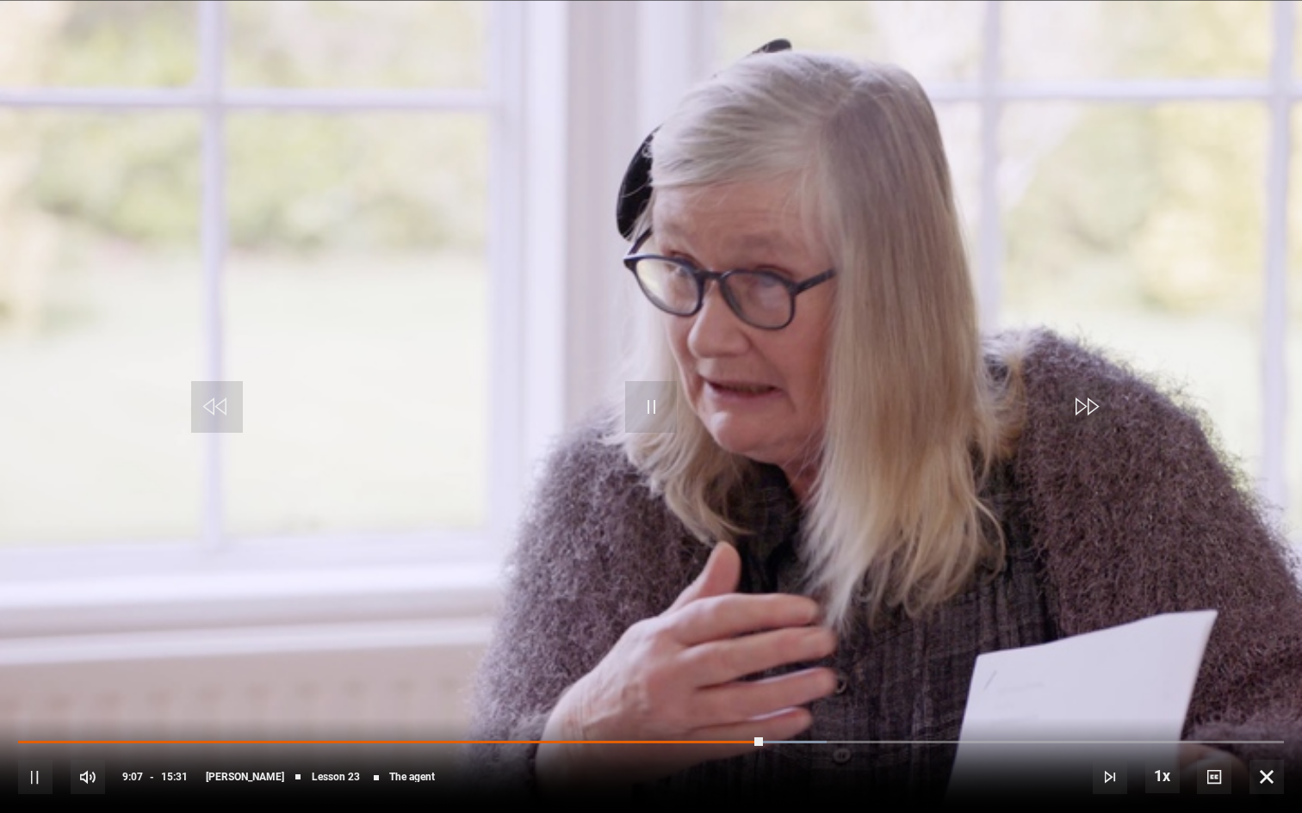
click at [1268, 687] on span "Video Player" at bounding box center [1266, 777] width 34 height 34
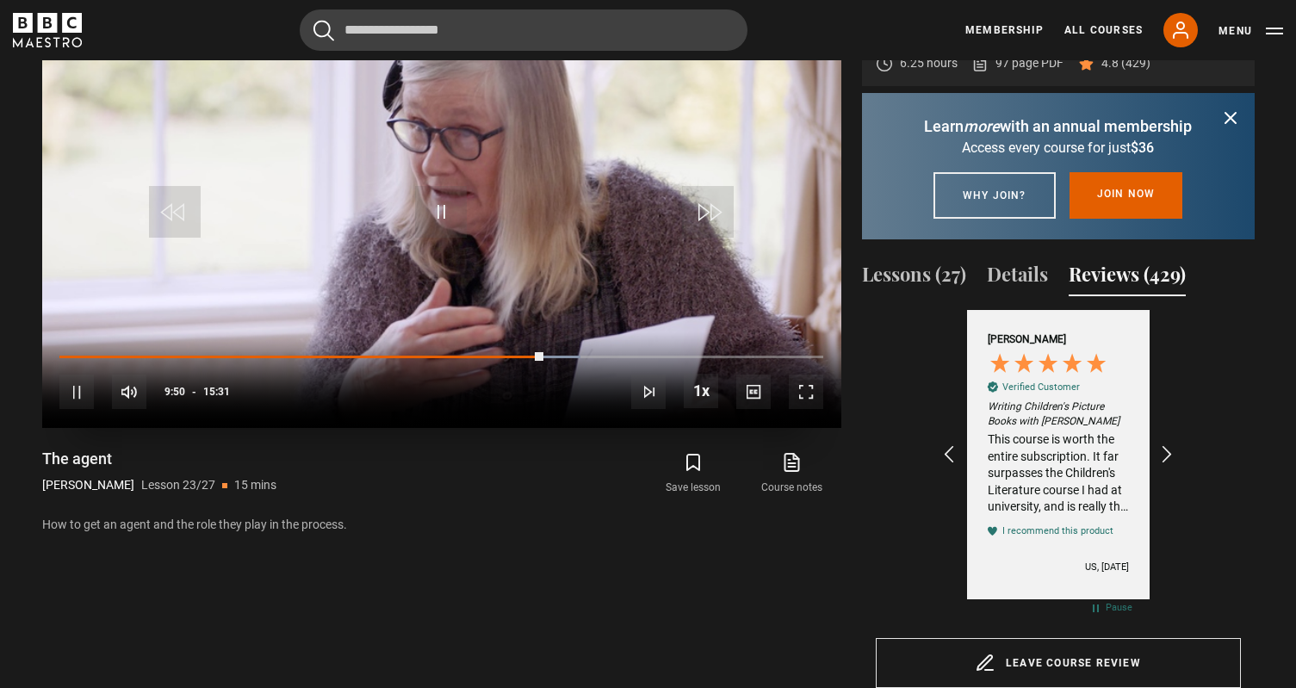
scroll to position [794, 0]
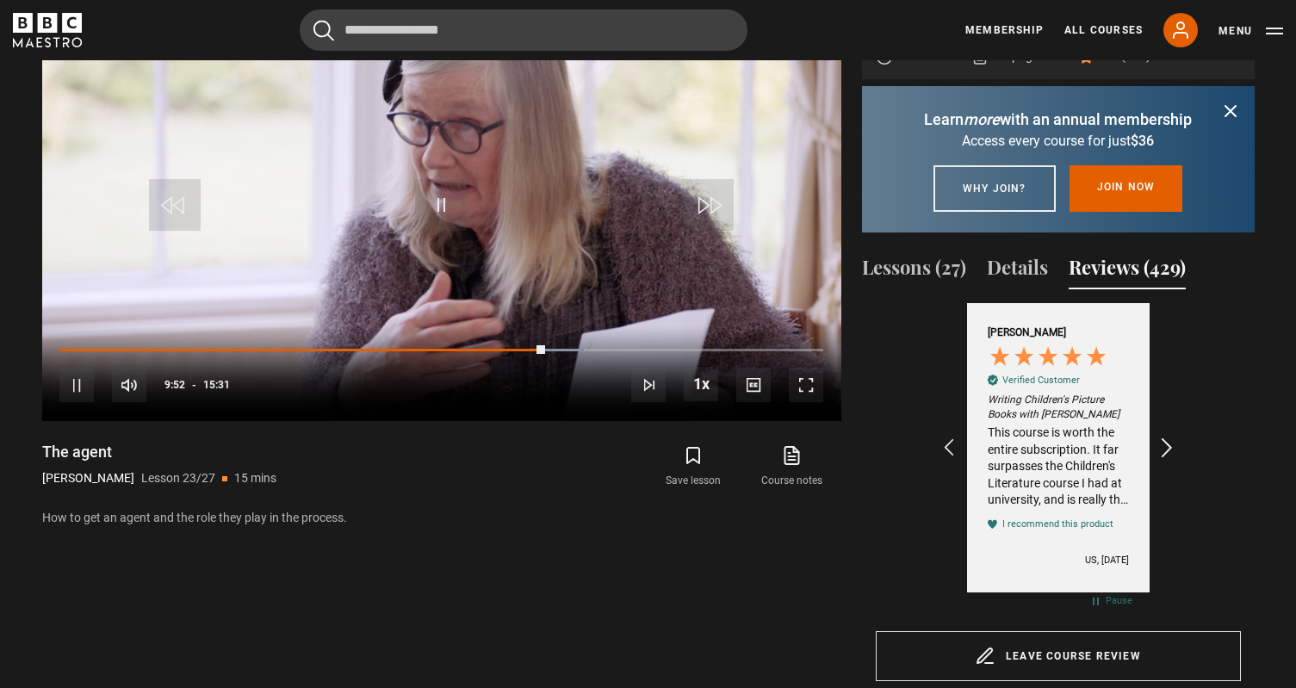
click at [1170, 460] on icon "REVIEWS.io Carousel Scroll Right" at bounding box center [1166, 448] width 24 height 24
click at [597, 346] on div "10s Skip Back 10 seconds Pause 10s Skip Forward 10 seconds Loaded : 71.92% 11:2…" at bounding box center [441, 373] width 799 height 96
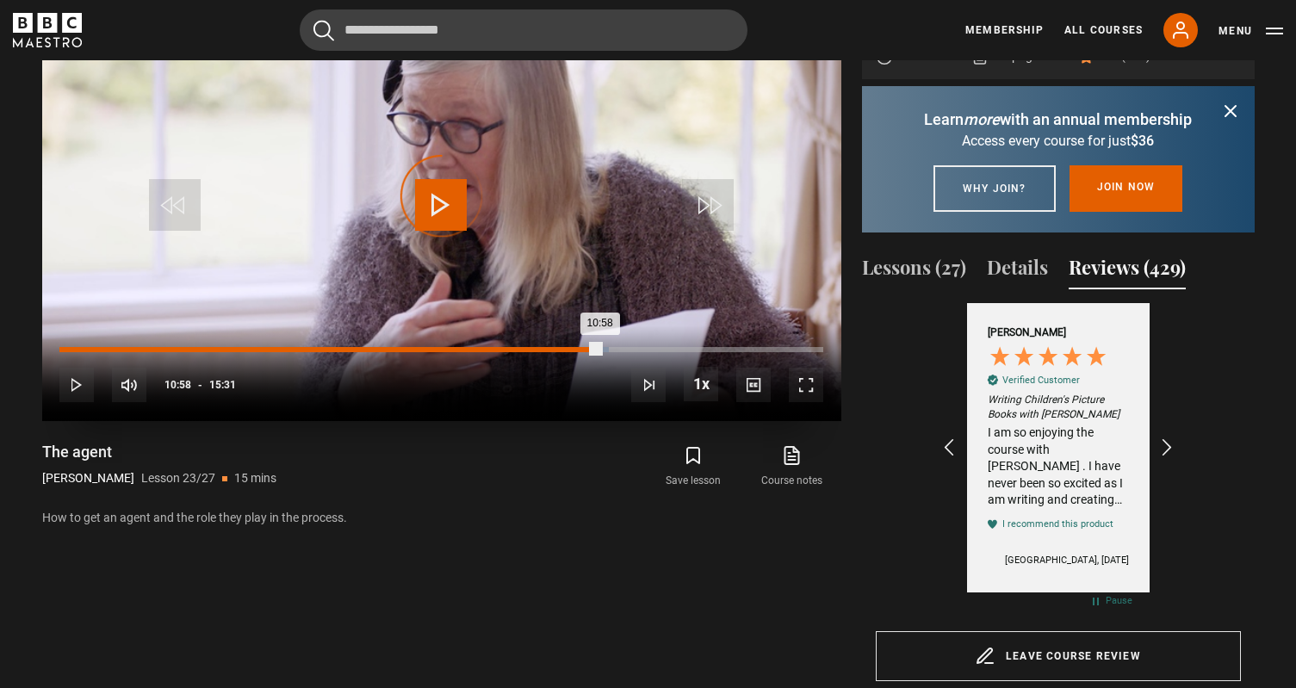
click at [599, 349] on div "Loaded : 71.92% 10:58 10:58" at bounding box center [440, 349] width 763 height 5
click at [632, 349] on div "11:38" at bounding box center [633, 349] width 3 height 5
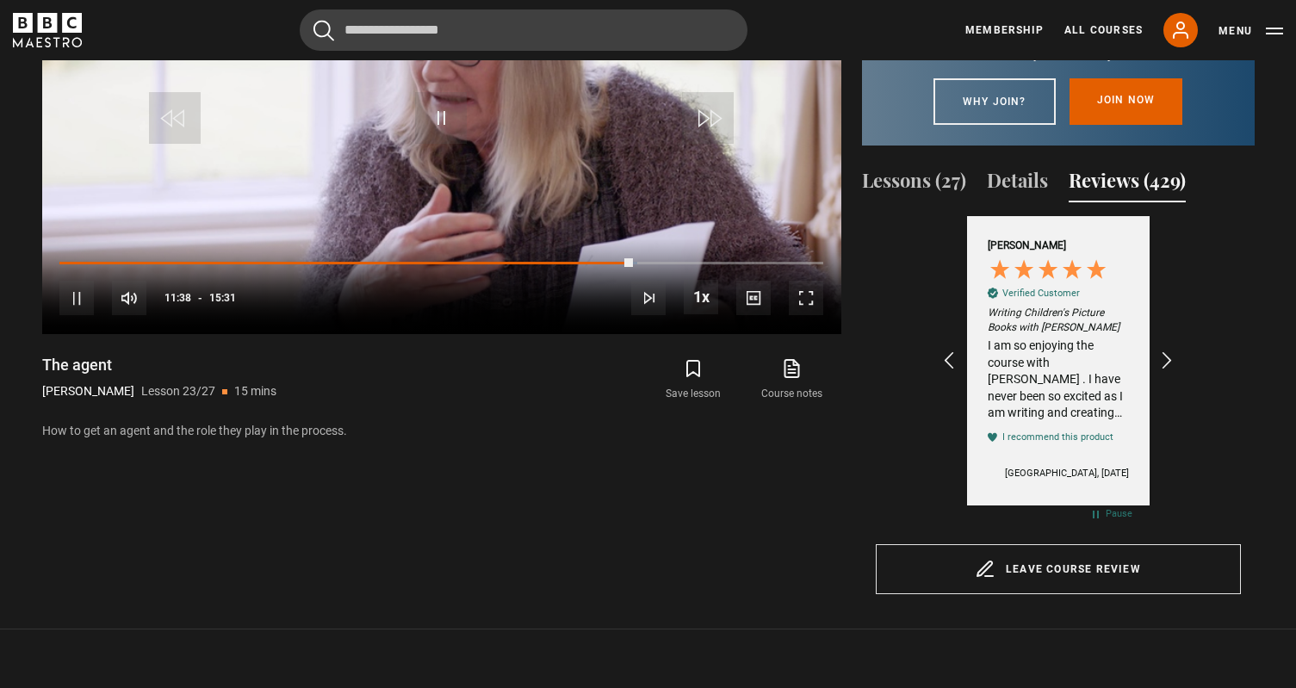
scroll to position [681, 0]
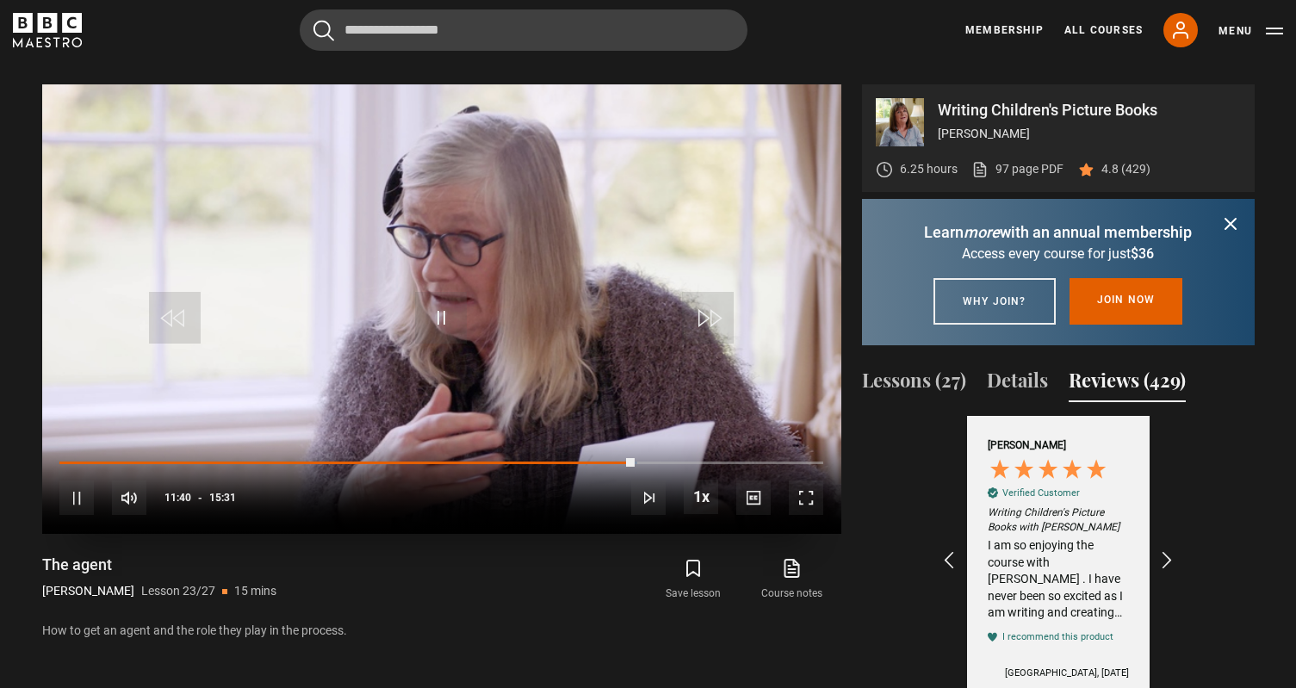
click at [703, 453] on div "10s Skip Back 10 seconds Pause 10s Skip Forward 10 seconds Loaded : 75.71% 13:0…" at bounding box center [441, 486] width 799 height 96
click at [703, 458] on div "10s Skip Back 10 seconds Pause 10s Skip Forward 10 seconds Loaded : 75.71% 13:0…" at bounding box center [441, 486] width 799 height 96
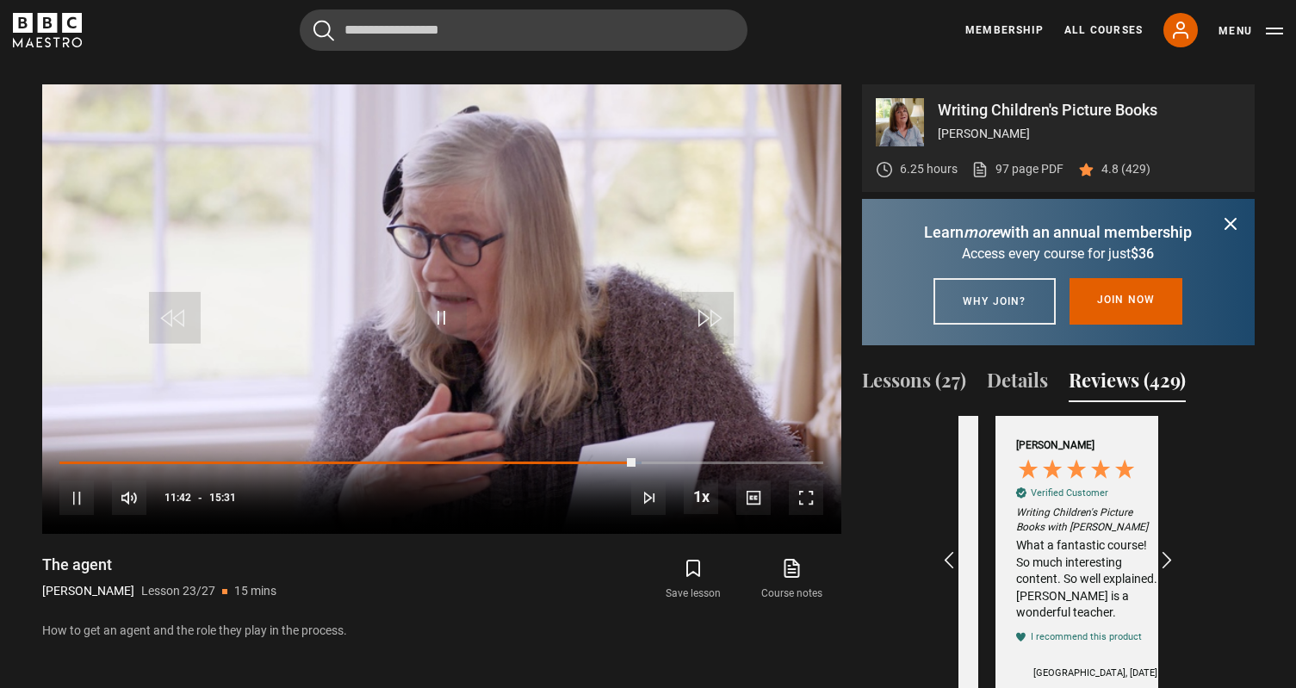
scroll to position [0, 3395]
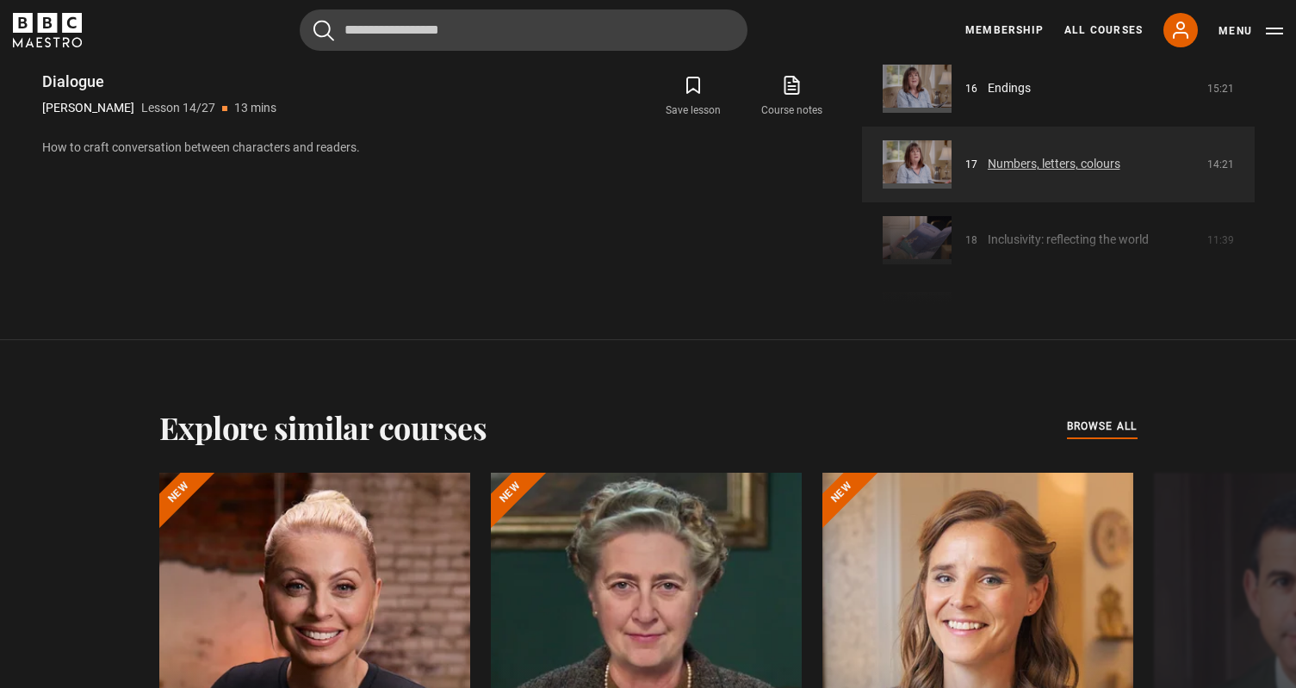
scroll to position [1164, 0]
